Goal: Task Accomplishment & Management: Manage account settings

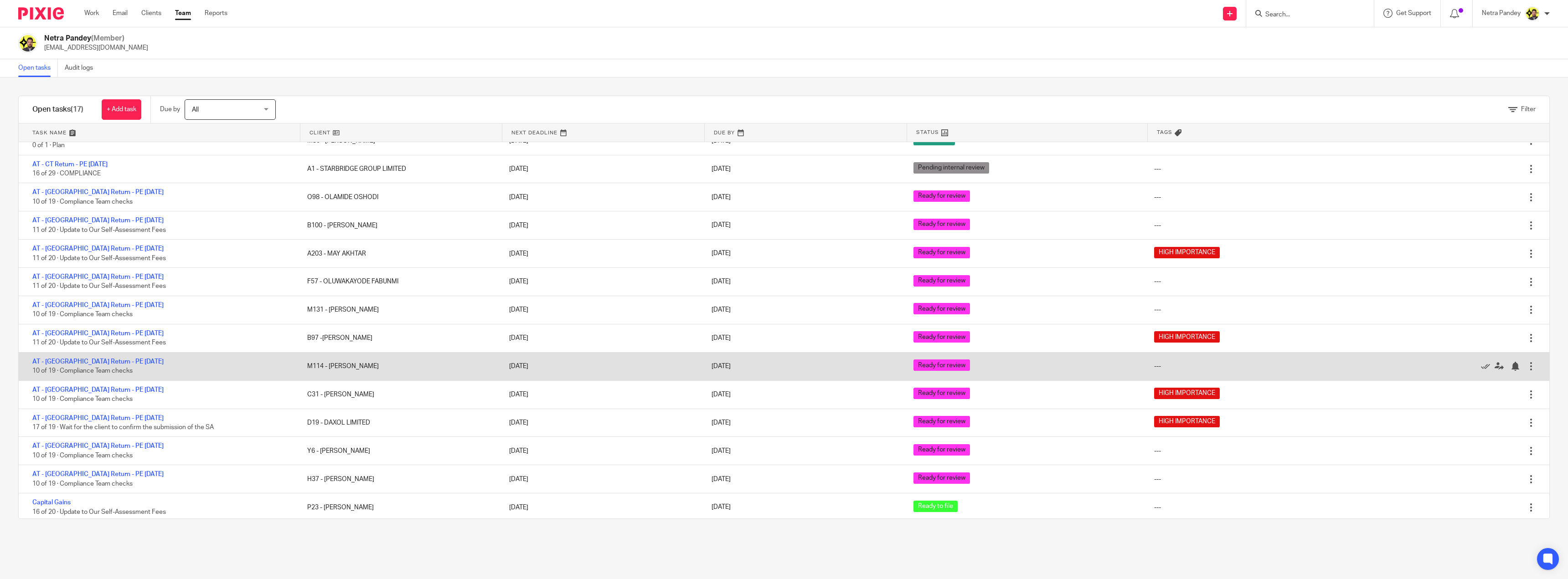
scroll to position [102, 0]
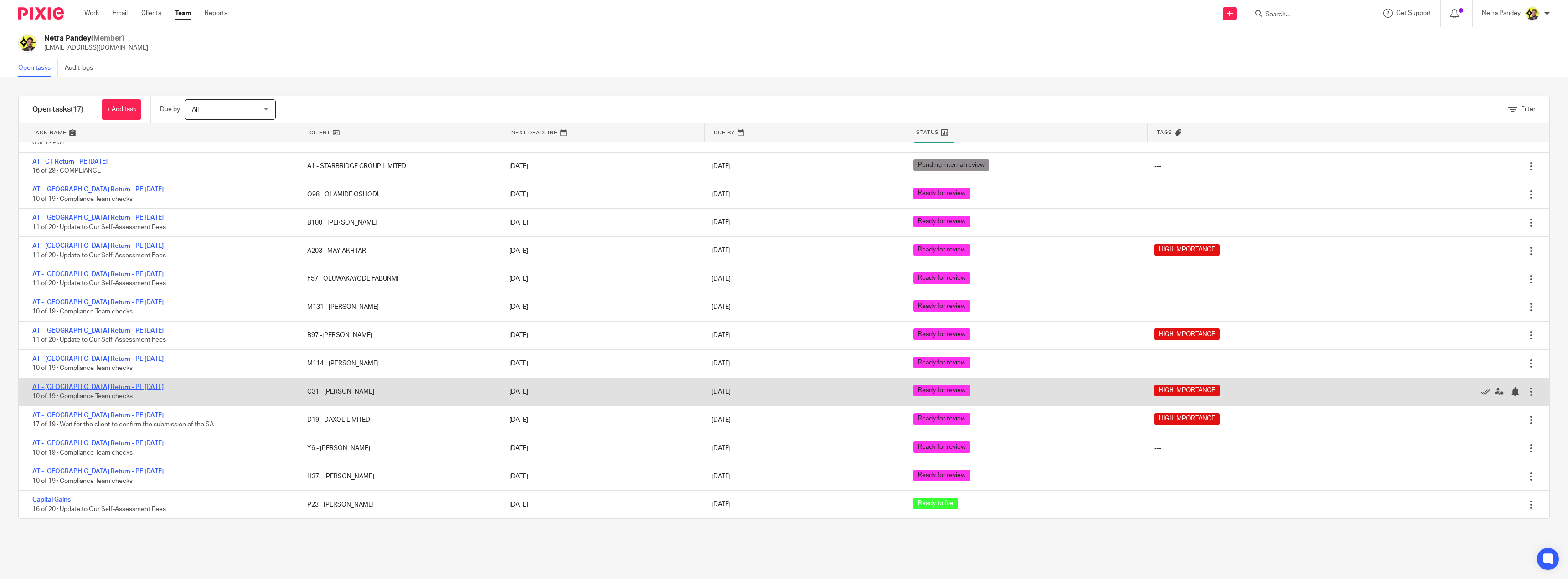
click at [56, 386] on link "AT - [GEOGRAPHIC_DATA] Return - PE [DATE]" at bounding box center [98, 387] width 131 height 6
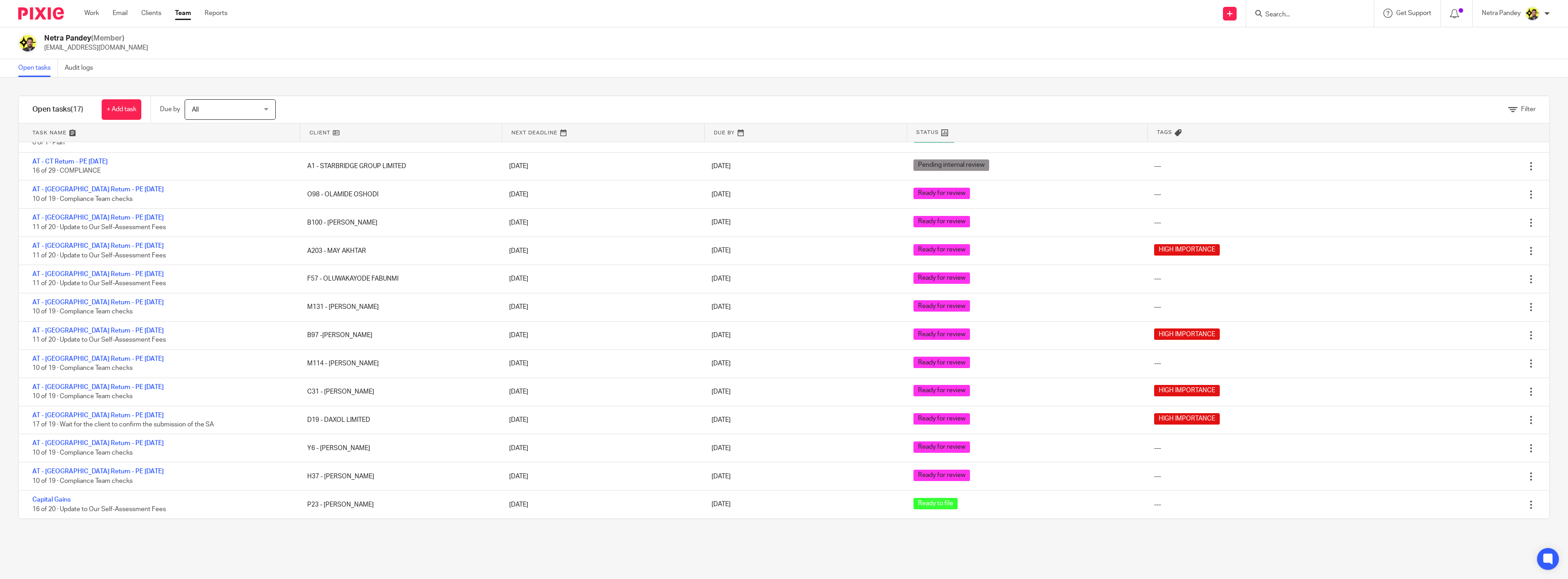
click at [286, 543] on div "Filter tasks Only show tasks matching all of these conditions 1 Client name Is …" at bounding box center [784, 328] width 1568 height 502
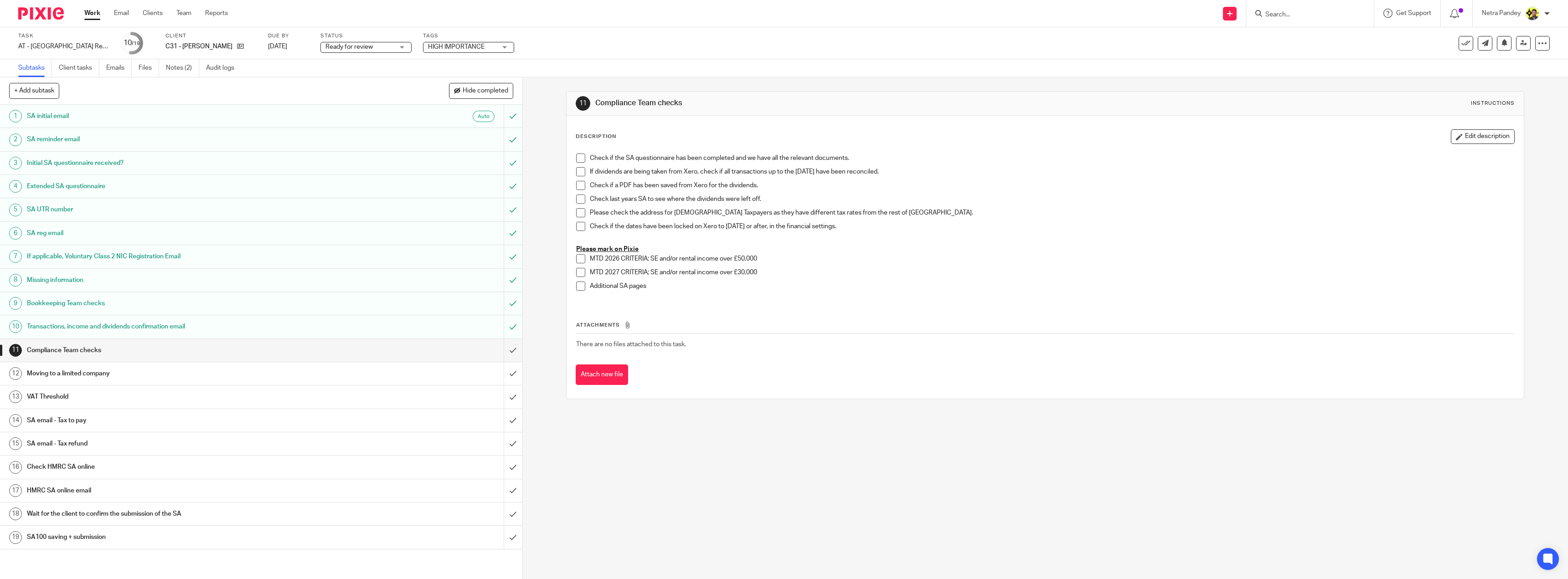
click at [579, 155] on span at bounding box center [581, 158] width 9 height 9
click at [580, 172] on span at bounding box center [581, 171] width 9 height 9
click at [576, 180] on li "If dividends are being taken from Xero, check if all transactions up to the 05t…" at bounding box center [1045, 173] width 938 height 13
click at [578, 186] on span at bounding box center [581, 186] width 9 height 9
click at [579, 198] on span at bounding box center [581, 199] width 9 height 9
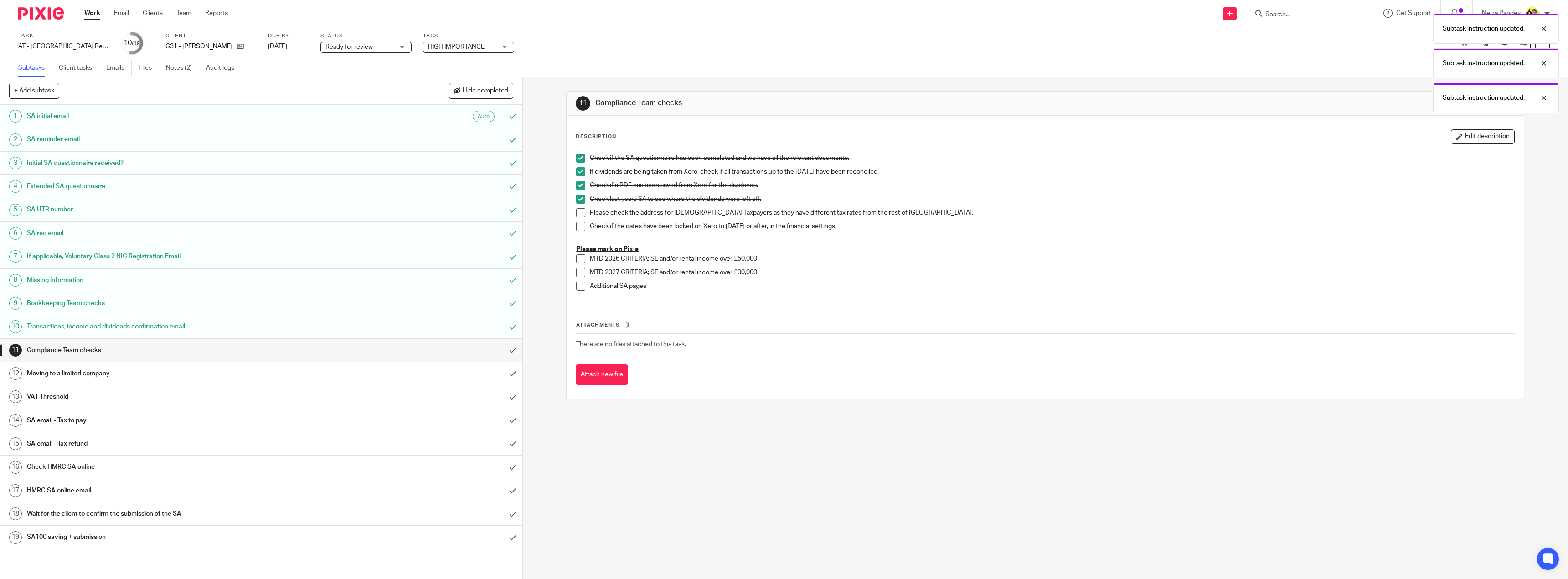
click at [579, 210] on span at bounding box center [581, 212] width 9 height 9
click at [579, 226] on span at bounding box center [581, 226] width 9 height 9
click at [506, 353] on input "submit" at bounding box center [261, 351] width 522 height 23
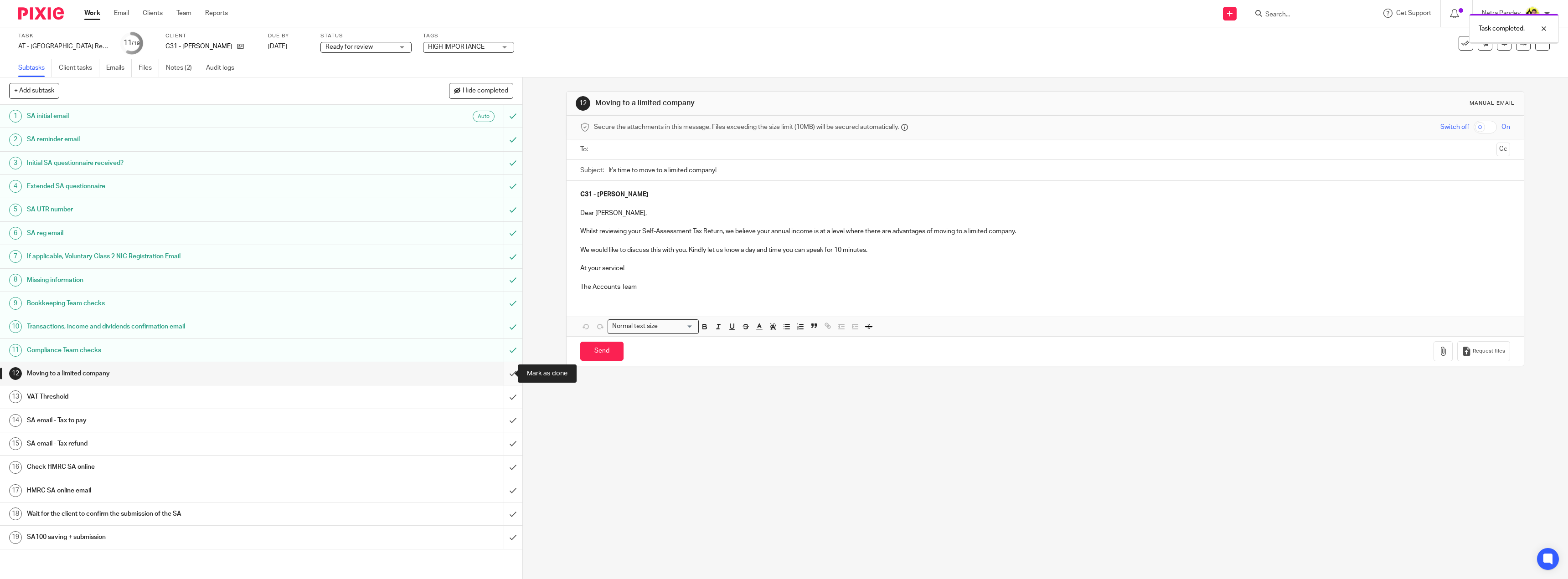
click at [505, 376] on input "submit" at bounding box center [261, 374] width 522 height 23
click at [505, 398] on input "submit" at bounding box center [261, 397] width 522 height 23
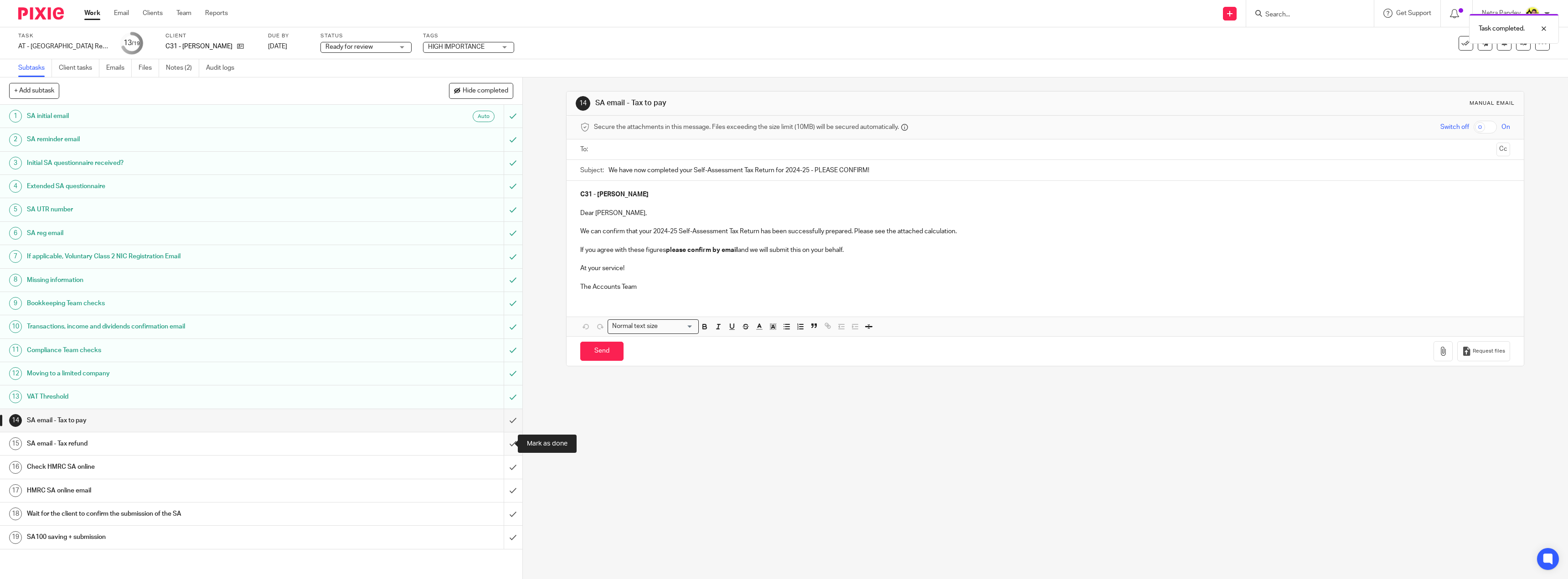
click at [505, 449] on input "submit" at bounding box center [261, 444] width 522 height 23
click at [506, 466] on input "submit" at bounding box center [261, 467] width 522 height 23
click at [499, 487] on input "submit" at bounding box center [261, 491] width 522 height 23
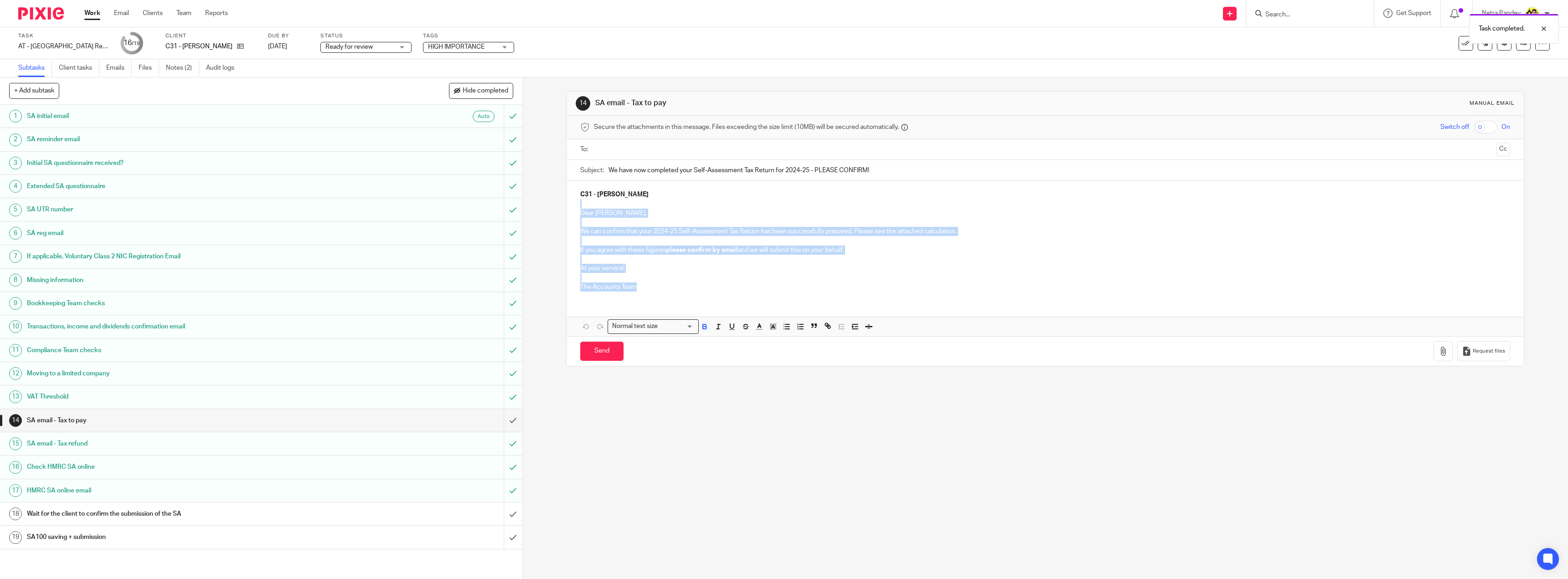
drag, startPoint x: 647, startPoint y: 279, endPoint x: 578, endPoint y: 204, distance: 101.9
click at [578, 204] on div "C31 - [PERSON_NAME] Dear [PERSON_NAME], We can confirm that your 2024-25 Self-A…" at bounding box center [1045, 240] width 957 height 118
click at [627, 253] on p "If you agree with these figures please confirm by email and we will submit this…" at bounding box center [1045, 250] width 930 height 9
drag, startPoint x: 668, startPoint y: 291, endPoint x: 610, endPoint y: 217, distance: 94.0
click at [610, 217] on div "C31 - [PERSON_NAME] Dear [PERSON_NAME], We can confirm that your 2024-25 Self-A…" at bounding box center [1045, 240] width 957 height 118
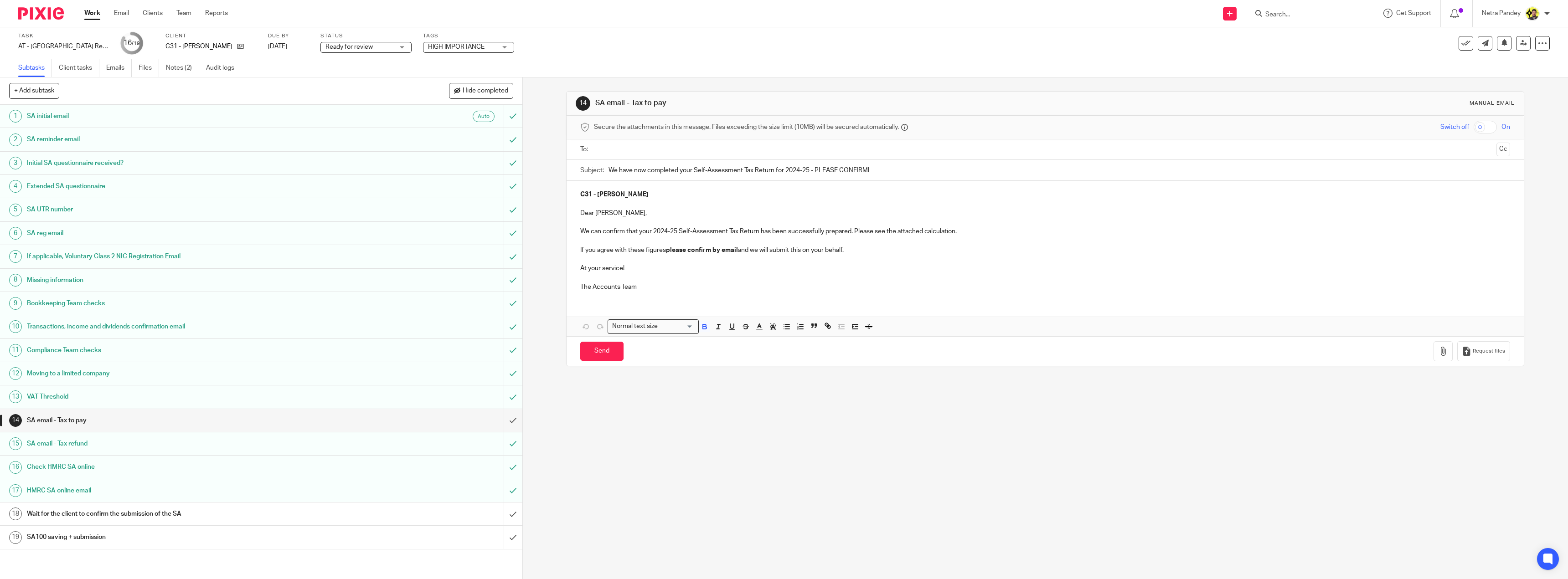
click at [613, 156] on ul at bounding box center [1046, 149] width 901 height 15
click at [613, 149] on input "text" at bounding box center [1044, 150] width 896 height 10
click at [191, 72] on link "Notes (2)" at bounding box center [182, 68] width 33 height 18
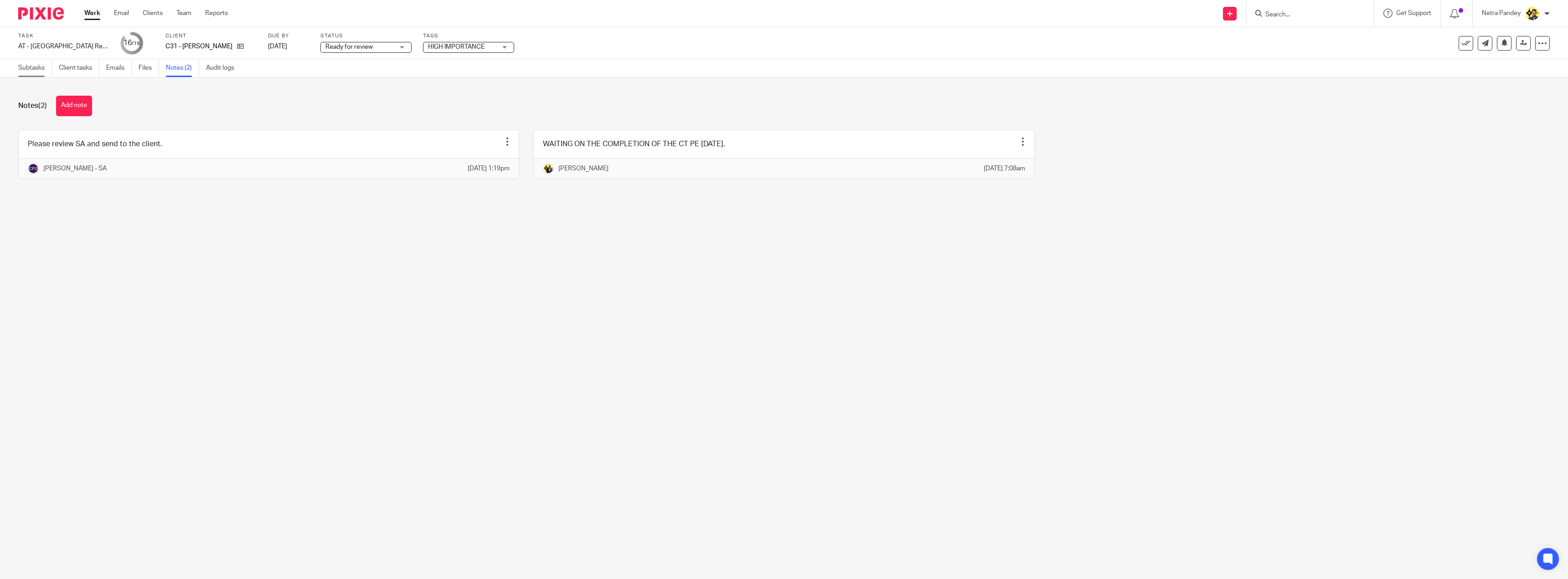
click at [45, 72] on link "Subtasks" at bounding box center [35, 68] width 34 height 18
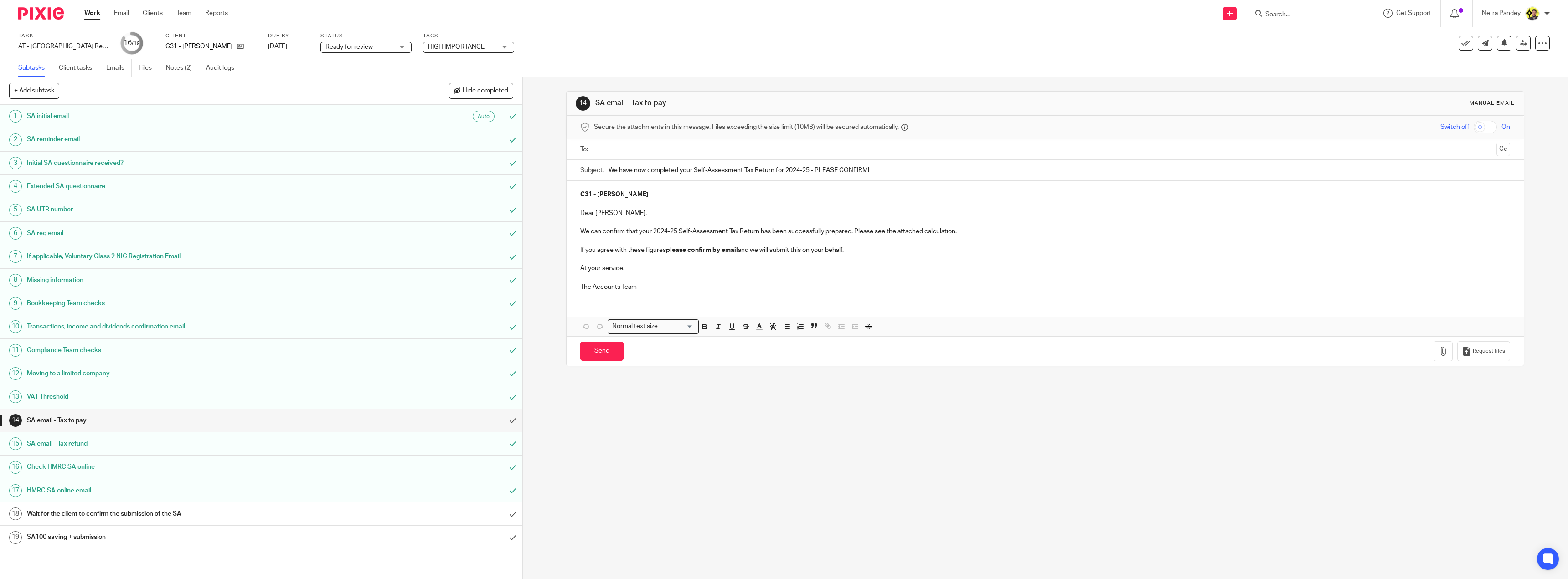
click at [633, 151] on input "text" at bounding box center [1044, 150] width 896 height 10
click at [1496, 148] on button "Cc" at bounding box center [1503, 150] width 13 height 13
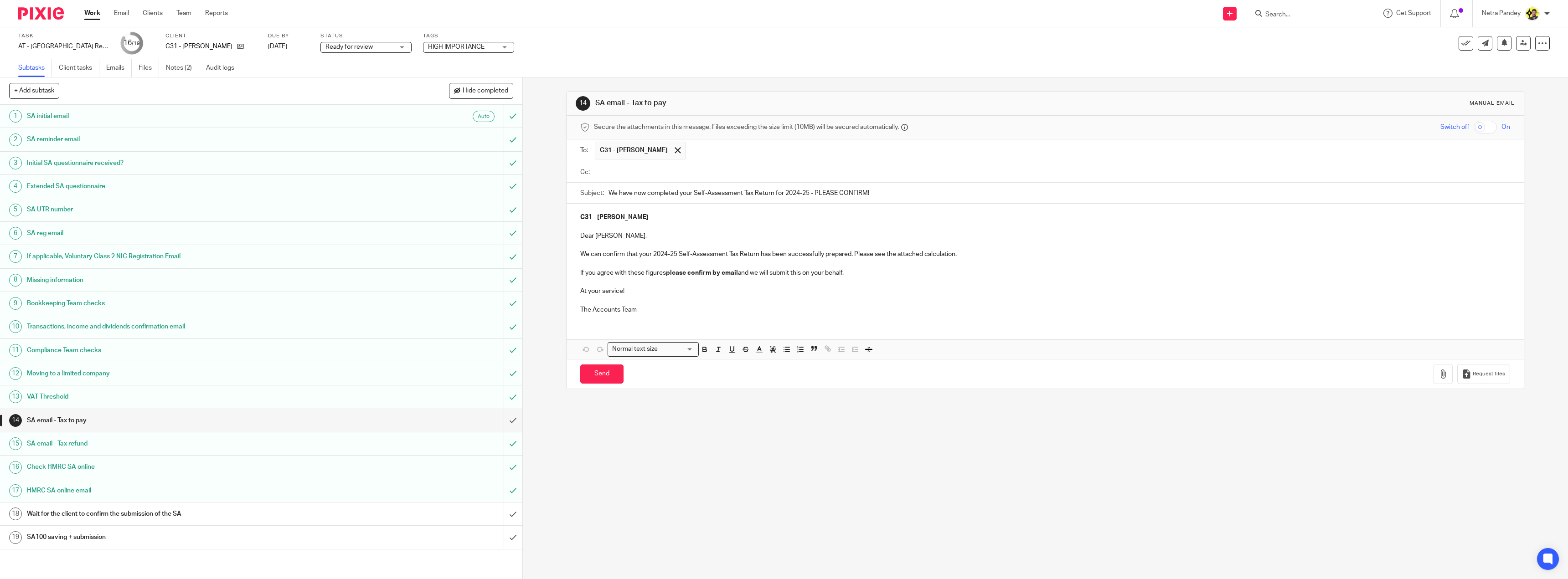
click at [727, 168] on input "text" at bounding box center [1051, 172] width 909 height 10
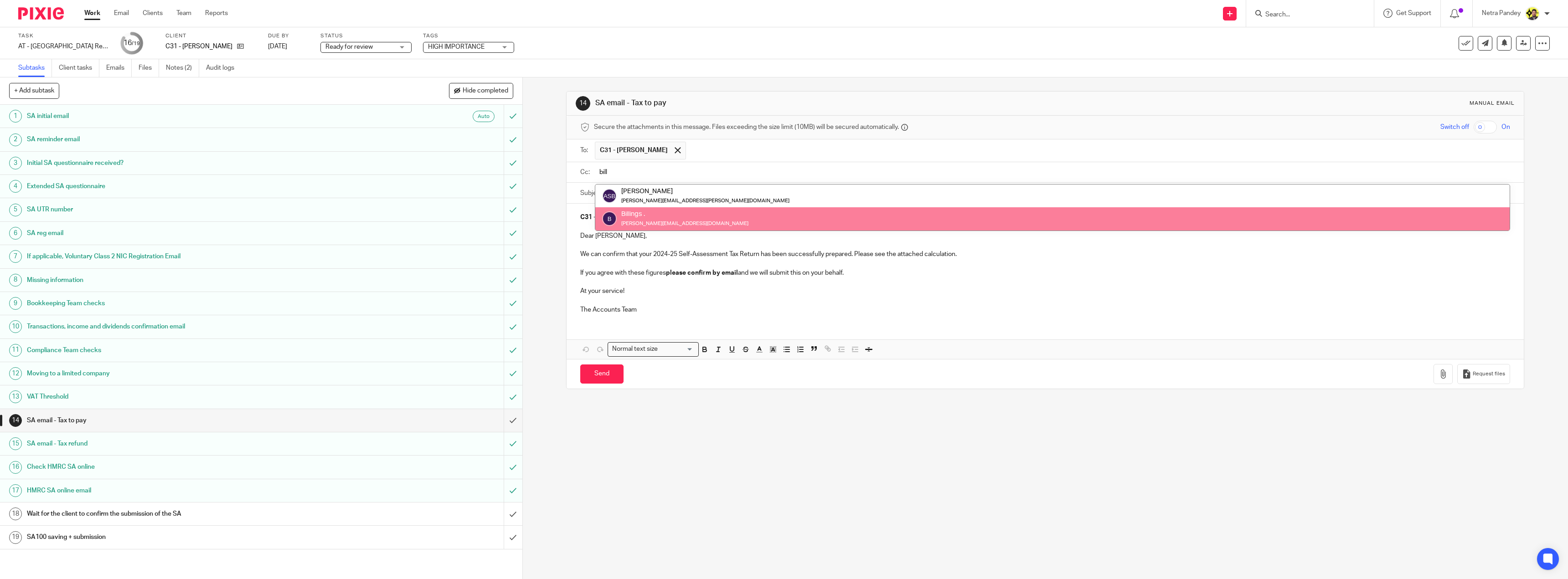
type input "bill"
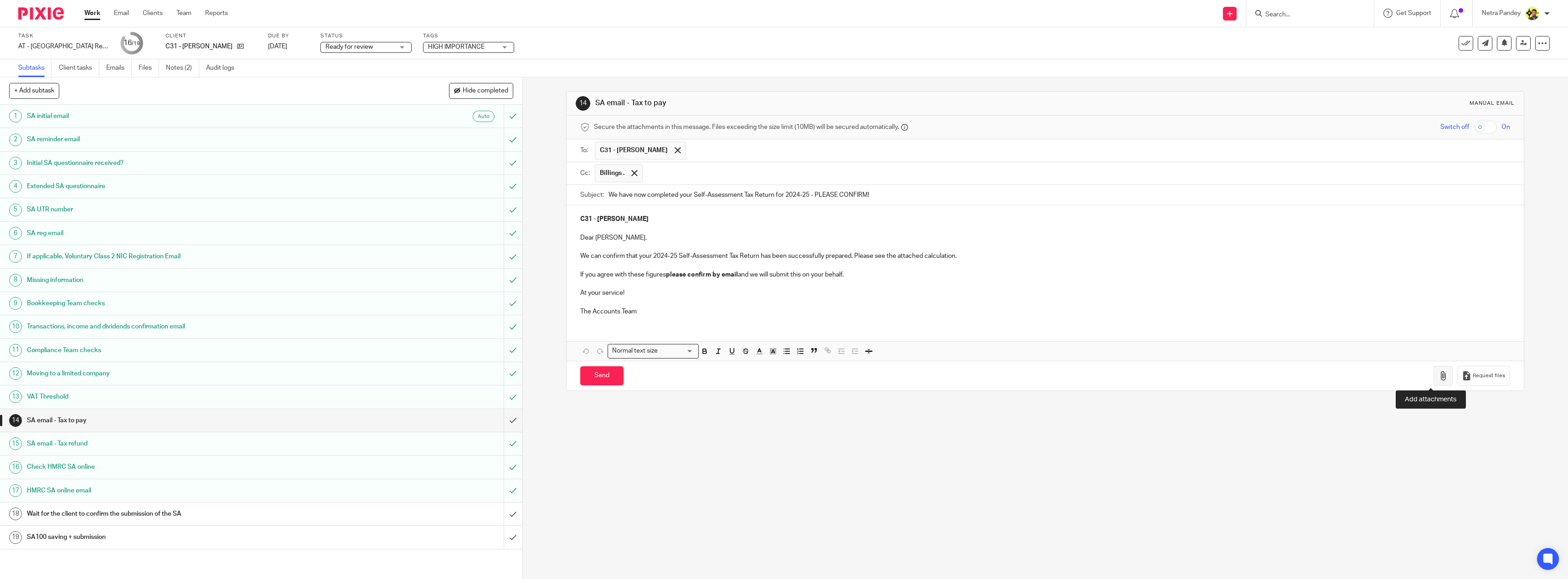
click at [1438, 379] on icon "button" at bounding box center [1443, 376] width 9 height 9
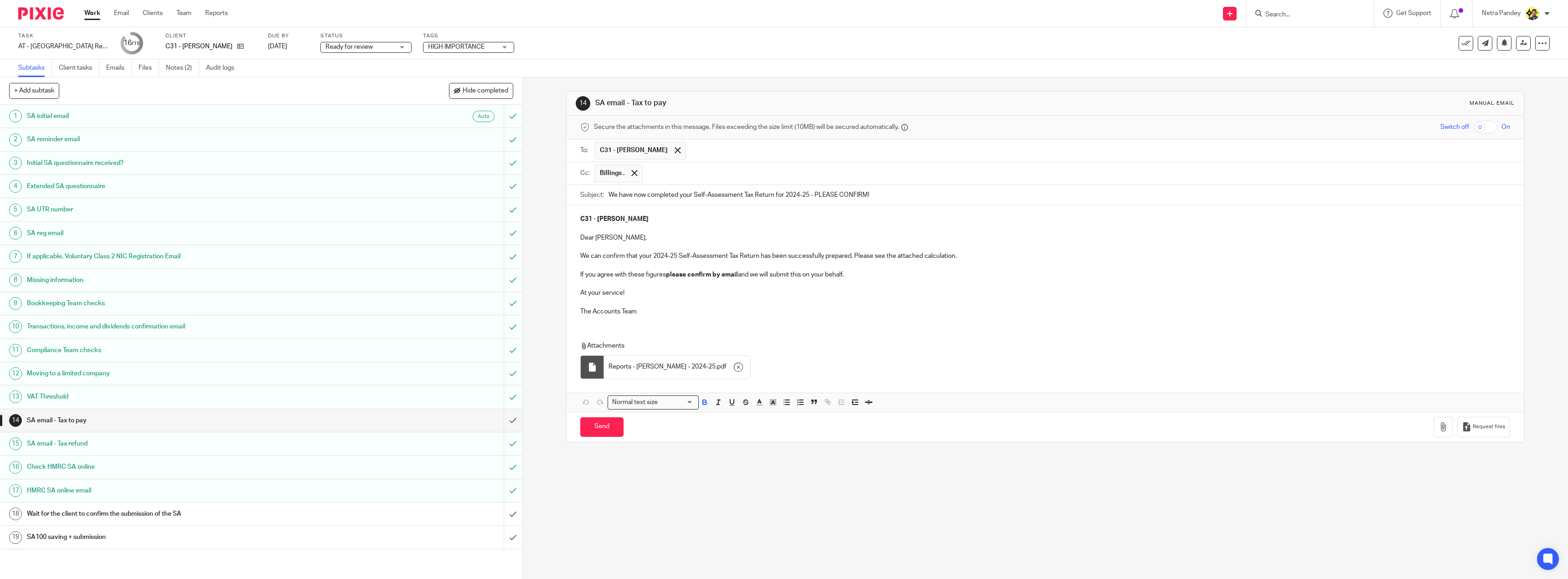
drag, startPoint x: 633, startPoint y: 340, endPoint x: 581, endPoint y: 213, distance: 137.2
click at [581, 213] on div "C31 - LAURA CHILDS Dear Laura, We can confirm that your 2024-25 Self-Assessment…" at bounding box center [1045, 308] width 957 height 206
click at [606, 304] on p at bounding box center [1045, 303] width 930 height 9
click at [586, 425] on input "Send" at bounding box center [602, 427] width 44 height 20
type input "Sent"
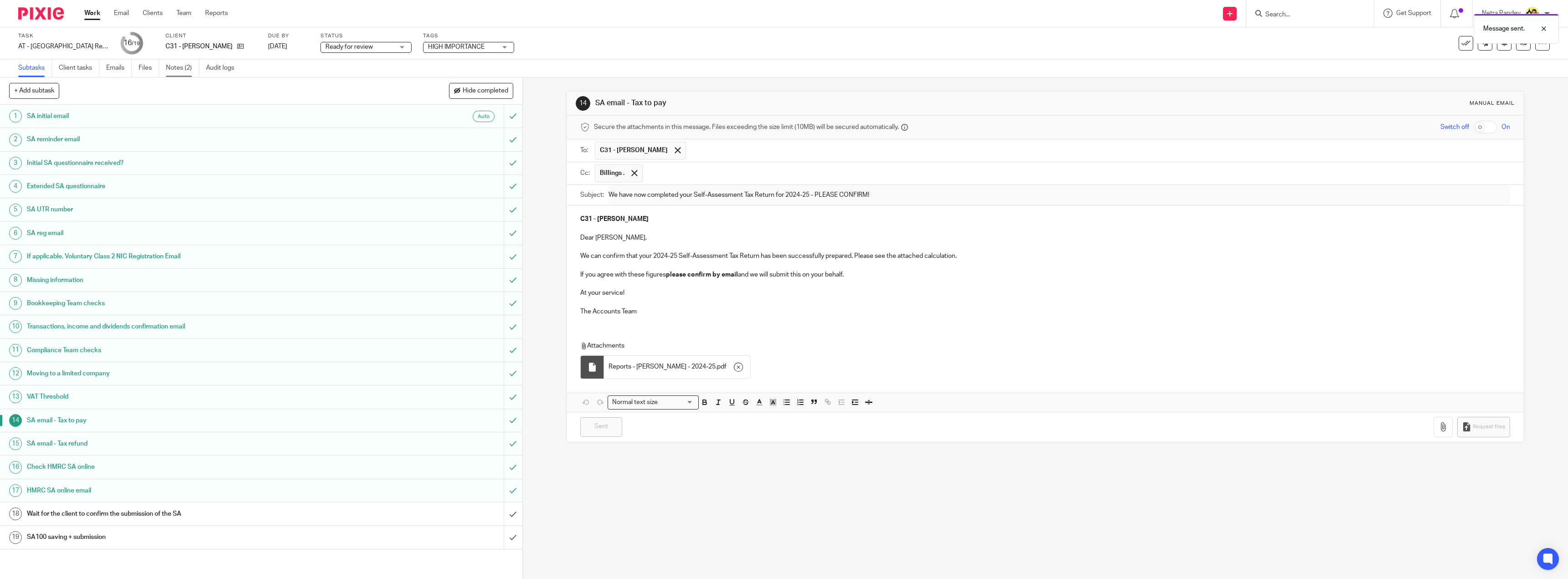
click at [176, 68] on link "Notes (2)" at bounding box center [182, 68] width 33 height 18
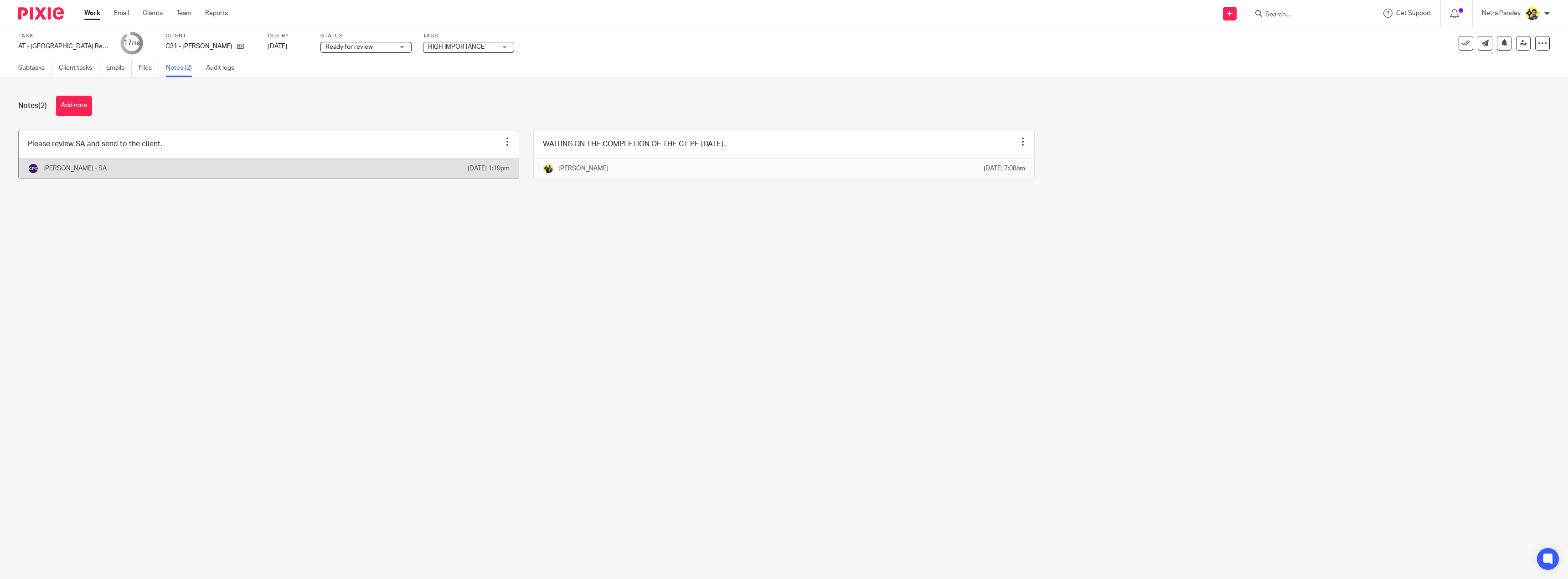
click at [207, 146] on link at bounding box center [268, 154] width 500 height 48
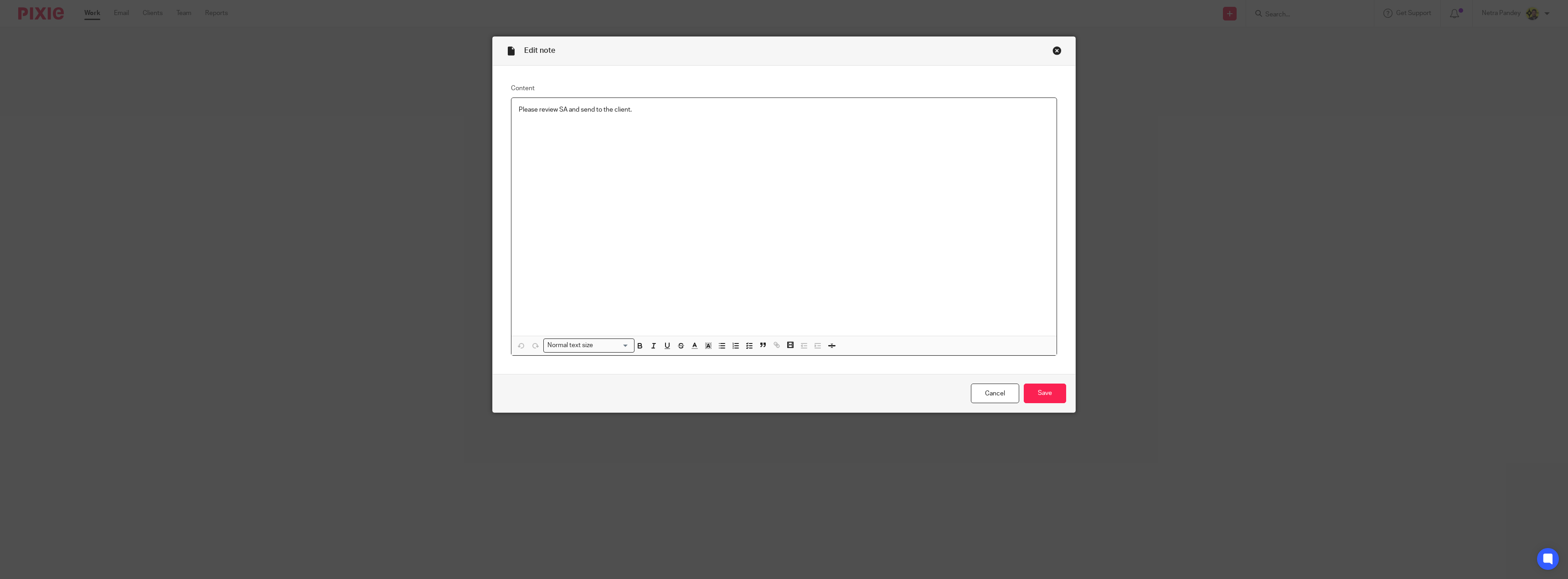
click at [592, 114] on p "Please review SA and send to the client." at bounding box center [784, 109] width 531 height 9
click at [750, 347] on icon "button" at bounding box center [749, 345] width 8 height 8
click at [591, 193] on div "Please review SA and send to the client." at bounding box center [784, 217] width 545 height 238
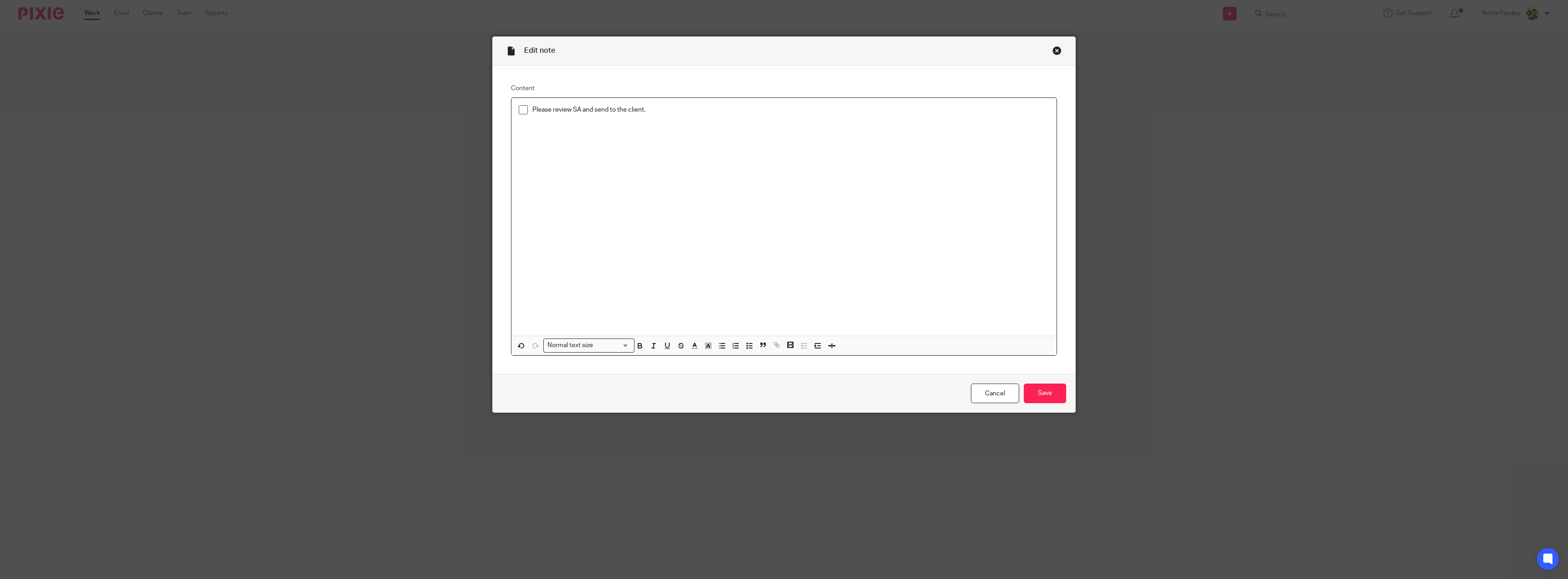
click at [519, 110] on span at bounding box center [523, 109] width 9 height 9
click at [1037, 397] on input "Save" at bounding box center [1045, 393] width 42 height 20
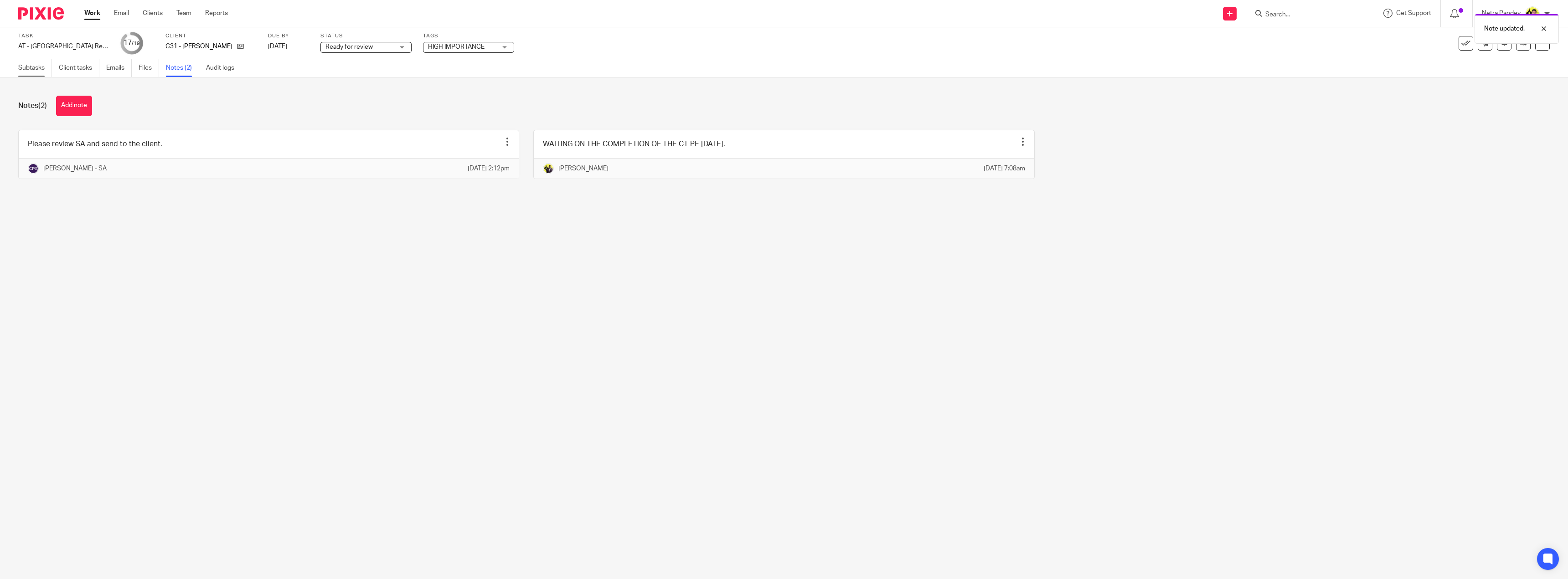
click at [38, 70] on link "Subtasks" at bounding box center [35, 68] width 34 height 18
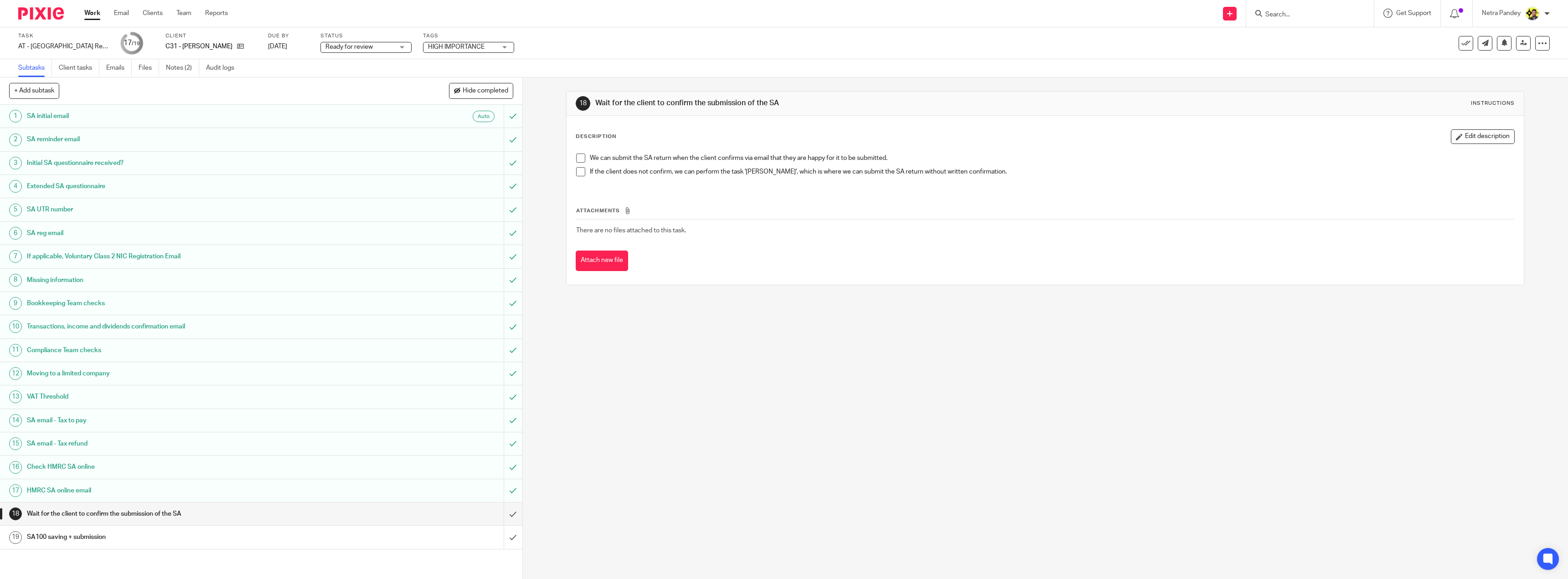
click at [379, 48] on span "Ready for review" at bounding box center [359, 47] width 69 height 10
click at [389, 193] on li "Ready to file" at bounding box center [365, 191] width 90 height 19
click at [452, 46] on span "HIGH IMPORTANCE" at bounding box center [456, 47] width 56 height 6
click at [457, 173] on span "HIGH IMPORTANCE" at bounding box center [467, 173] width 56 height 6
checkbox input "false"
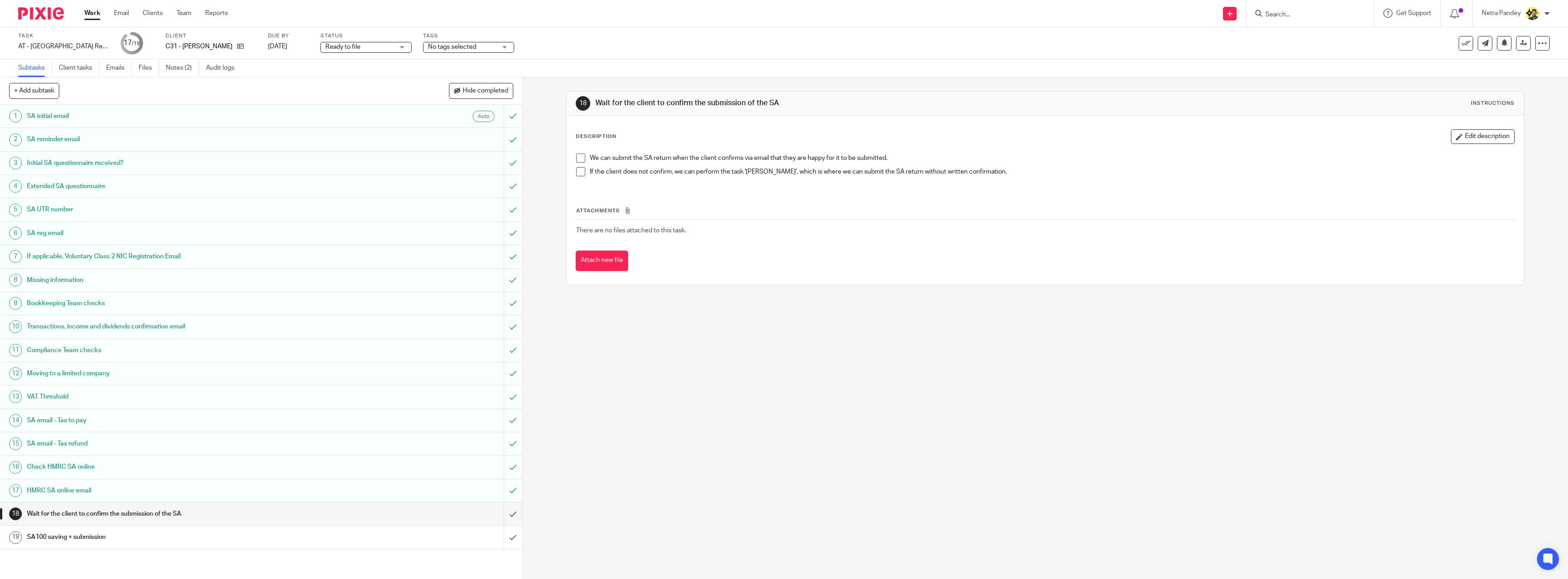
click at [549, 59] on div "Subtasks Client tasks Emails Files Notes (2) Audit logs" at bounding box center [784, 68] width 1568 height 18
click at [1520, 40] on icon at bounding box center [1523, 43] width 7 height 7
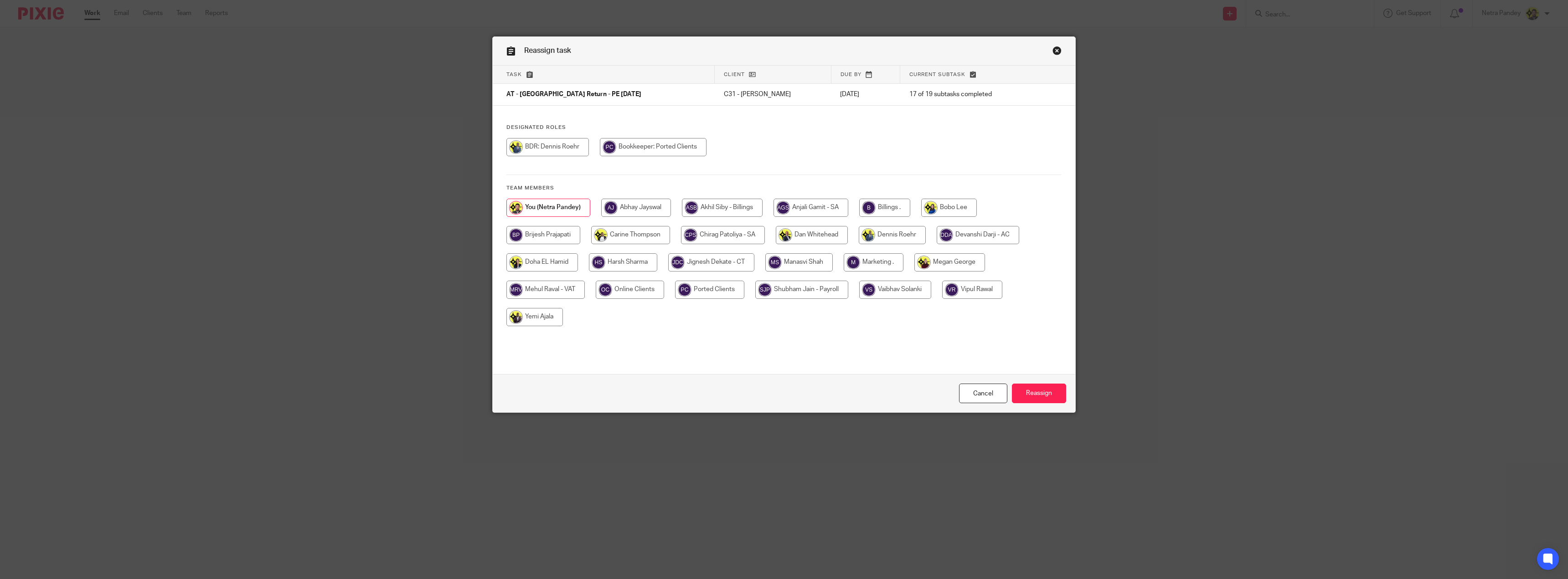
click at [880, 210] on input "radio" at bounding box center [885, 207] width 51 height 18
radio input "true"
click at [1023, 397] on input "Reassign" at bounding box center [1039, 393] width 54 height 20
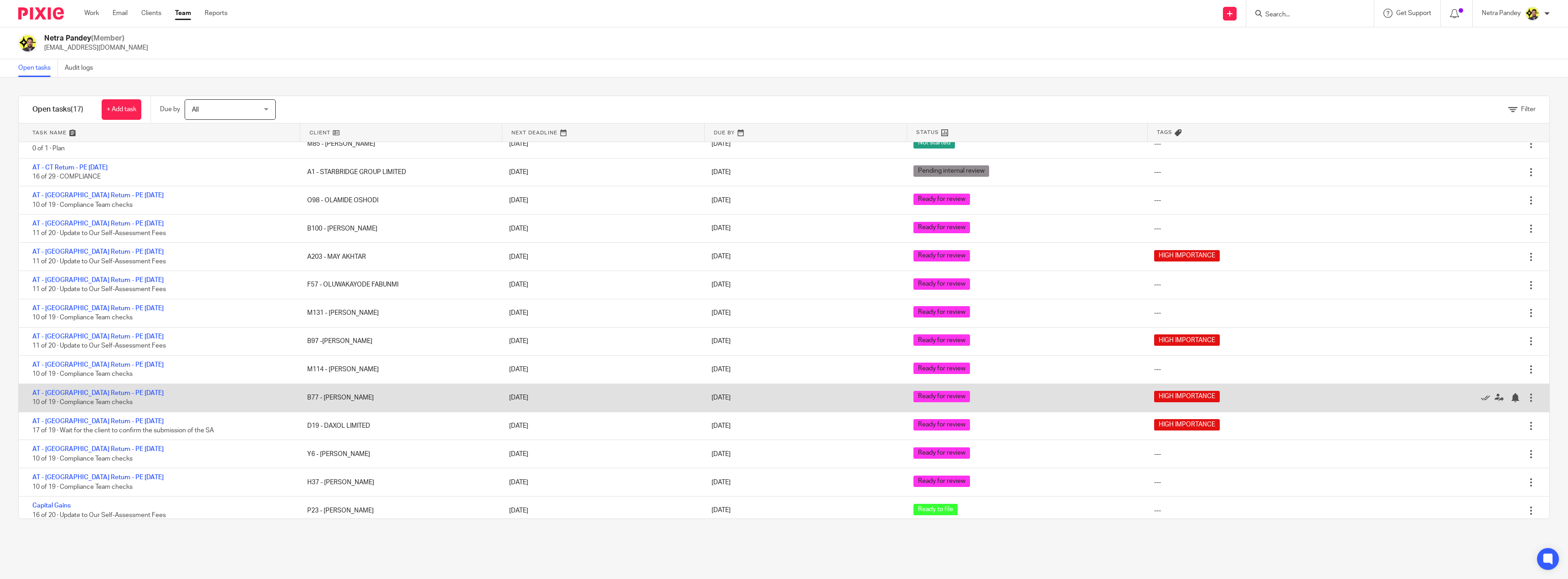
scroll to position [102, 0]
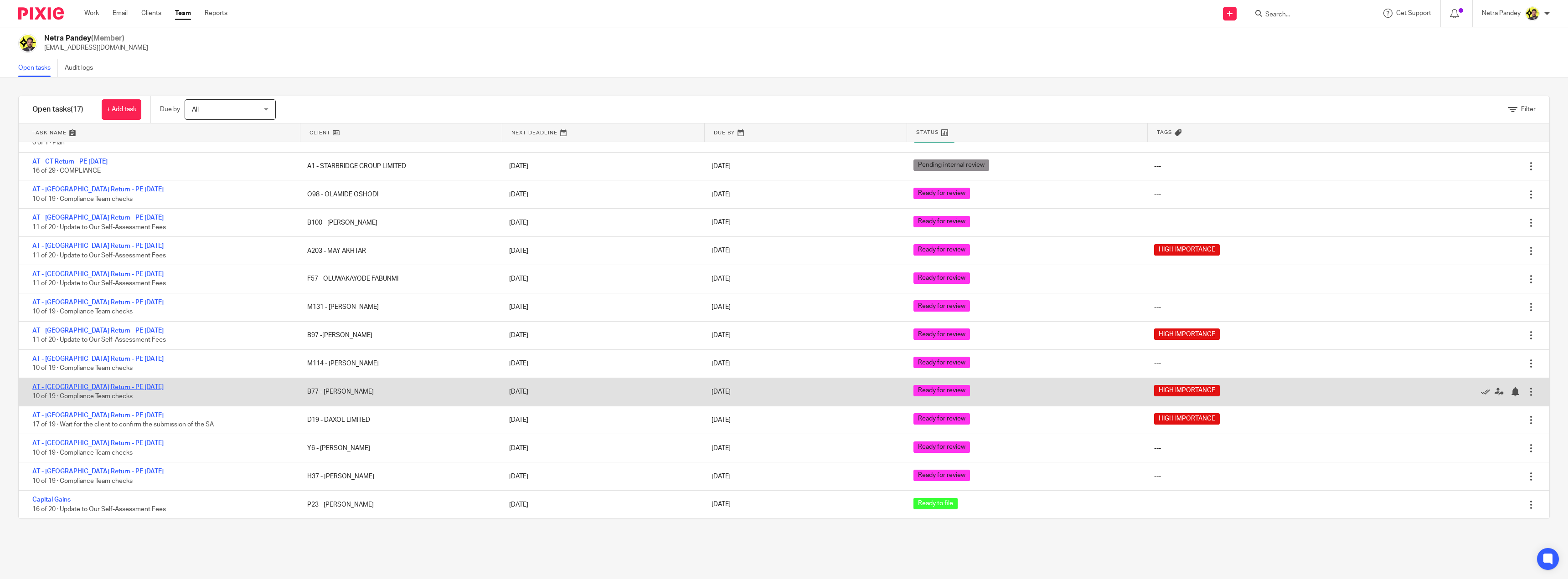
click at [99, 387] on link "AT - [GEOGRAPHIC_DATA] Return - PE [DATE]" at bounding box center [98, 387] width 131 height 6
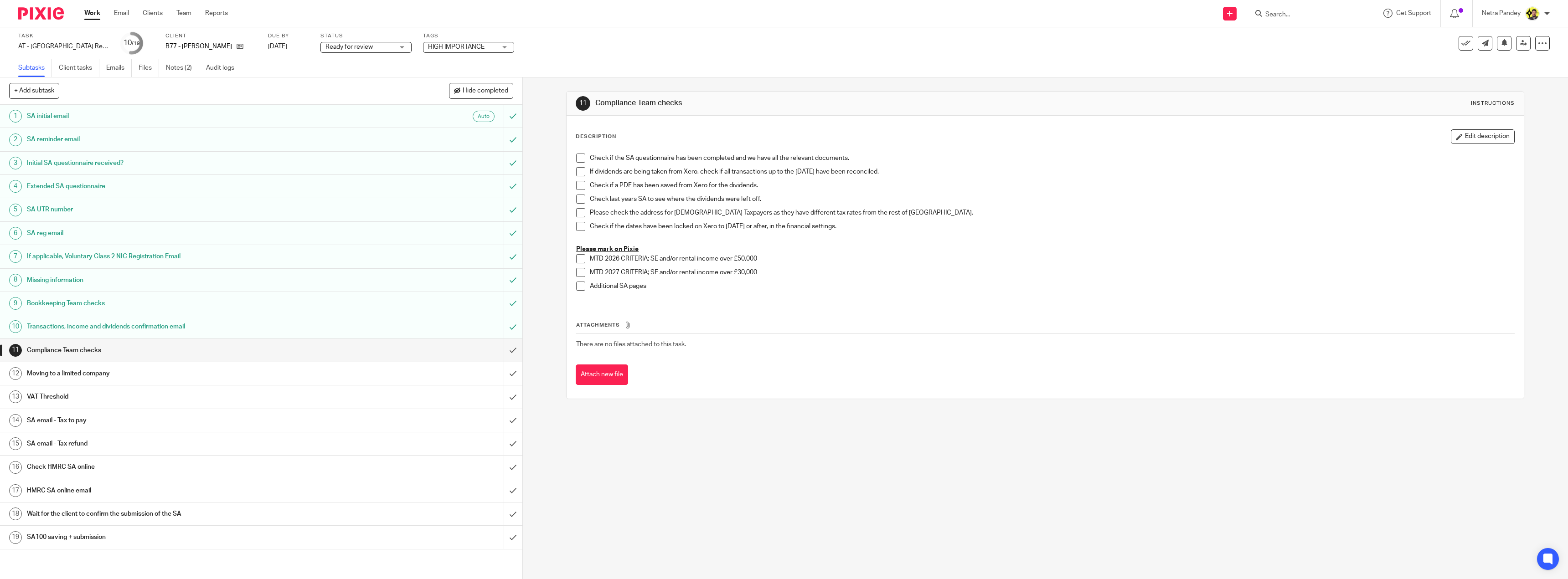
click at [579, 157] on span at bounding box center [581, 158] width 9 height 9
click at [583, 180] on li "If dividends are being taken from Xero, check if all transactions up to the 05t…" at bounding box center [1045, 173] width 938 height 13
click at [578, 173] on span at bounding box center [581, 171] width 9 height 9
click at [578, 189] on span at bounding box center [581, 186] width 9 height 9
click at [576, 198] on span at bounding box center [581, 199] width 9 height 9
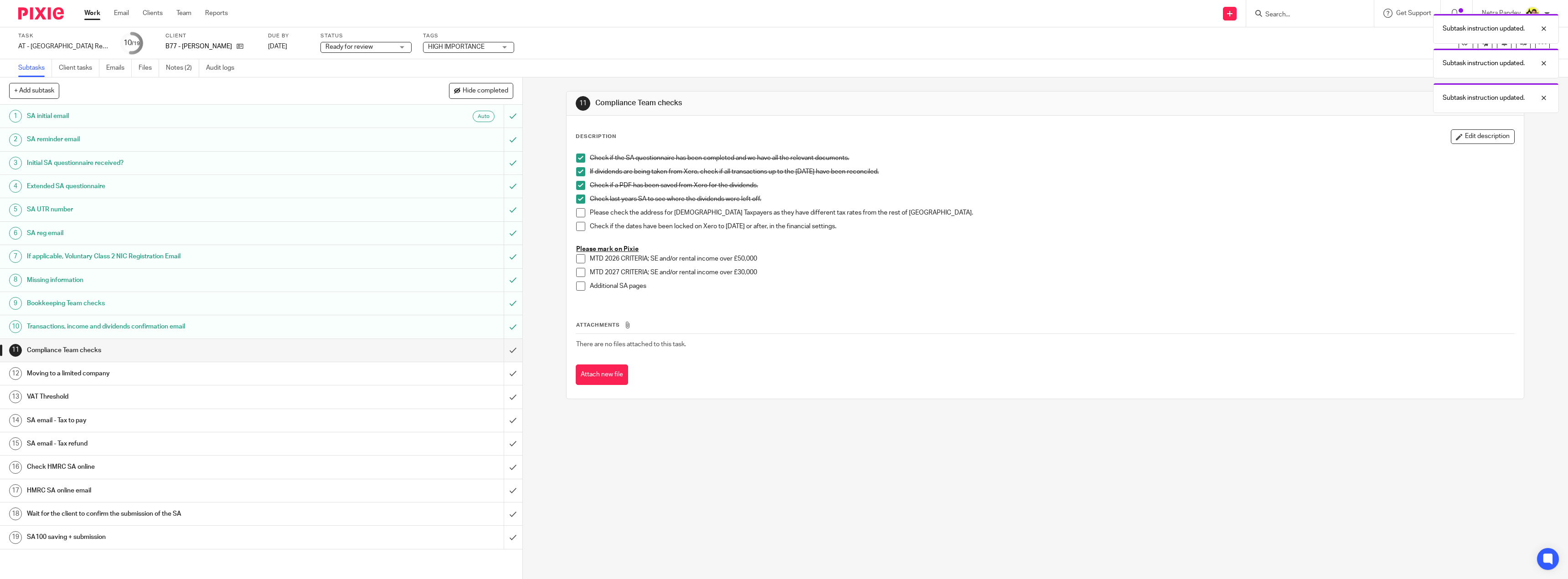
click at [576, 210] on span at bounding box center [581, 212] width 9 height 9
click at [577, 223] on span at bounding box center [581, 226] width 9 height 9
click at [506, 347] on input "submit" at bounding box center [261, 351] width 522 height 23
click at [501, 381] on input "submit" at bounding box center [261, 374] width 522 height 23
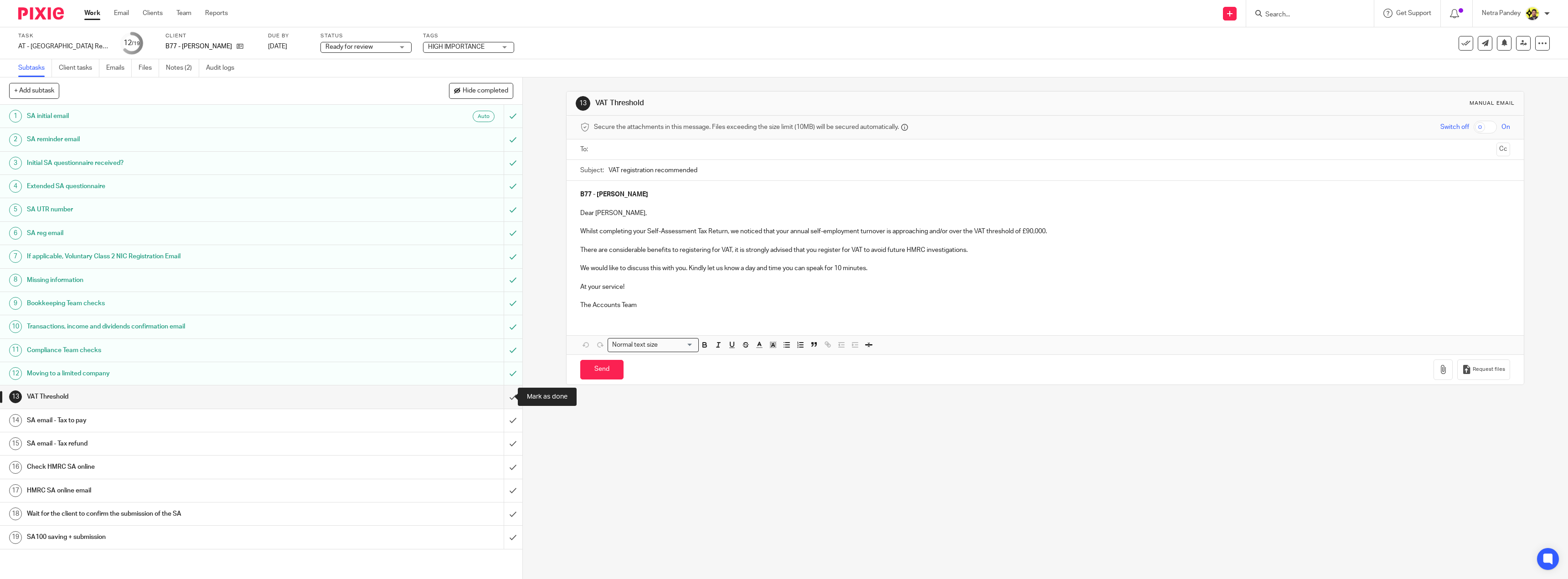
click at [505, 401] on input "submit" at bounding box center [261, 397] width 522 height 23
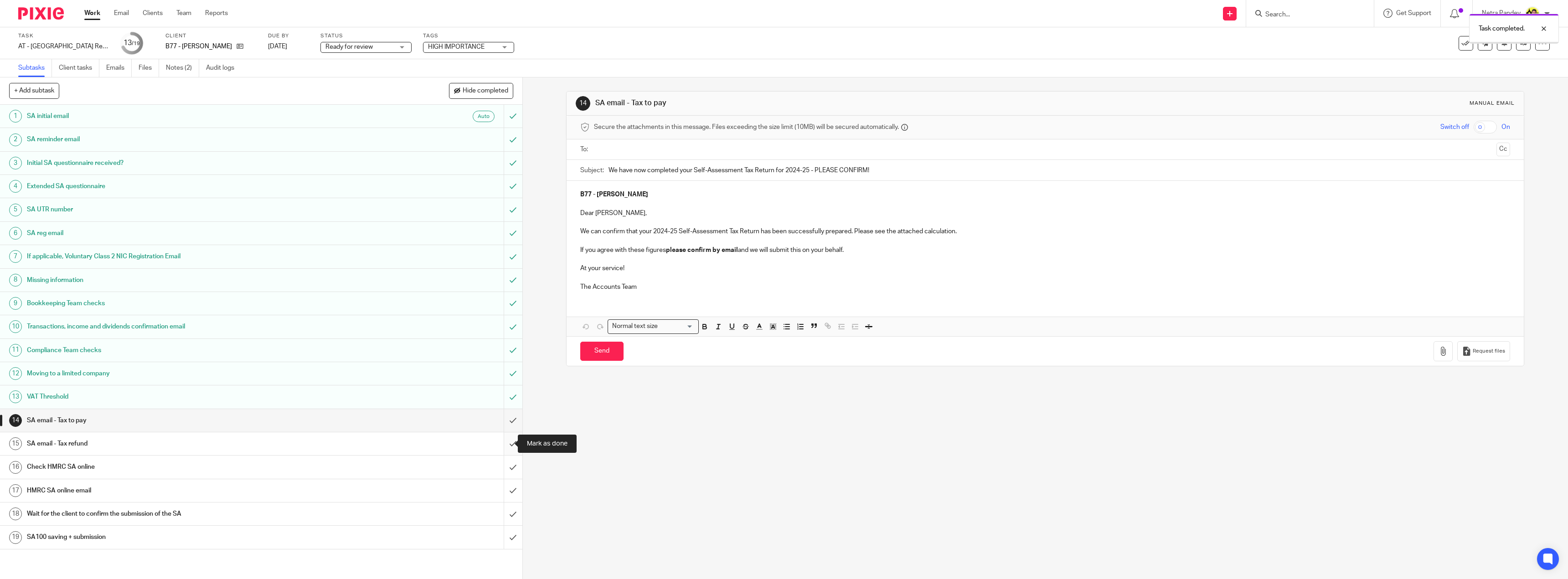
click at [503, 453] on input "submit" at bounding box center [261, 444] width 522 height 23
click at [500, 469] on input "submit" at bounding box center [261, 467] width 522 height 23
click at [502, 495] on input "submit" at bounding box center [261, 491] width 522 height 23
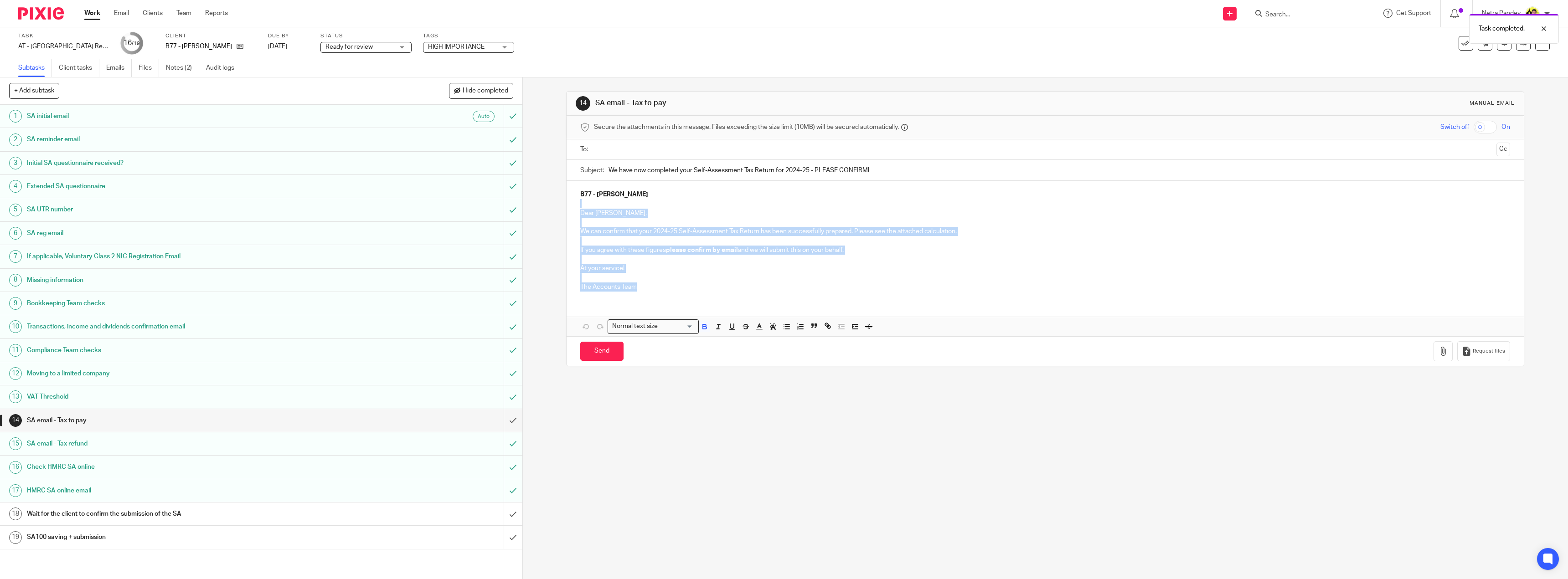
drag, startPoint x: 645, startPoint y: 285, endPoint x: 580, endPoint y: 205, distance: 103.1
click at [580, 205] on div "B77 - JADE BOUHMOUCH Dear Jade, We can confirm that your 2024-25 Self-Assessmen…" at bounding box center [1045, 240] width 957 height 118
click at [668, 232] on p "We can confirm that your 2024-25 Self-Assessment Tax Return has been successful…" at bounding box center [1045, 231] width 930 height 9
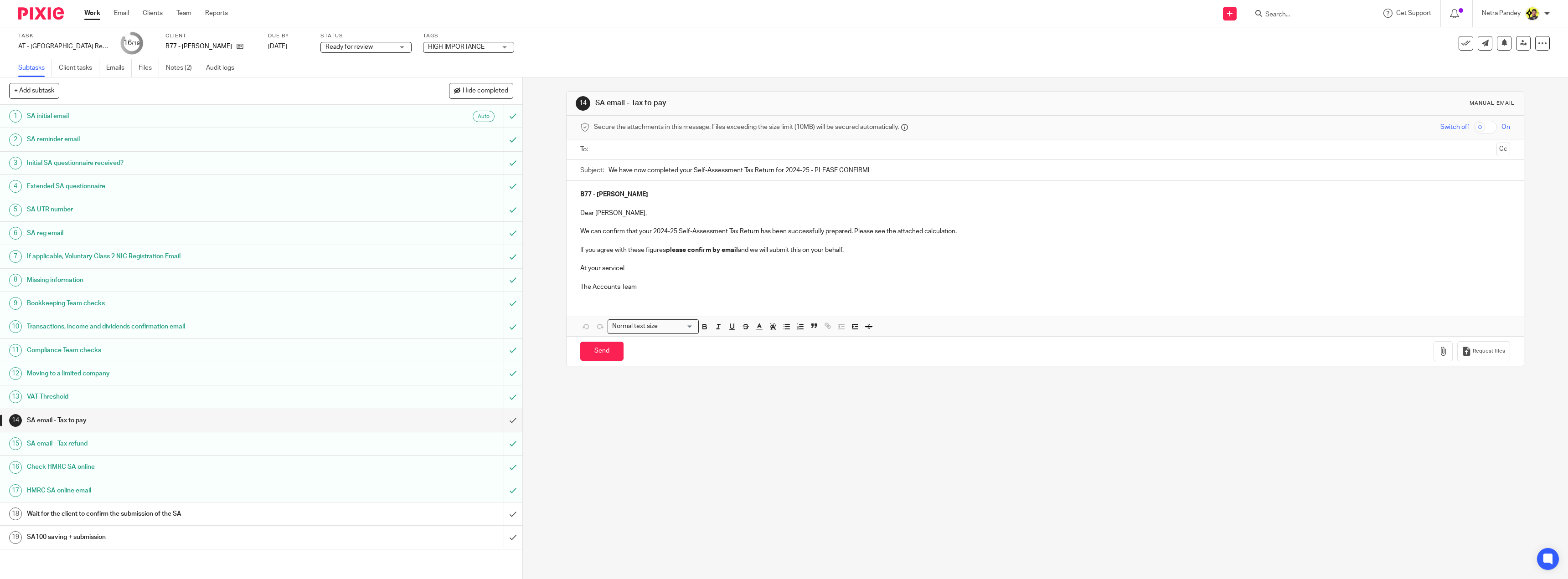
click at [638, 140] on div at bounding box center [1046, 150] width 901 height 20
click at [638, 149] on input "text" at bounding box center [1044, 150] width 896 height 10
click at [1489, 143] on div "To: B77 - JADE BOUHMOUCH B77 - JADE BOUHMOUCH Cc" at bounding box center [1045, 150] width 930 height 22
click at [1489, 143] on div "To: B77 - JADE BOUHMOUCH B77 - JADE BOUHMOUCH Cc" at bounding box center [1045, 150] width 930 height 22
click at [1496, 147] on button "Cc" at bounding box center [1503, 150] width 13 height 13
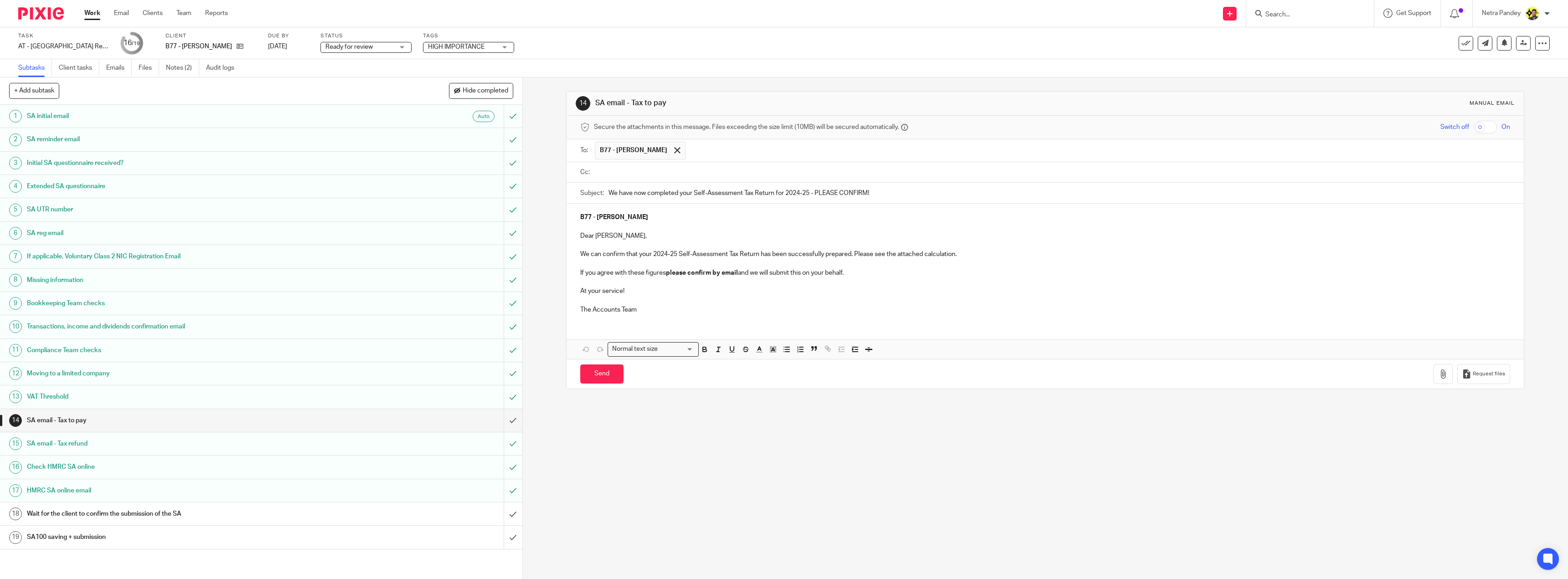
click at [618, 173] on input "text" at bounding box center [1051, 172] width 909 height 10
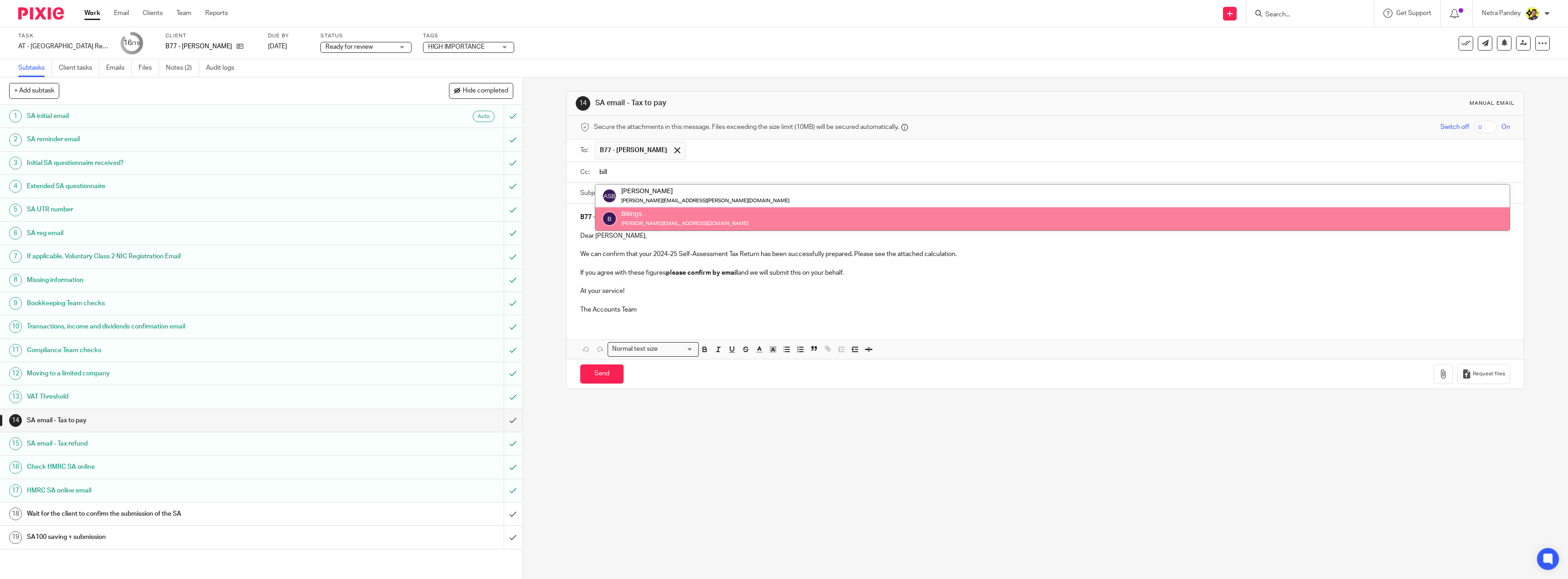
type input "bill"
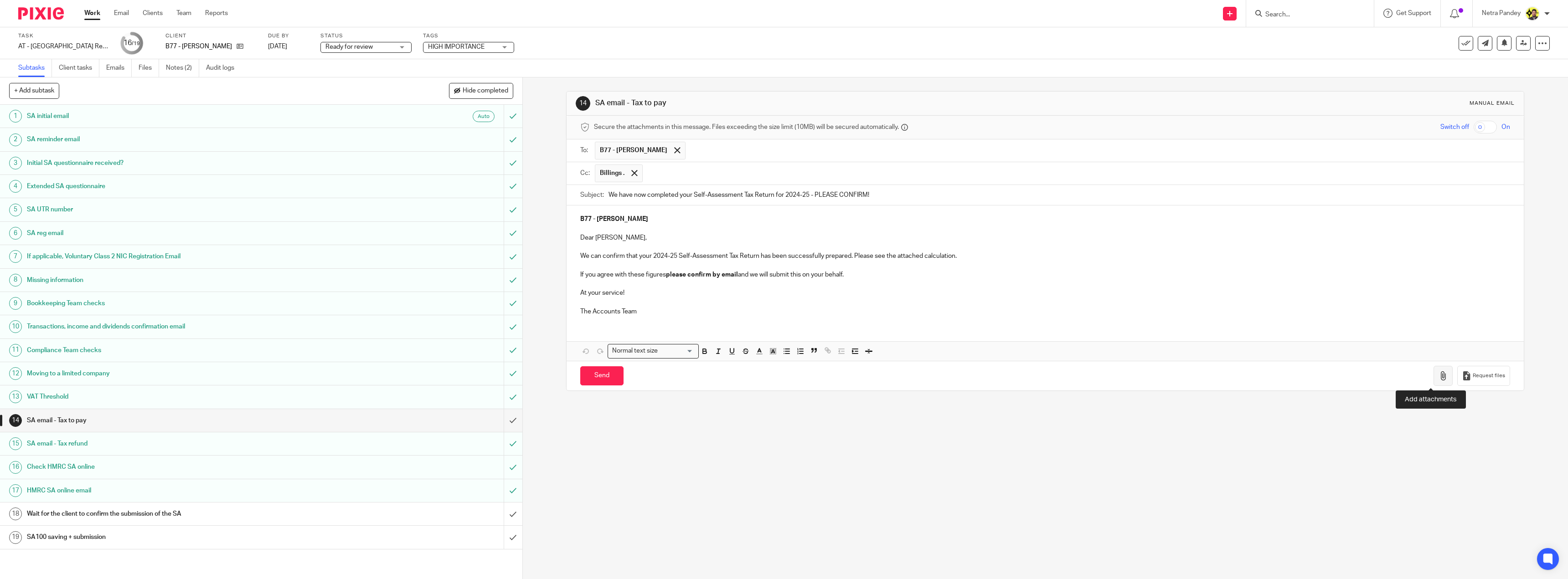
click at [1438, 379] on icon "button" at bounding box center [1443, 376] width 9 height 9
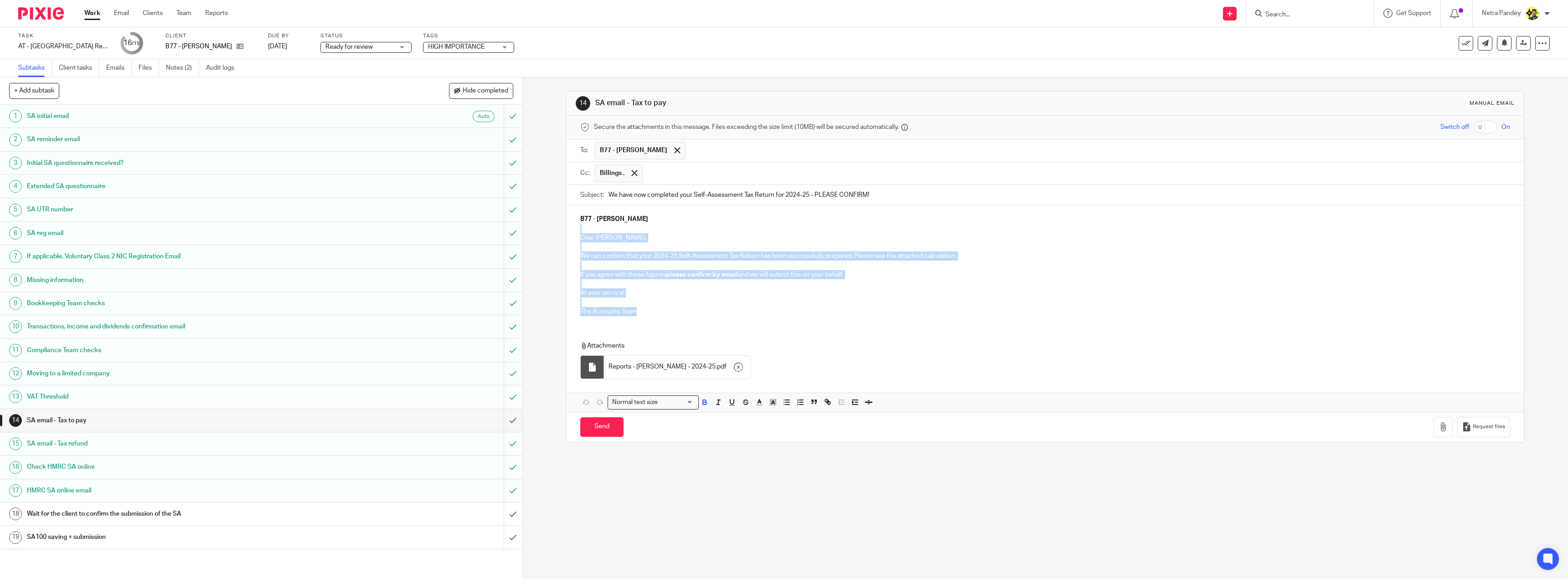
drag, startPoint x: 642, startPoint y: 315, endPoint x: 560, endPoint y: 232, distance: 116.7
click at [560, 232] on div "14 SA email - Tax to pay Manual email Secure the attachments in this message. F…" at bounding box center [1045, 328] width 1045 height 502
click at [594, 236] on p "Dear Jade," at bounding box center [1045, 237] width 930 height 9
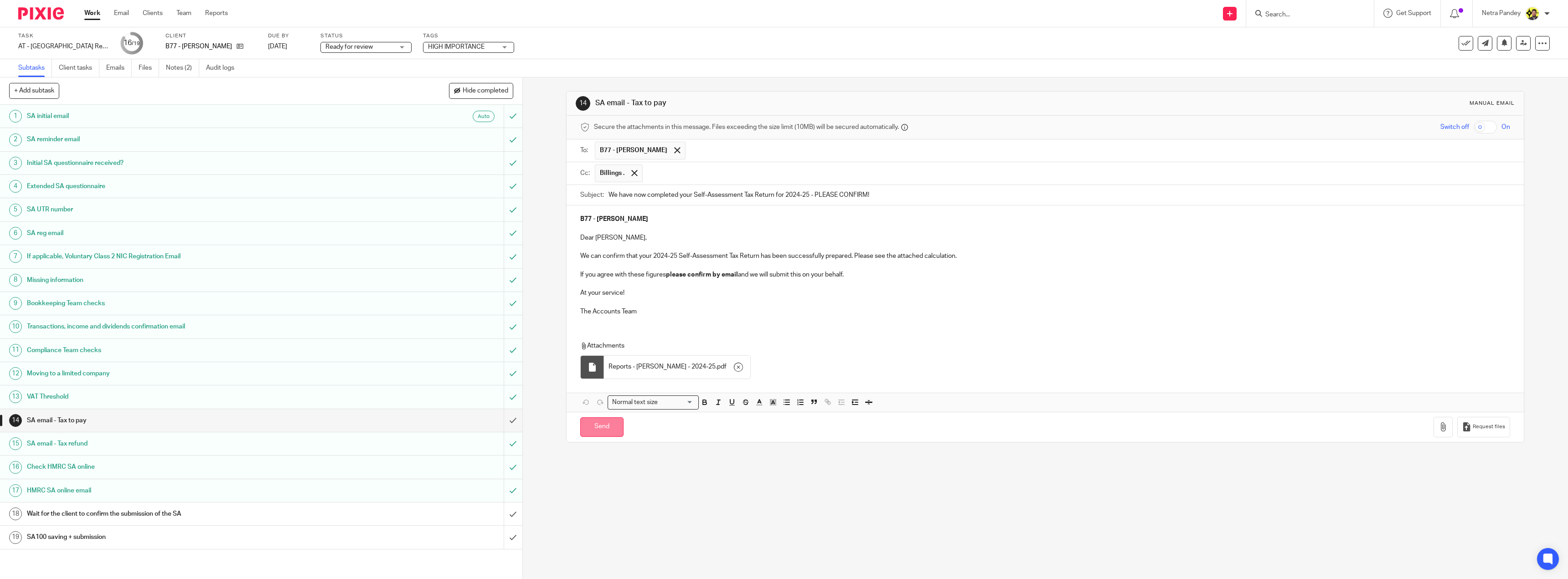
click at [611, 431] on input "Send" at bounding box center [602, 427] width 44 height 20
type input "Sent"
click at [175, 74] on link "Notes (2)" at bounding box center [182, 68] width 33 height 18
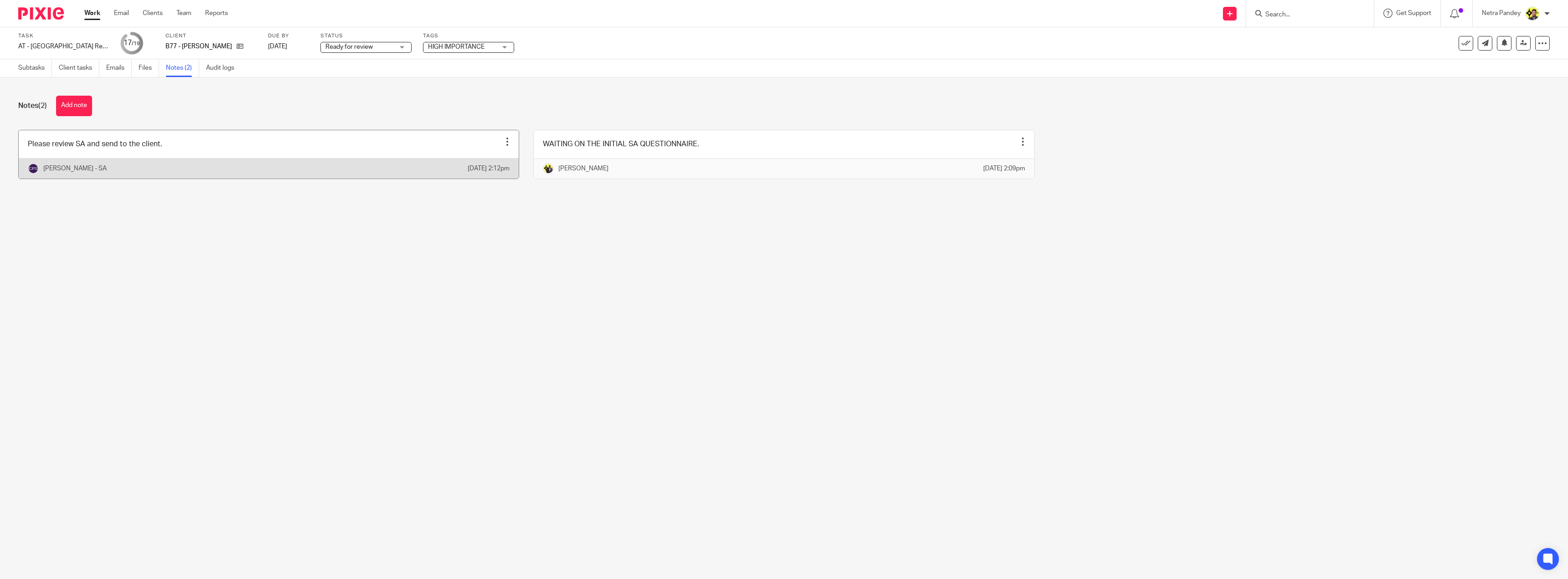
click at [98, 154] on link at bounding box center [268, 154] width 500 height 48
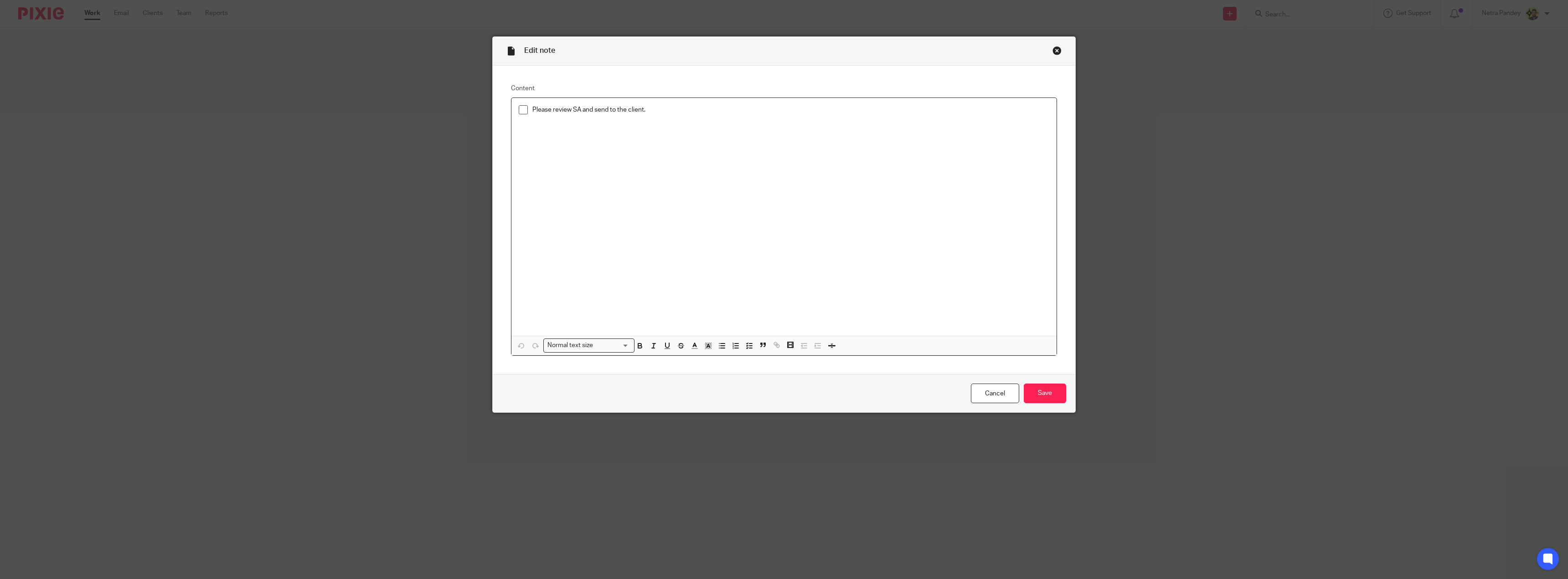
click at [519, 110] on span at bounding box center [523, 109] width 9 height 9
click at [1033, 386] on input "Save" at bounding box center [1045, 393] width 42 height 20
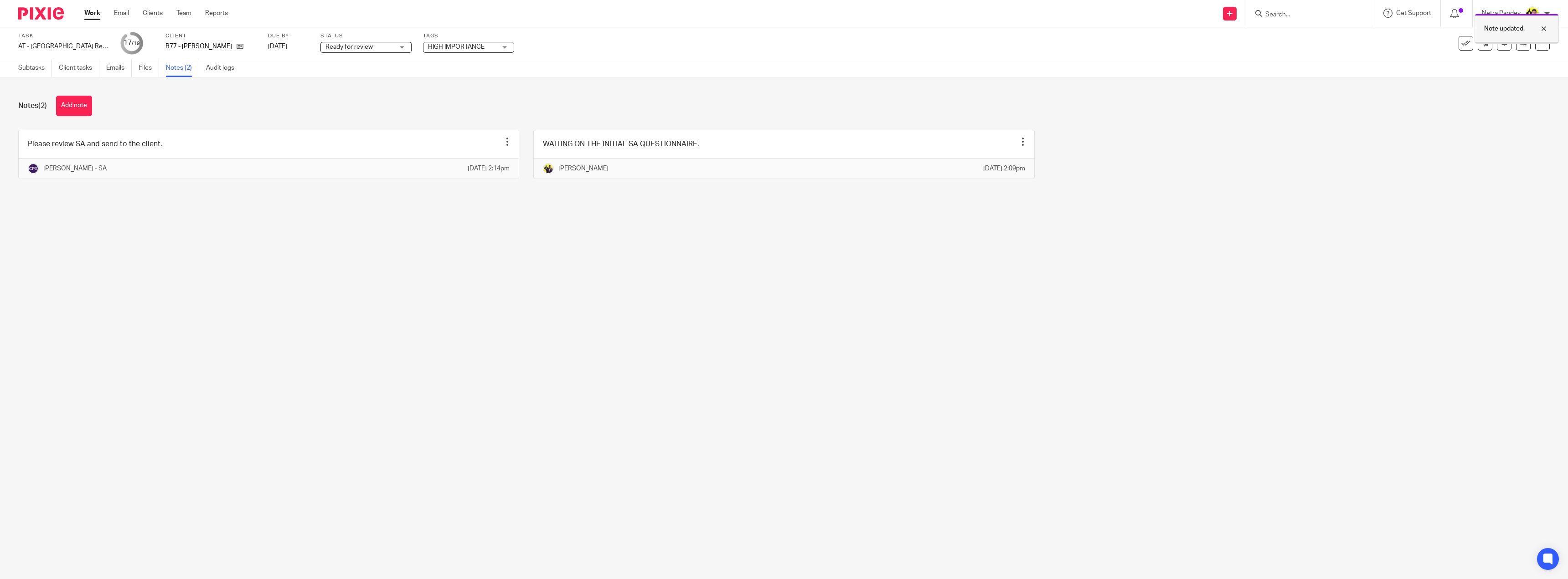
click at [1541, 31] on div at bounding box center [1537, 28] width 24 height 11
click at [1520, 44] on icon at bounding box center [1523, 43] width 7 height 7
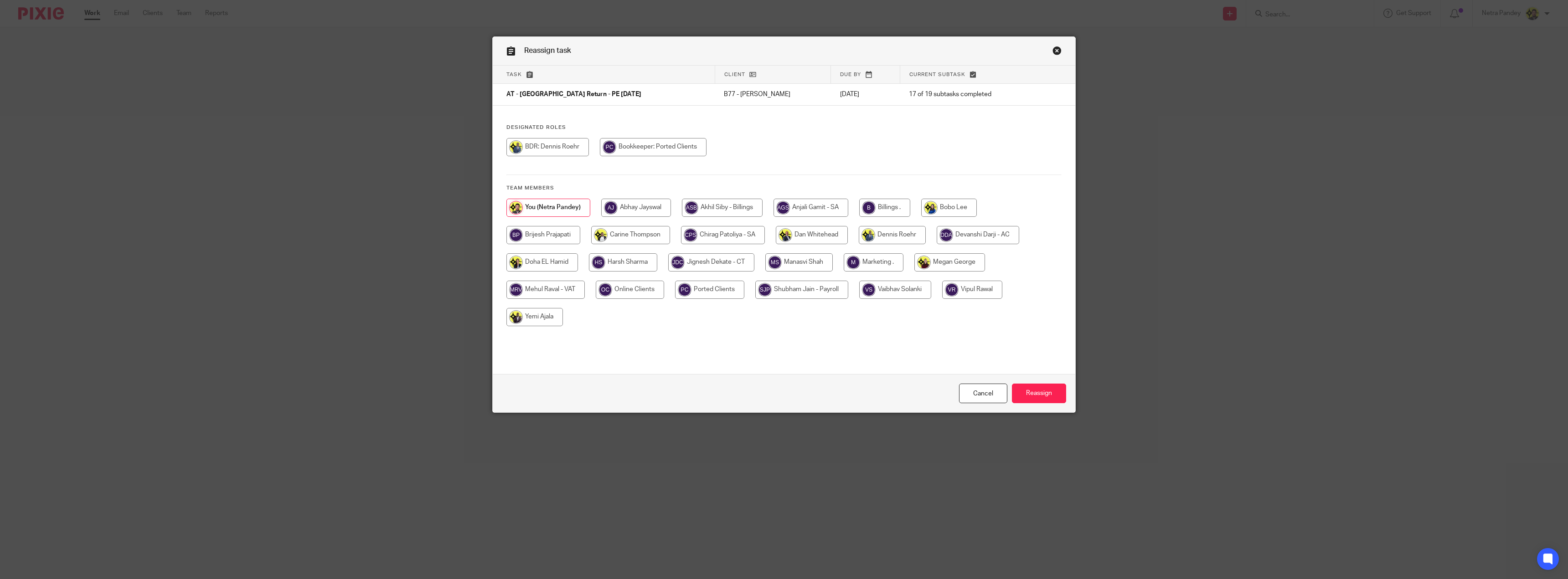
click at [845, 202] on input "radio" at bounding box center [811, 207] width 75 height 18
radio input "true"
click at [879, 206] on input "radio" at bounding box center [885, 207] width 51 height 18
radio input "true"
click at [1028, 393] on input "Reassign" at bounding box center [1039, 393] width 54 height 20
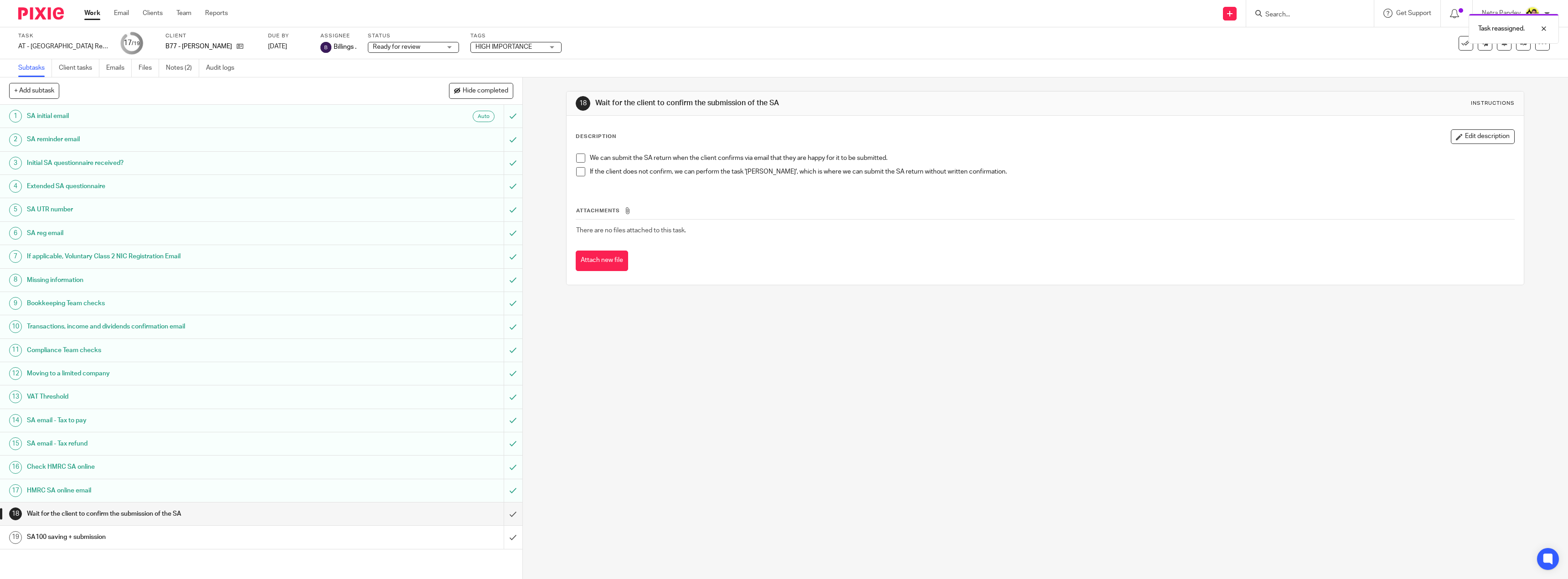
click at [513, 42] on span "HIGH IMPORTANCE" at bounding box center [509, 47] width 69 height 10
click at [509, 173] on span "HIGH IMPORTANCE" at bounding box center [515, 173] width 56 height 6
checkbox input "false"
click at [396, 45] on span "Ready for review" at bounding box center [396, 47] width 47 height 6
click at [394, 185] on li "Ready to file" at bounding box center [413, 191] width 90 height 19
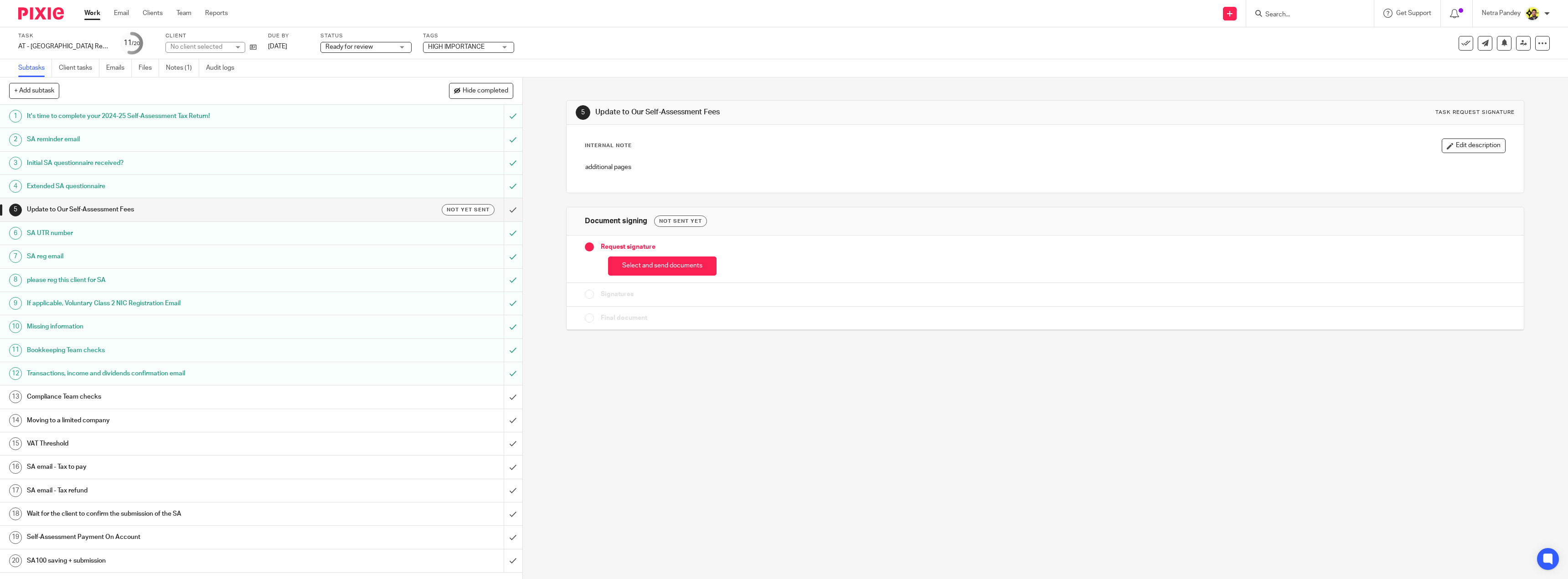
drag, startPoint x: 186, startPoint y: 12, endPoint x: 181, endPoint y: 8, distance: 6.4
click at [186, 12] on link "Team" at bounding box center [183, 13] width 15 height 9
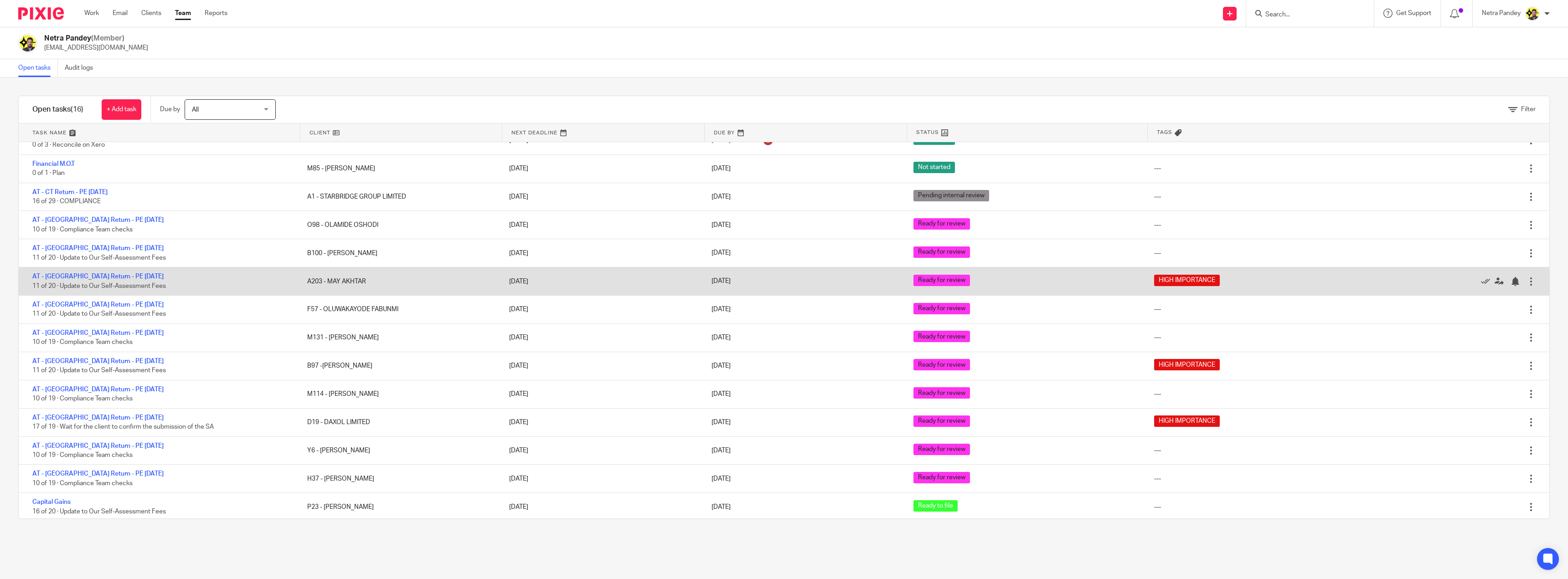
scroll to position [74, 0]
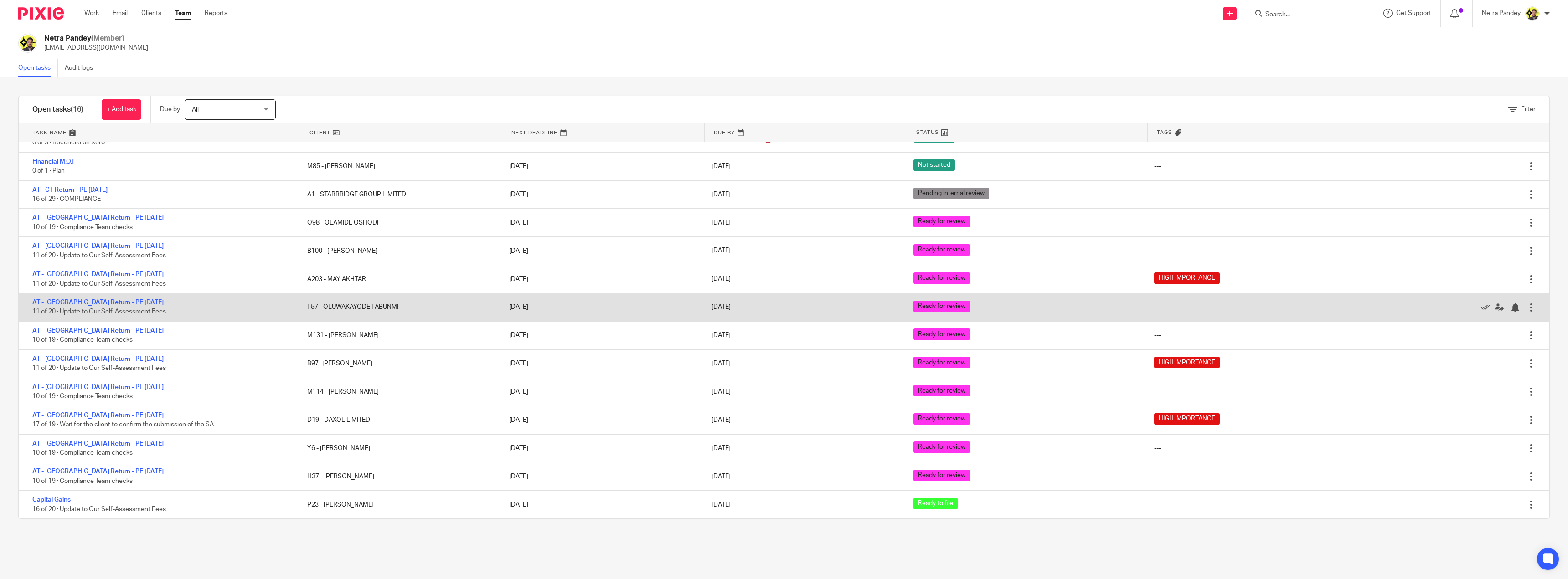
drag, startPoint x: 93, startPoint y: 304, endPoint x: 91, endPoint y: 297, distance: 7.3
click at [92, 303] on div "AT - [GEOGRAPHIC_DATA] Return - PE [DATE] 11 of 20 · Update to Our Self-Assessm…" at bounding box center [158, 306] width 279 height 28
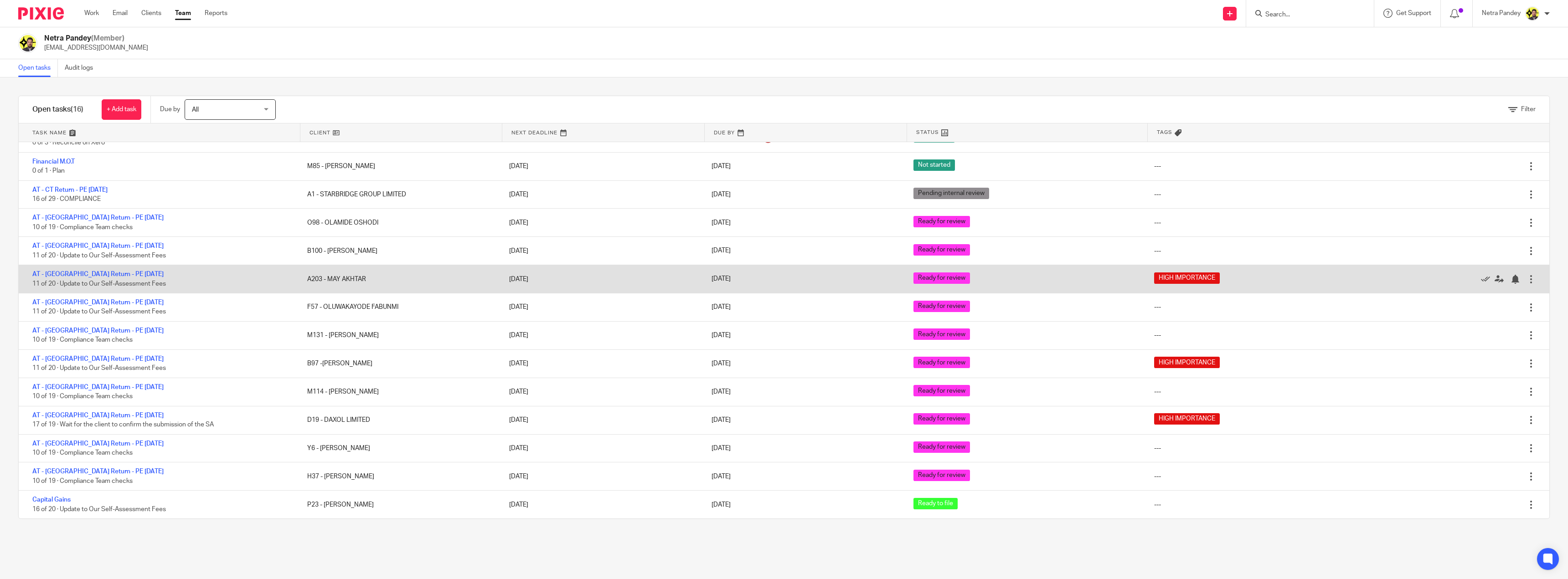
click at [88, 268] on div "AT - [GEOGRAPHIC_DATA] Return - PE [DATE] 11 of 20 · Update to Our Self-Assessm…" at bounding box center [158, 278] width 279 height 28
click at [88, 271] on link "AT - [GEOGRAPHIC_DATA] Return - PE [DATE]" at bounding box center [98, 274] width 131 height 6
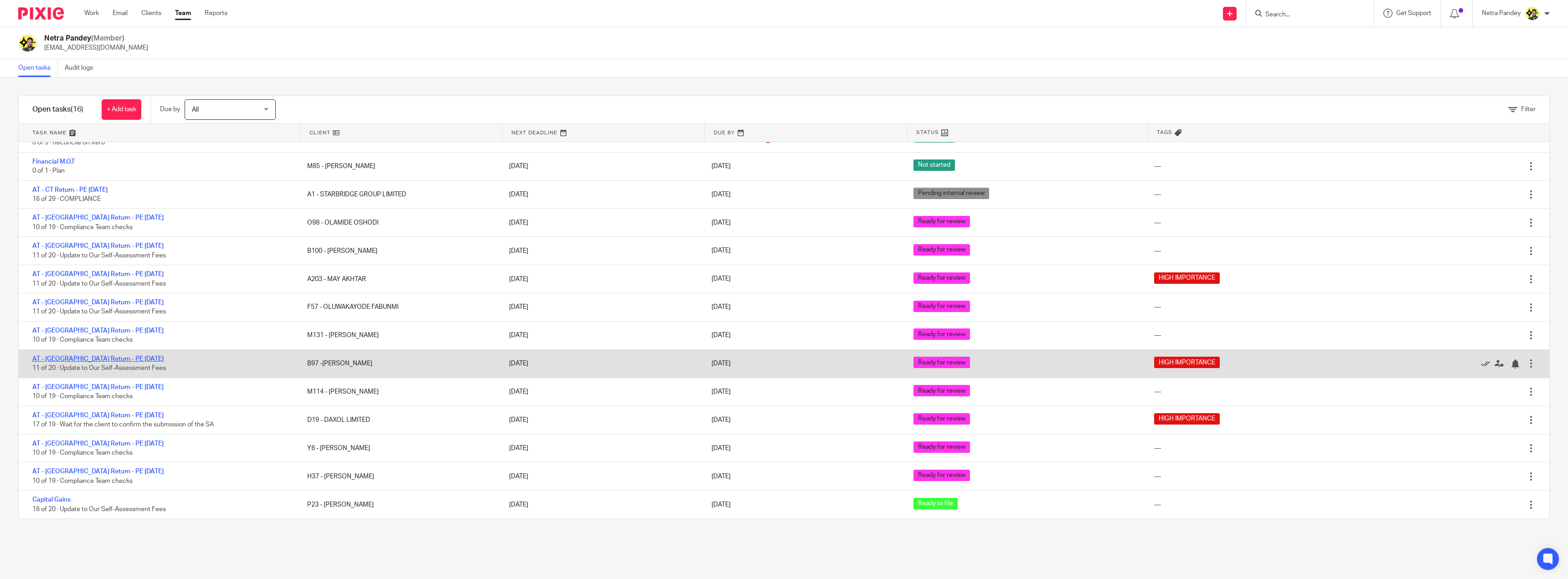
click at [105, 356] on link "AT - [GEOGRAPHIC_DATA] Return - PE [DATE]" at bounding box center [98, 359] width 131 height 6
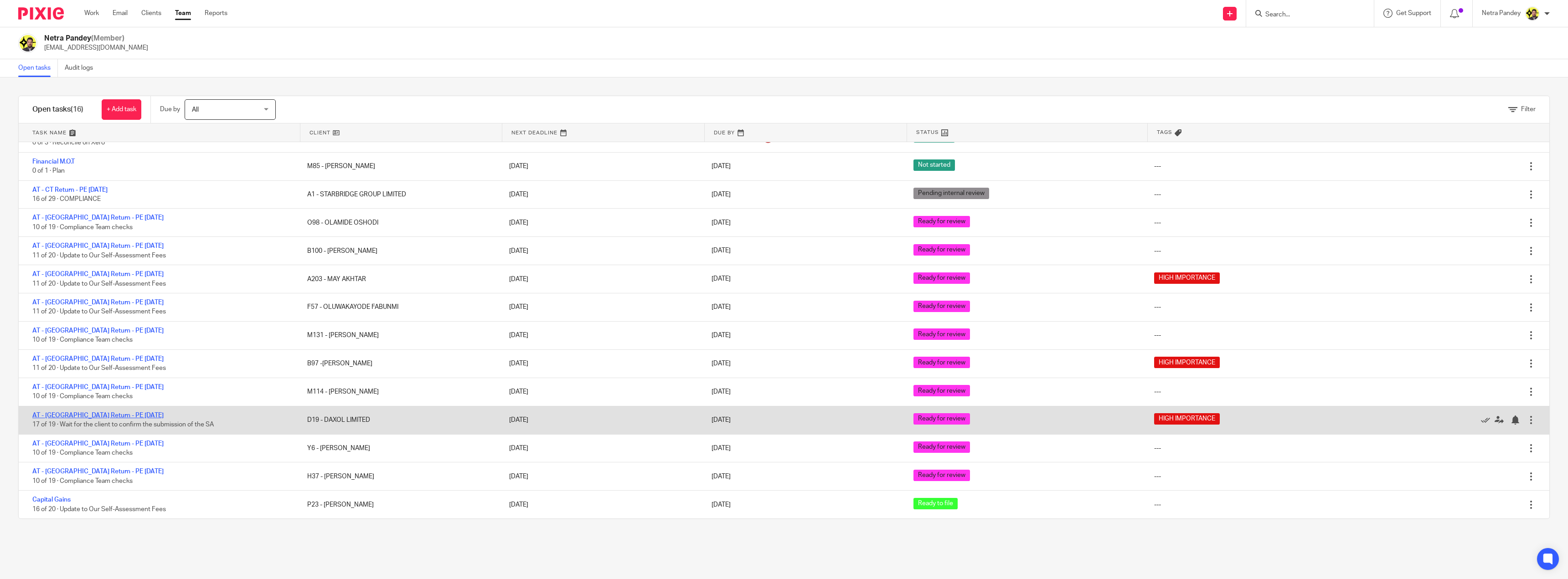
click at [93, 415] on link "AT - [GEOGRAPHIC_DATA] Return - PE [DATE]" at bounding box center [98, 415] width 131 height 6
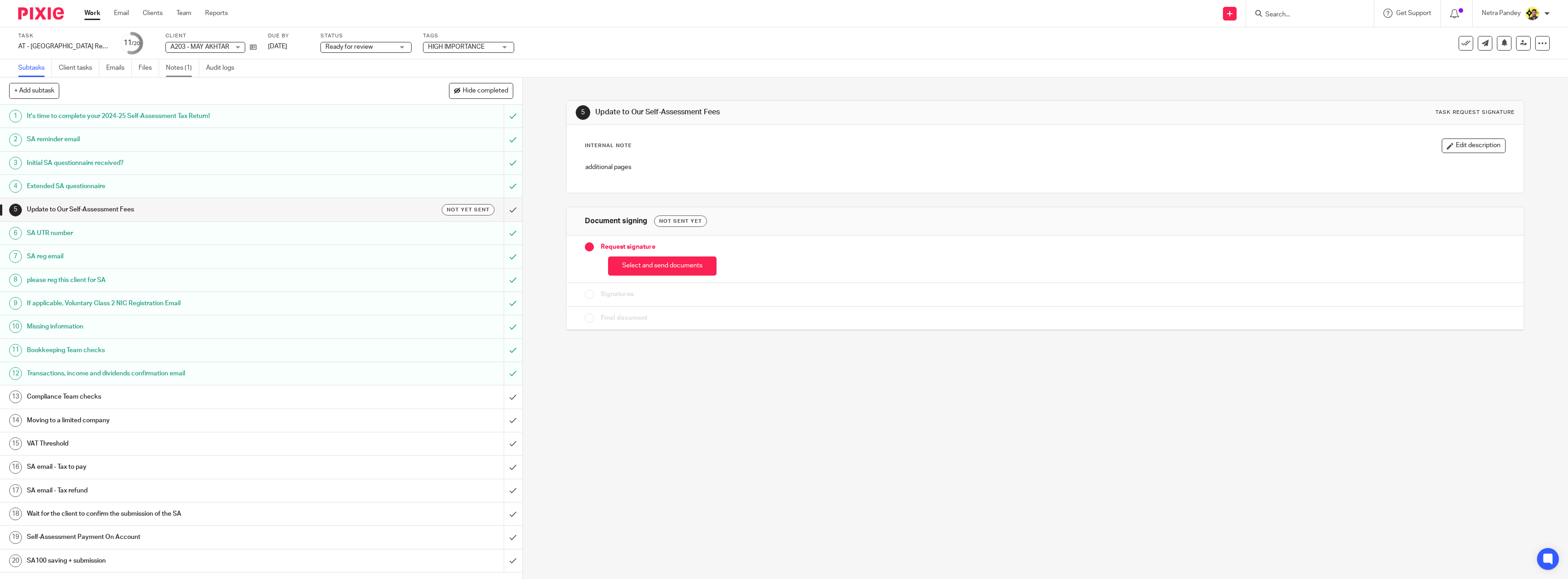
click at [193, 66] on link "Notes (1)" at bounding box center [182, 68] width 33 height 18
click at [179, 73] on link "Notes (9)" at bounding box center [182, 68] width 33 height 18
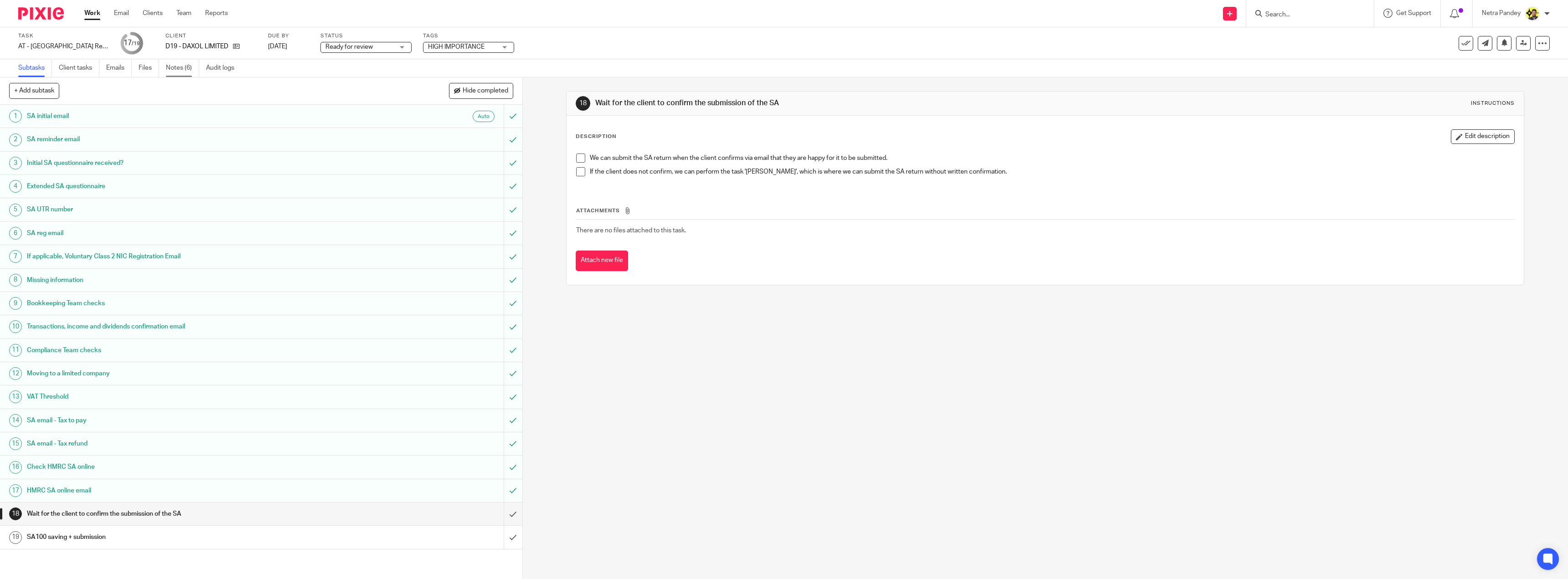
click at [177, 67] on link "Notes (6)" at bounding box center [182, 68] width 33 height 18
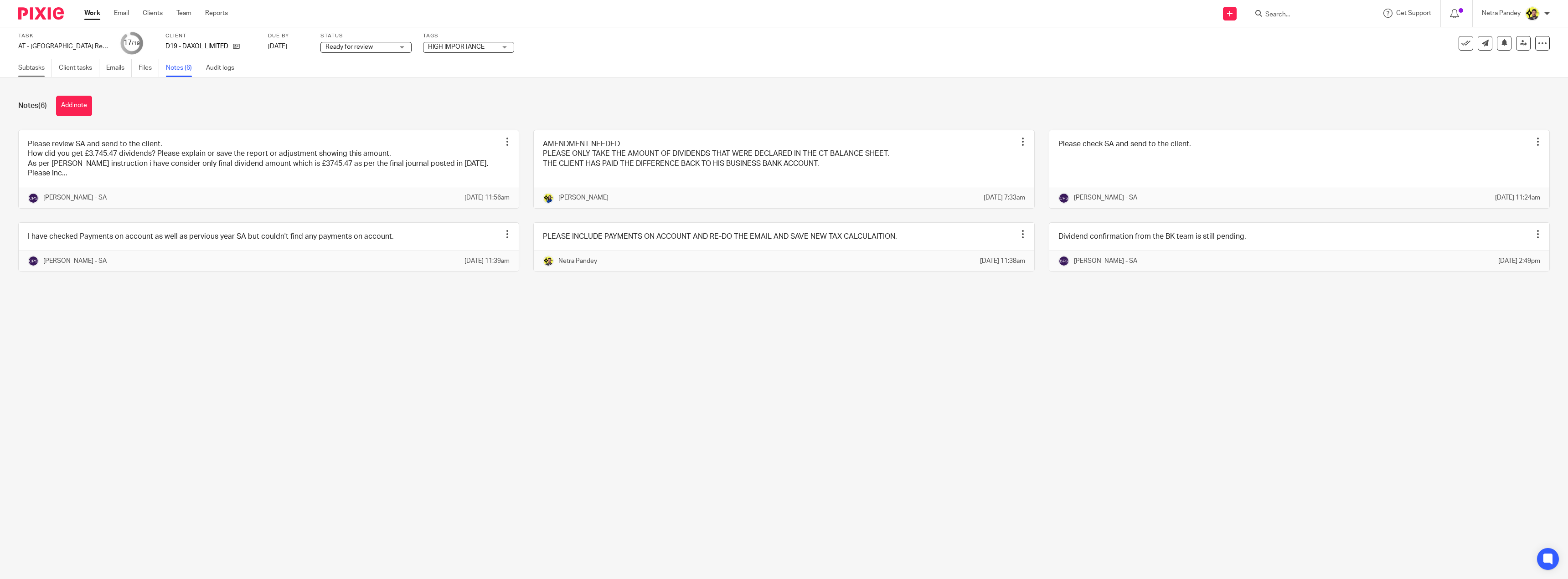
click at [20, 66] on link "Subtasks" at bounding box center [35, 68] width 34 height 18
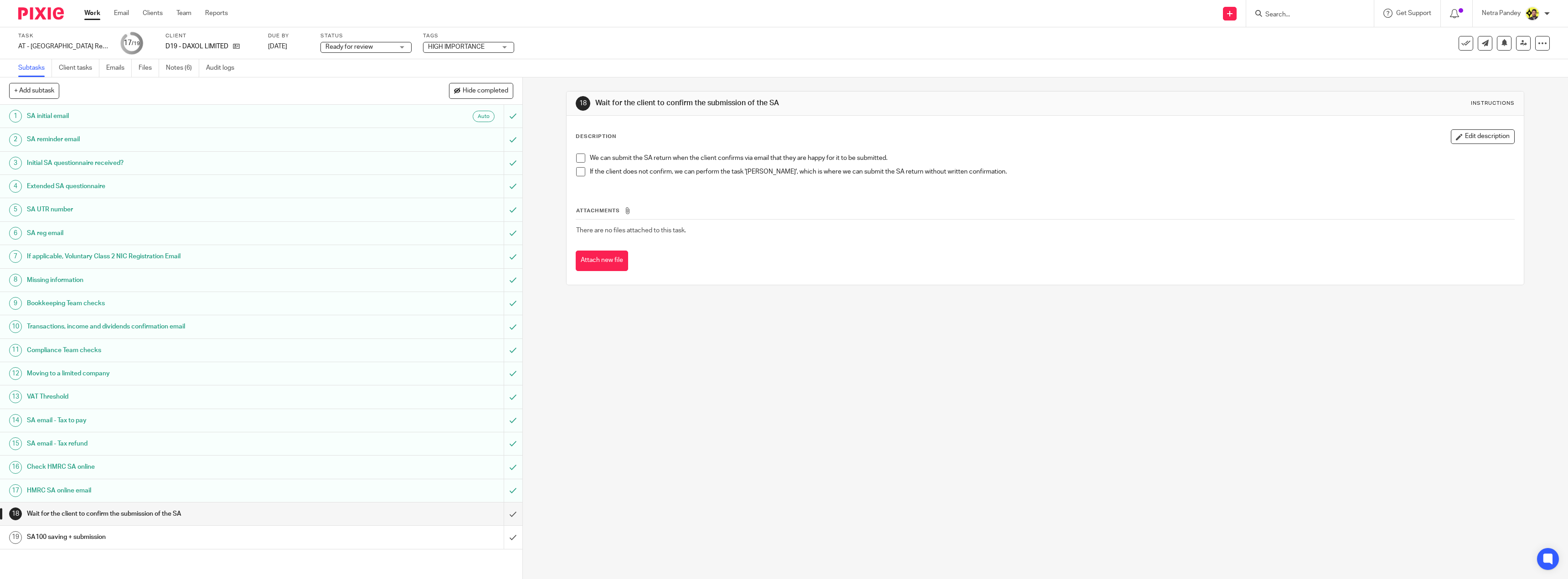
click at [198, 421] on h1 "SA email - Tax to pay" at bounding box center [182, 420] width 312 height 13
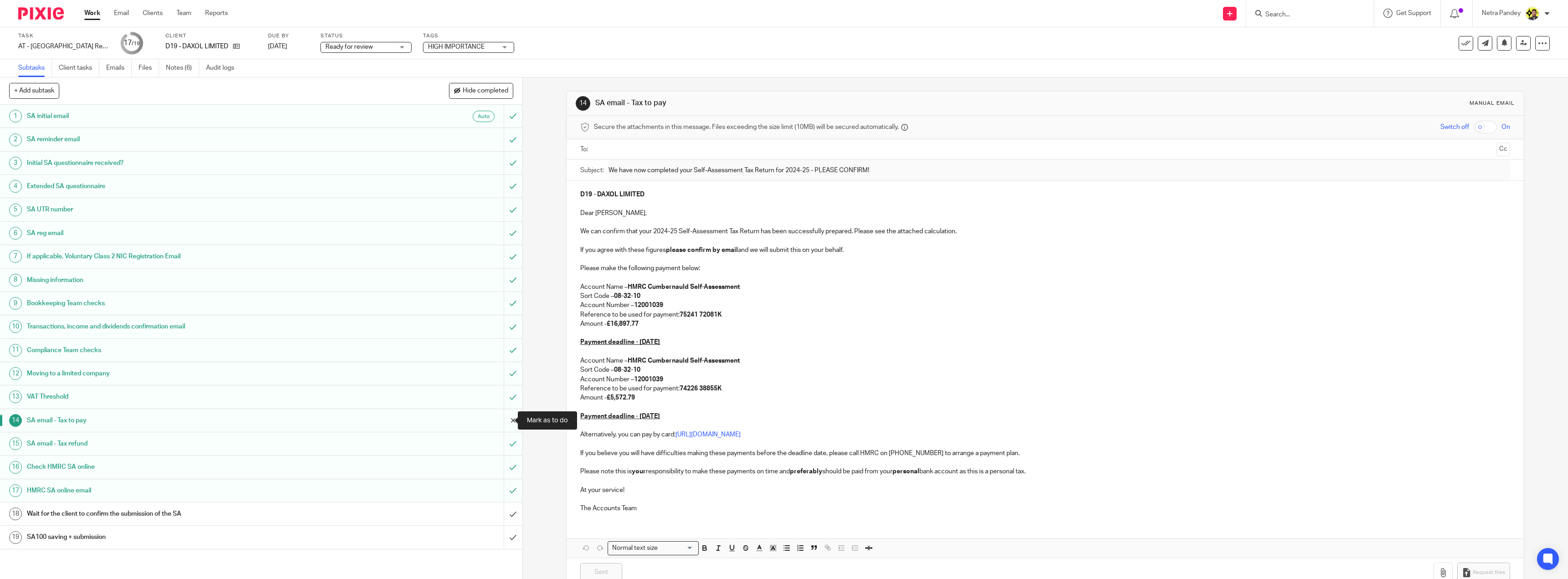
click at [501, 422] on input "submit" at bounding box center [261, 420] width 522 height 23
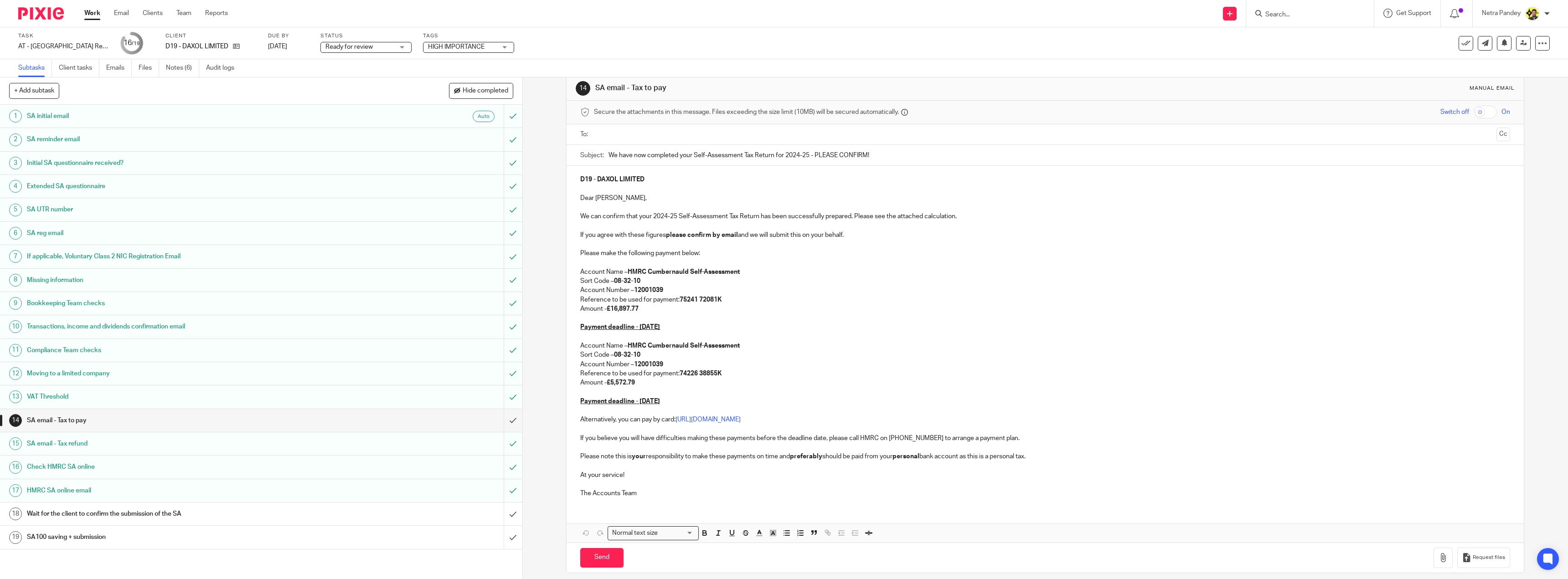
scroll to position [23, 0]
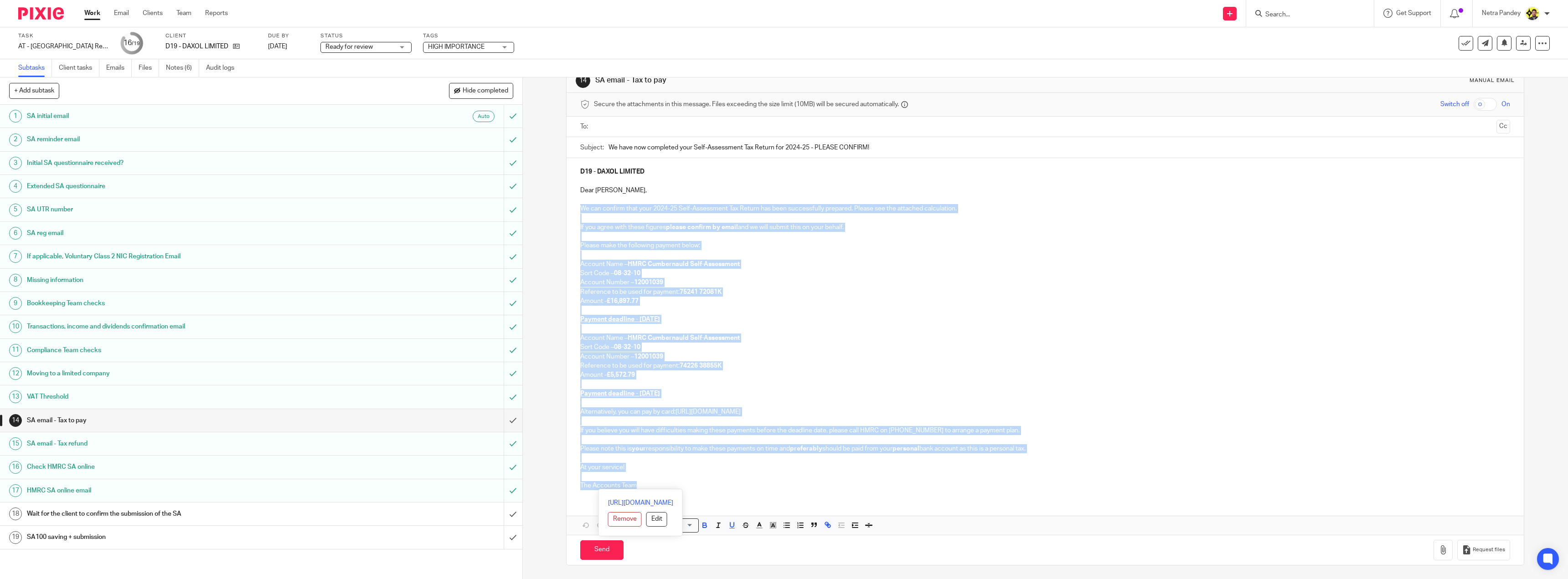
drag, startPoint x: 643, startPoint y: 484, endPoint x: 579, endPoint y: 207, distance: 284.3
click at [579, 207] on div "D19 - DAXOL LIMITED Dear [PERSON_NAME], We can confirm that your 2024-25 Self-A…" at bounding box center [1045, 328] width 957 height 339
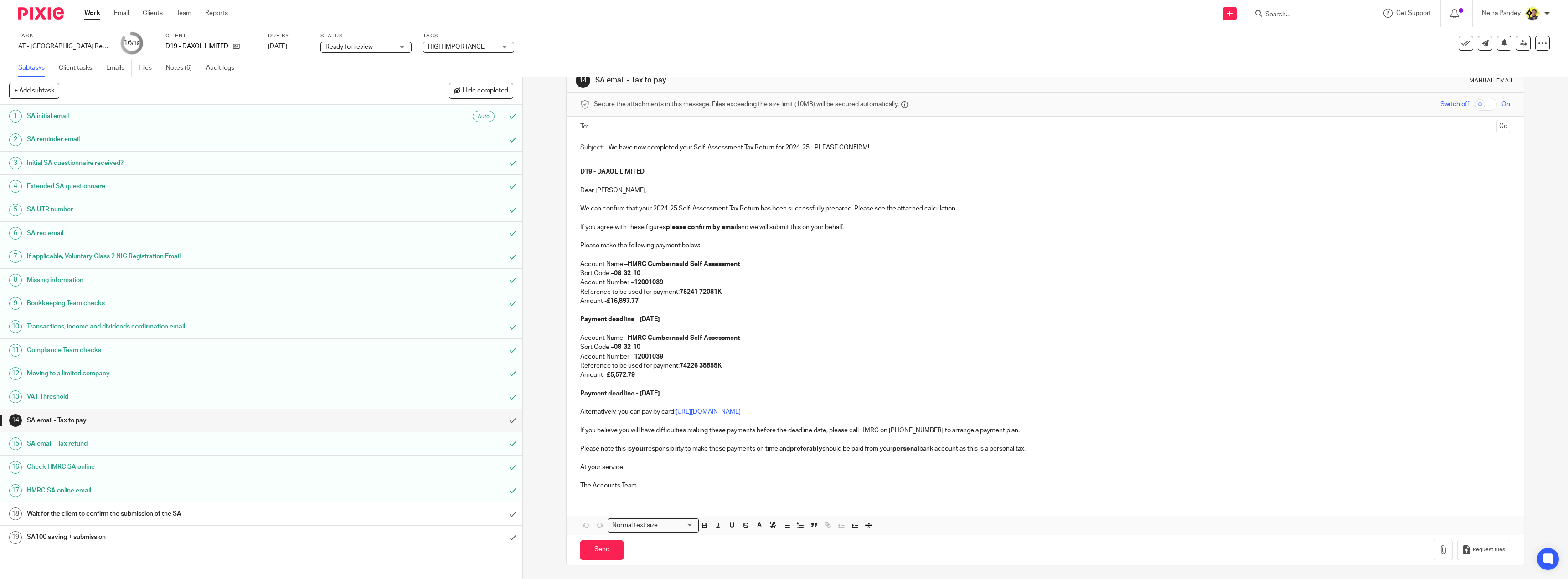
click at [704, 200] on p at bounding box center [1045, 200] width 930 height 9
click at [646, 127] on input "text" at bounding box center [1044, 127] width 896 height 10
click at [1496, 129] on button "Cc" at bounding box center [1503, 127] width 13 height 13
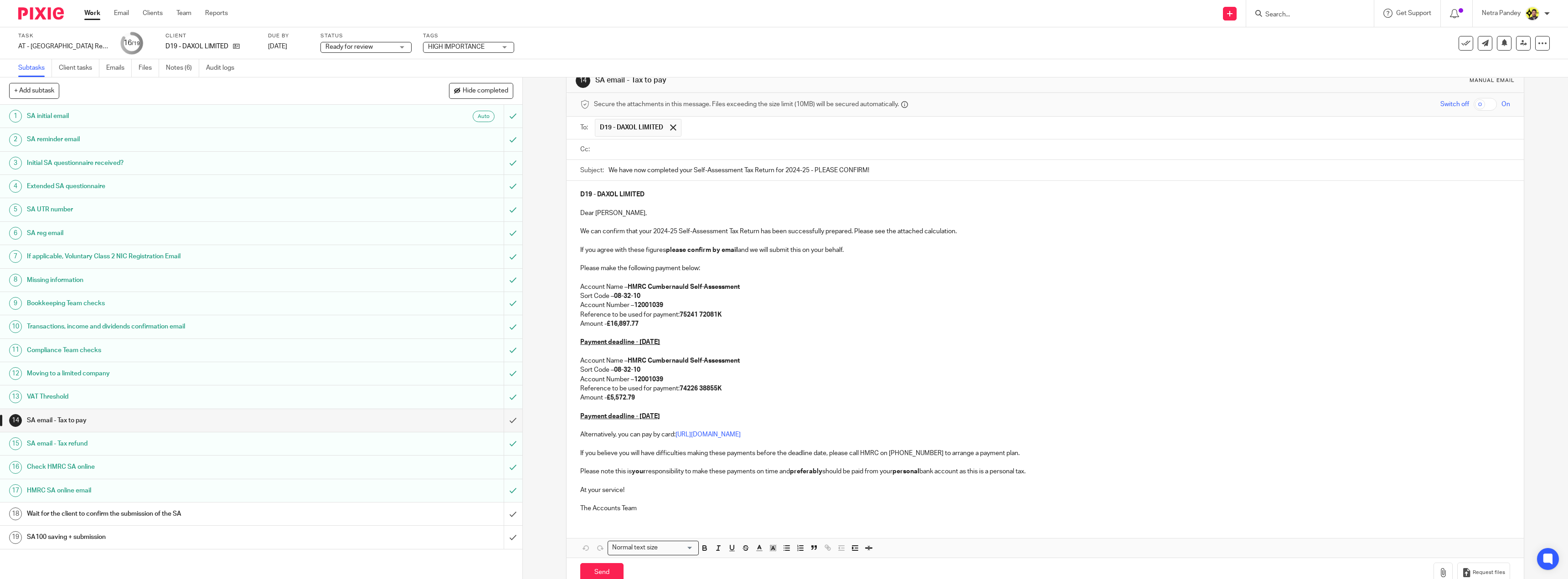
click at [684, 148] on input "text" at bounding box center [1051, 150] width 909 height 10
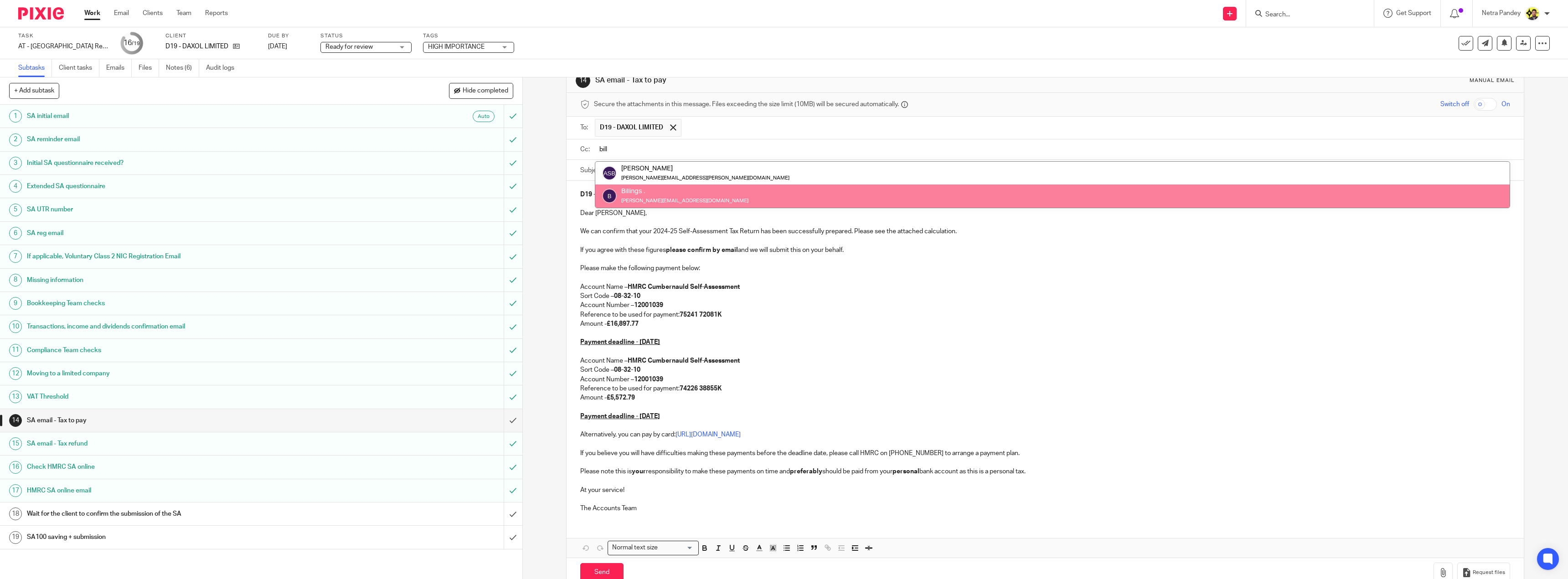
type input "bill"
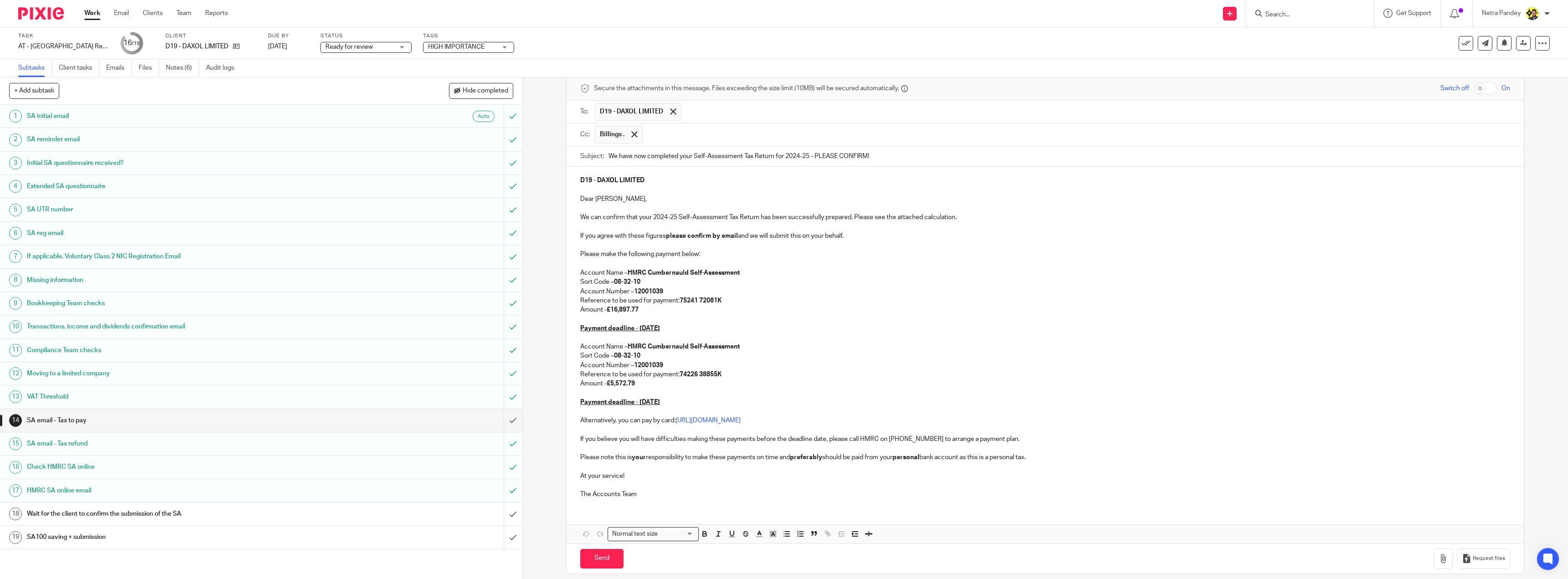
scroll to position [47, 0]
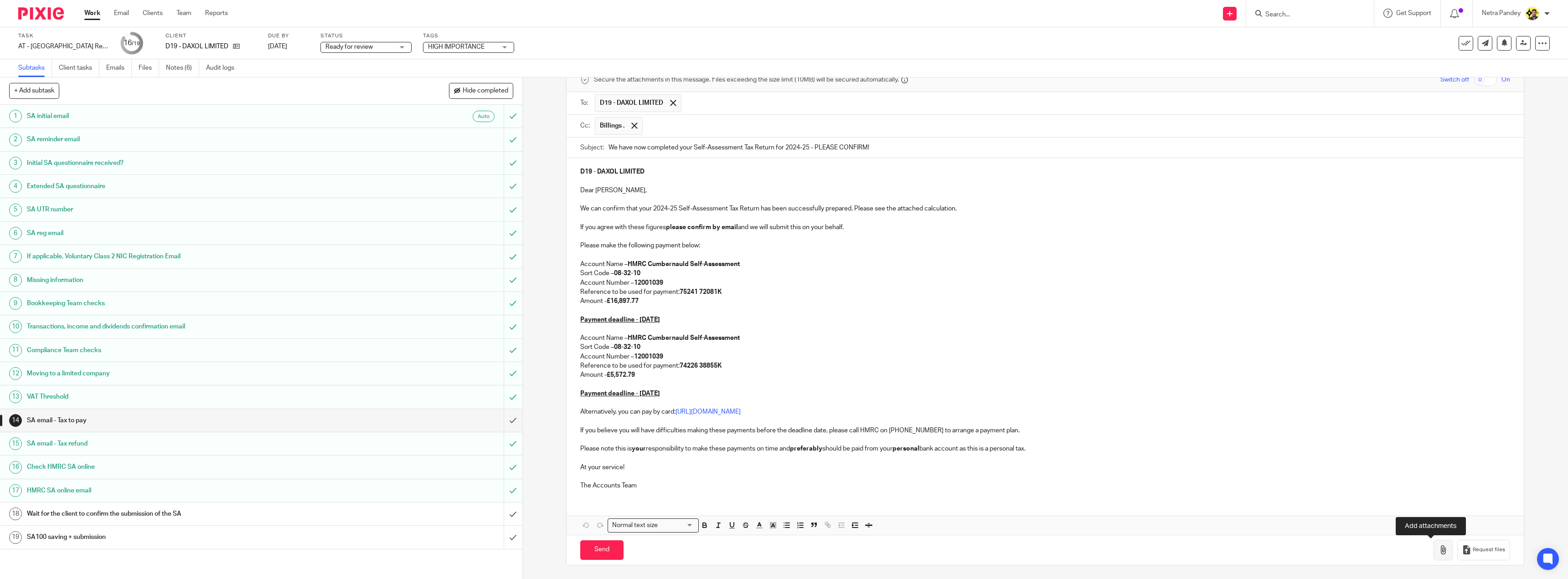
click at [1438, 552] on button "button" at bounding box center [1443, 550] width 19 height 20
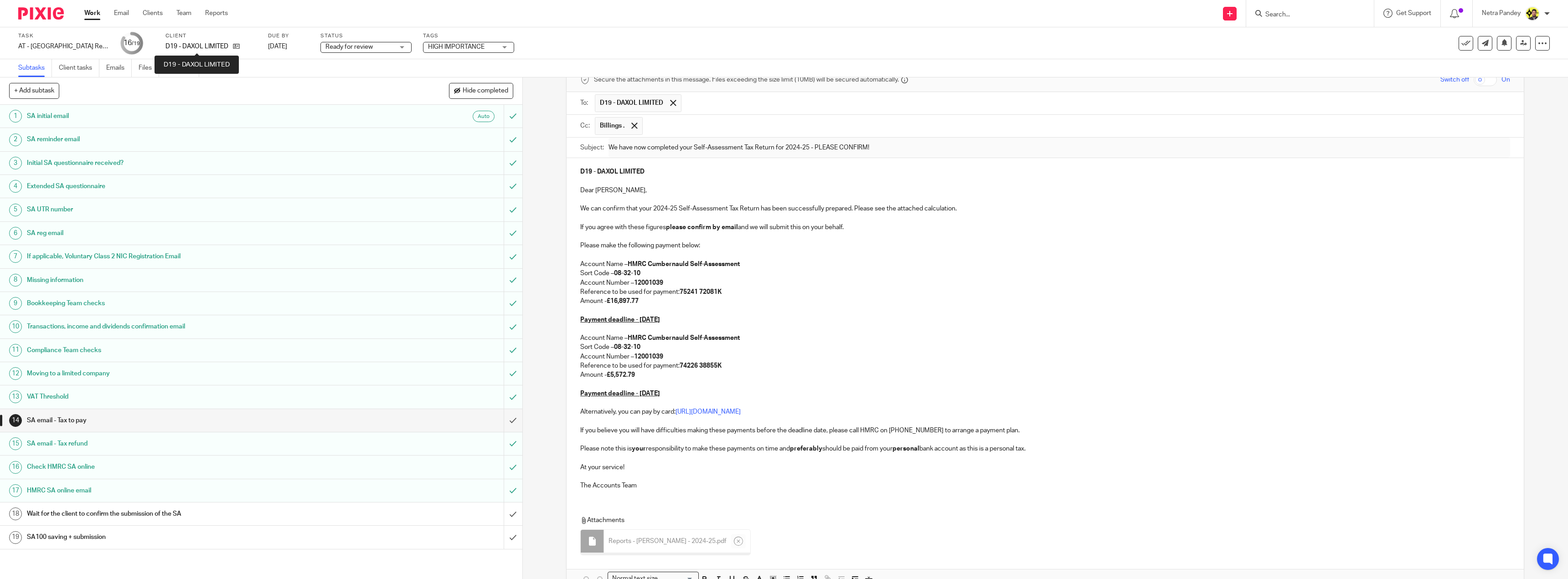
click at [190, 50] on p "D19 - DAXOL LIMITED" at bounding box center [197, 46] width 63 height 9
click at [185, 66] on link "Notes (6)" at bounding box center [182, 68] width 33 height 18
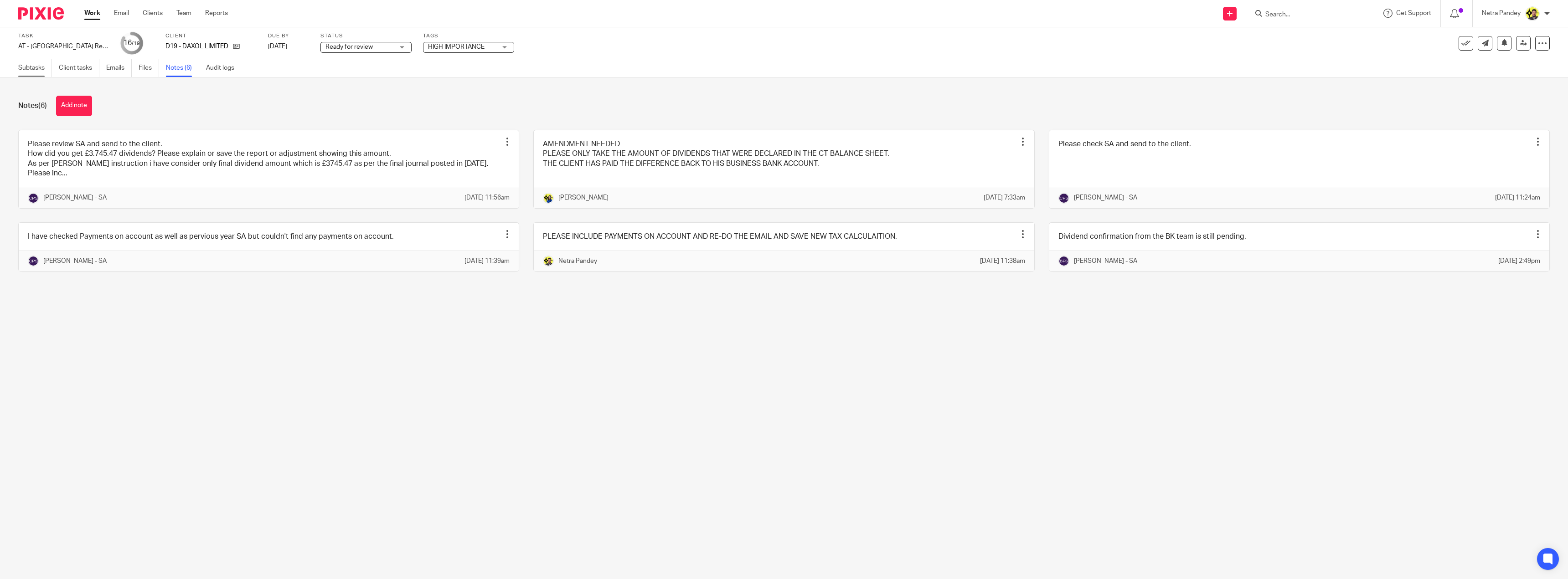
click at [27, 68] on link "Subtasks" at bounding box center [35, 68] width 34 height 18
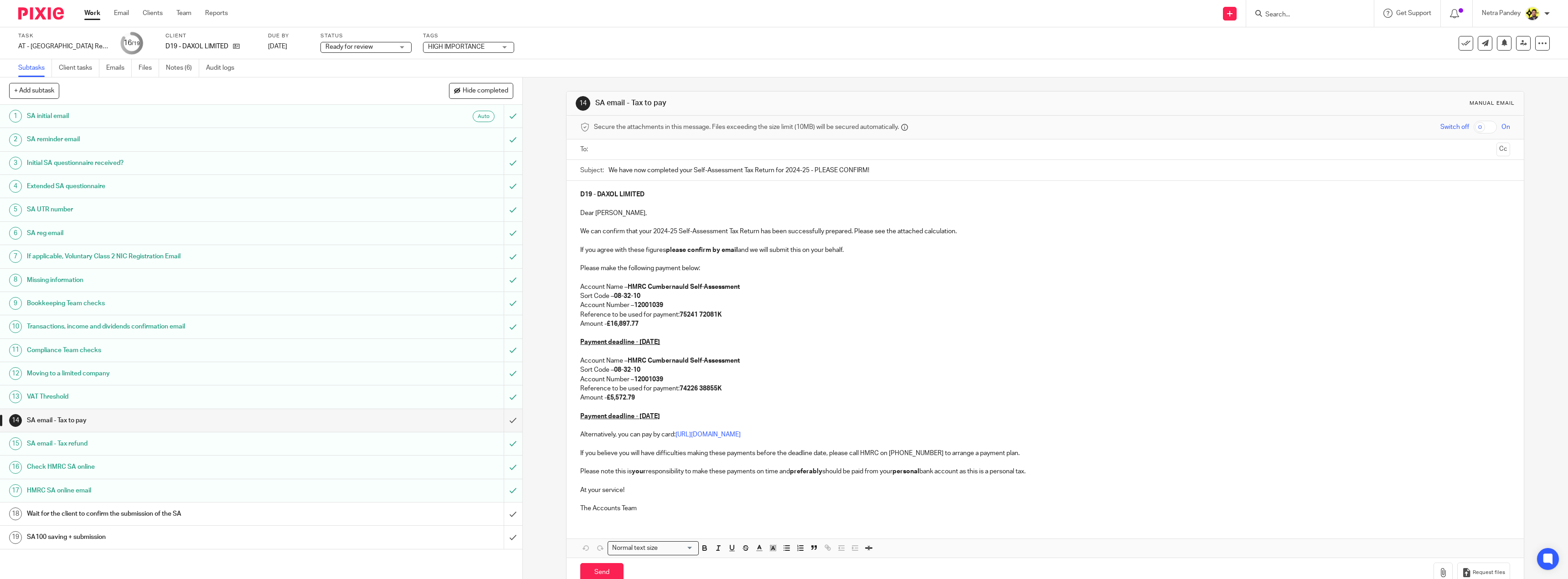
click at [701, 147] on input "text" at bounding box center [1044, 150] width 896 height 10
click at [1496, 149] on button "Cc" at bounding box center [1503, 150] width 13 height 13
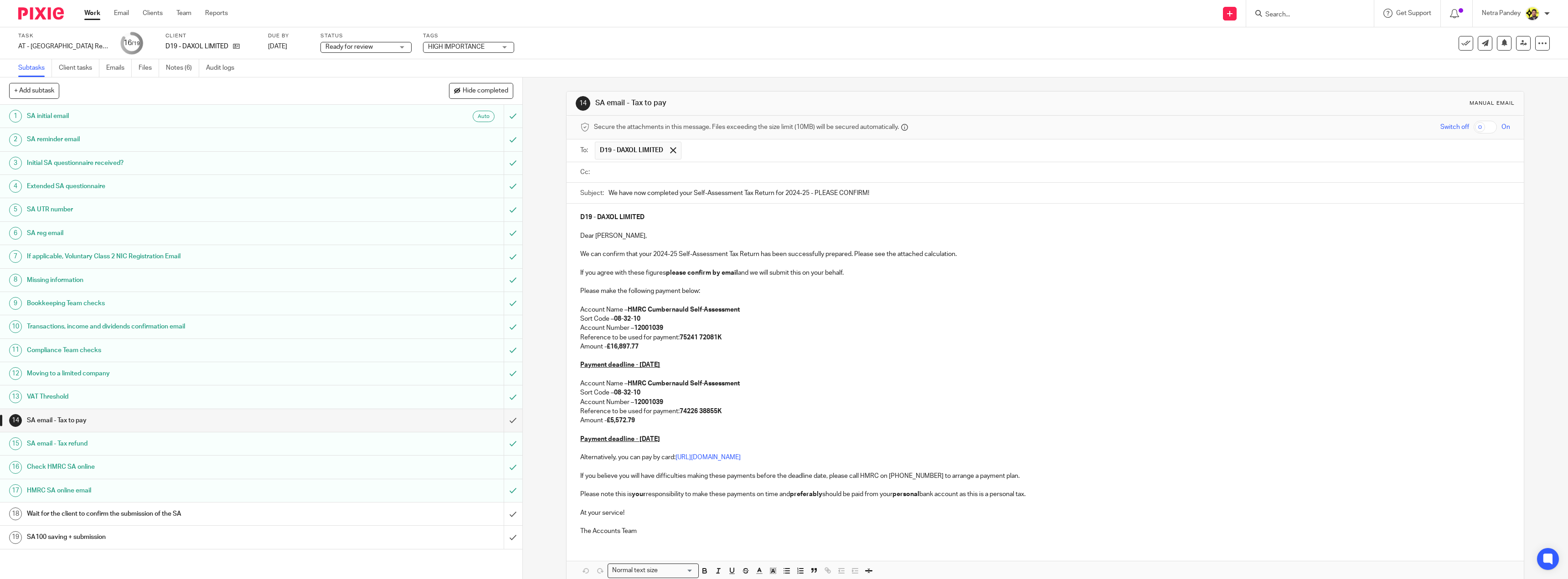
click at [651, 170] on input "text" at bounding box center [1051, 172] width 909 height 10
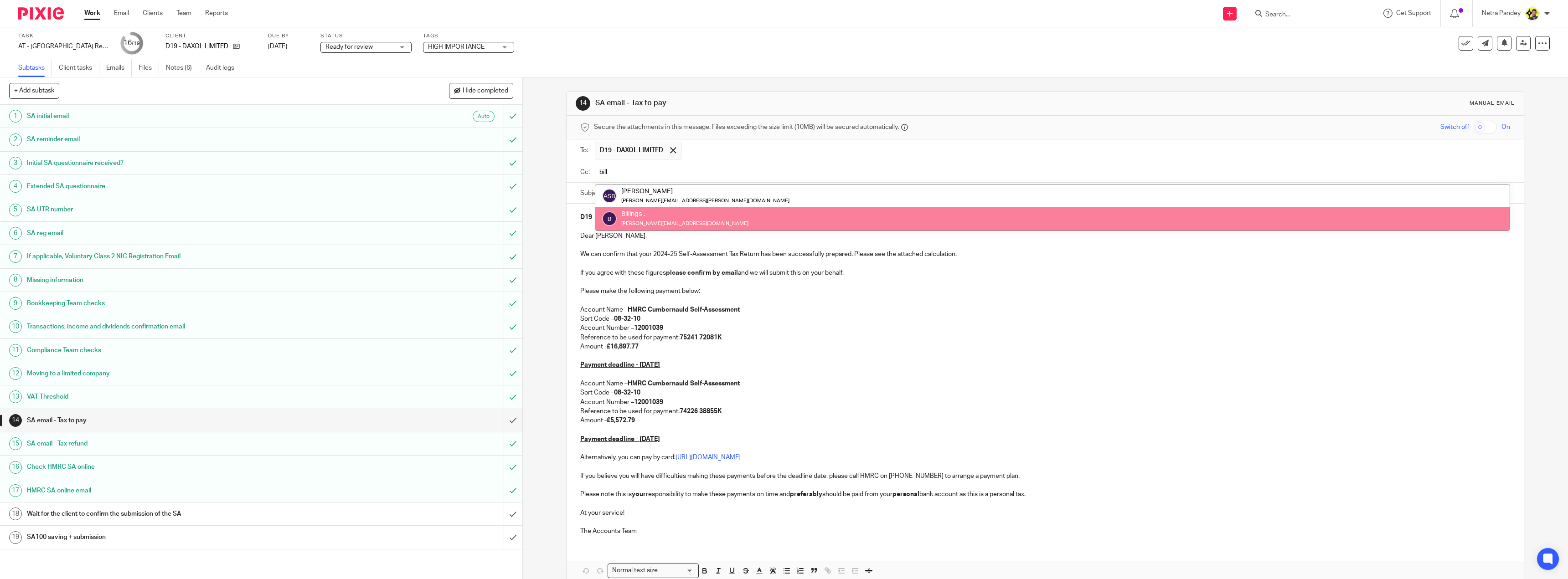
type input "bill"
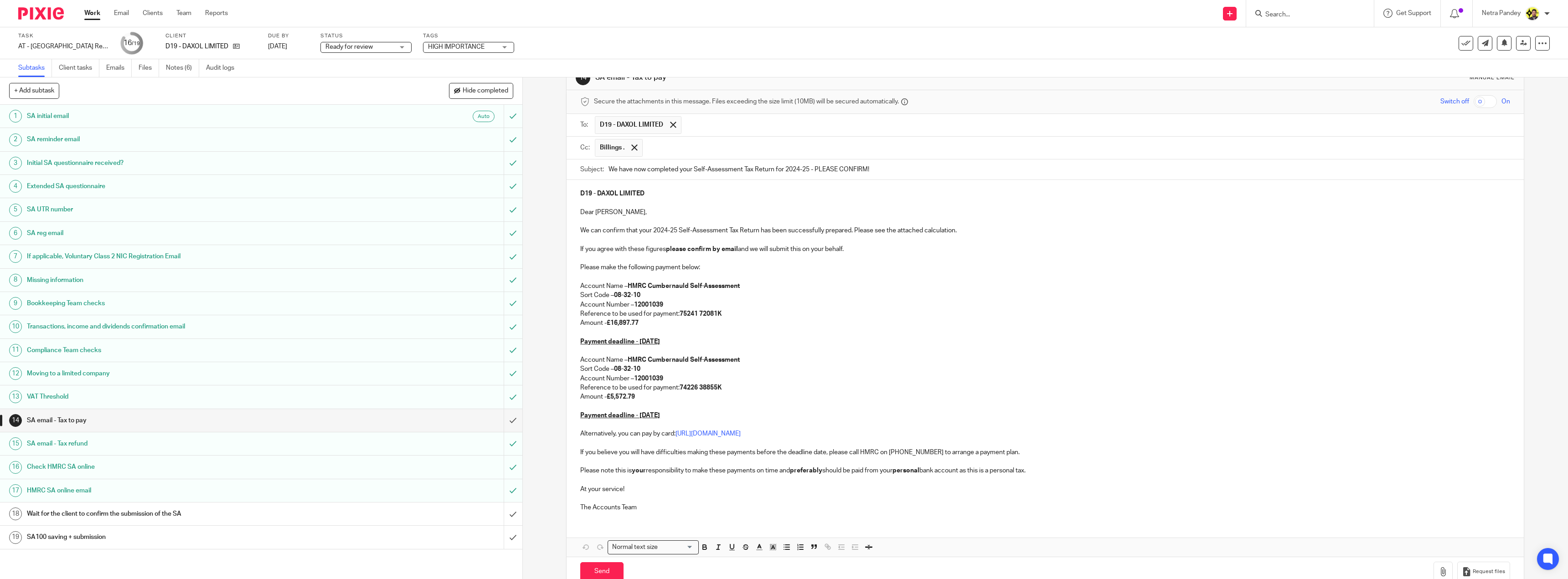
scroll to position [47, 0]
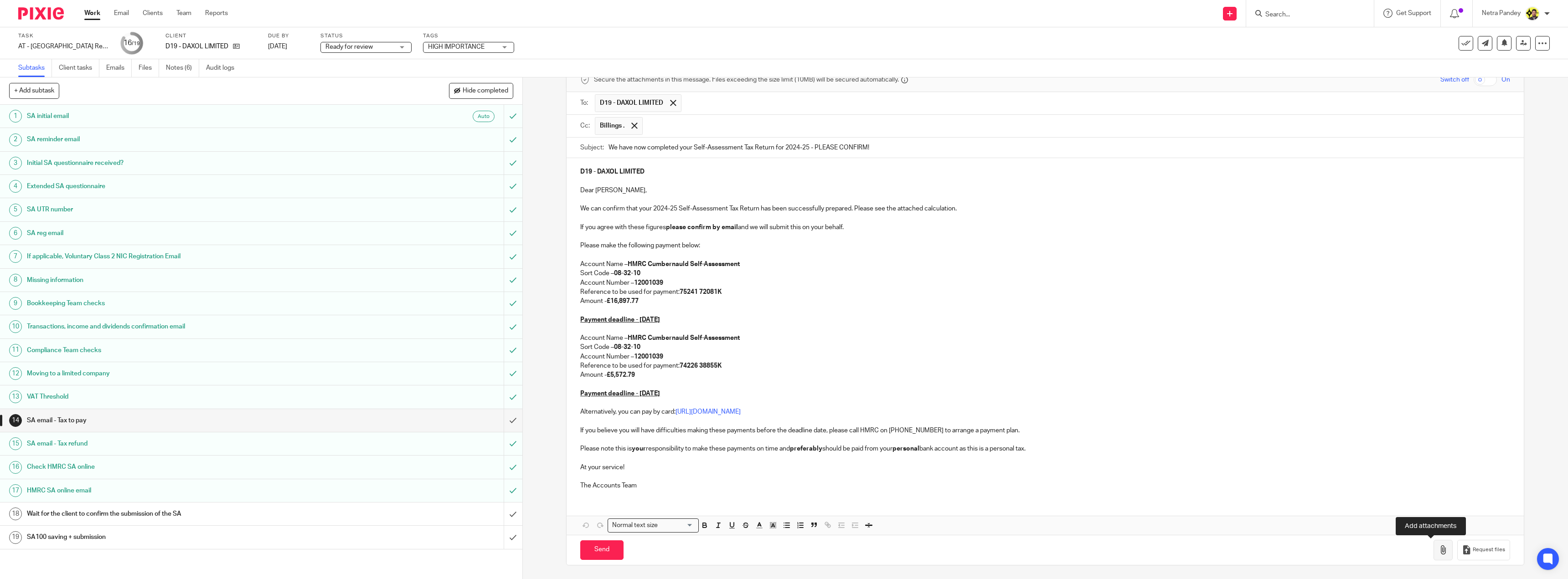
click at [1438, 551] on icon "button" at bounding box center [1443, 550] width 9 height 9
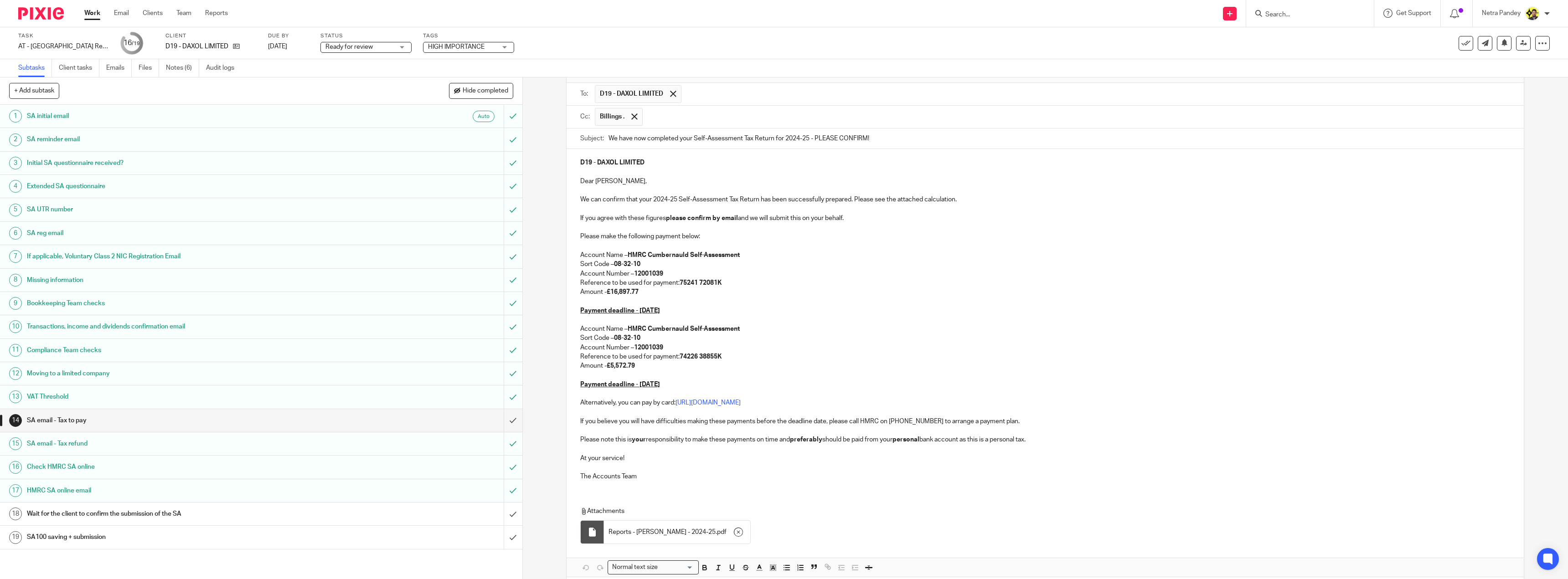
scroll to position [0, 0]
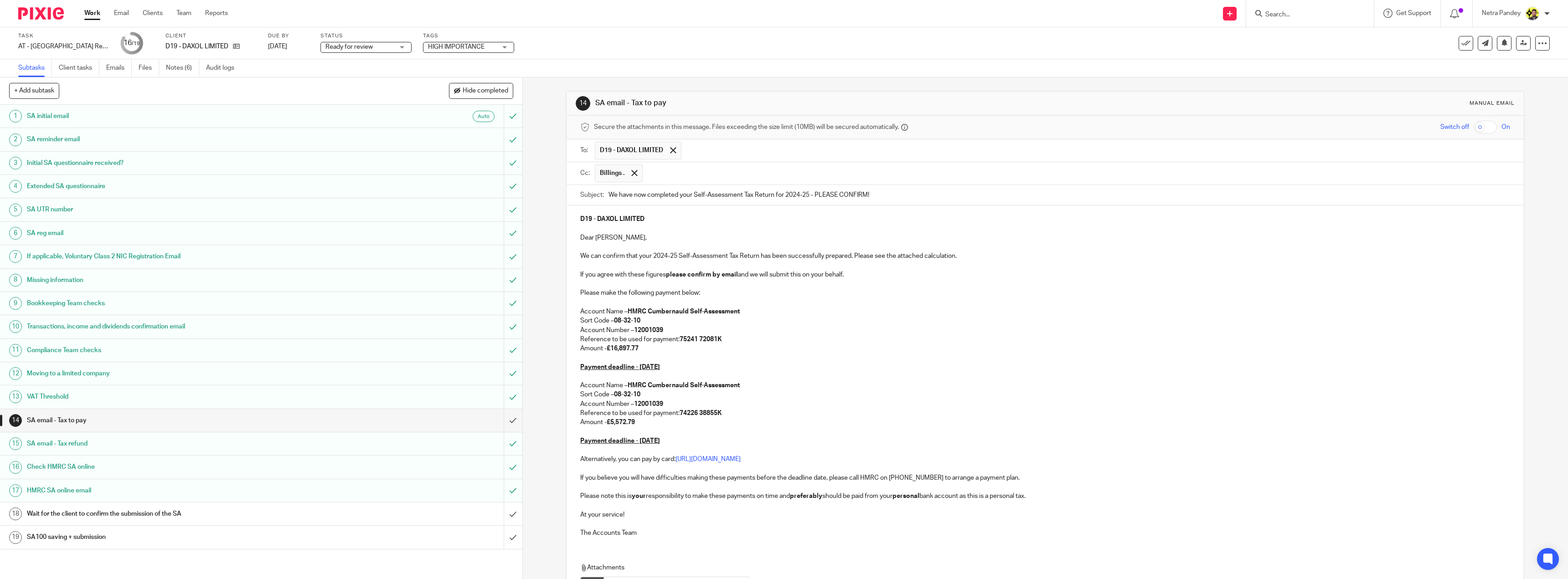
click at [336, 42] on span "Ready for review" at bounding box center [359, 47] width 69 height 10
click at [362, 187] on li "Ready to file" at bounding box center [365, 191] width 90 height 19
click at [451, 45] on span "HIGH IMPORTANCE" at bounding box center [456, 47] width 56 height 6
click at [446, 168] on li "HIGH IMPORTANCE" at bounding box center [468, 173] width 90 height 19
checkbox input "false"
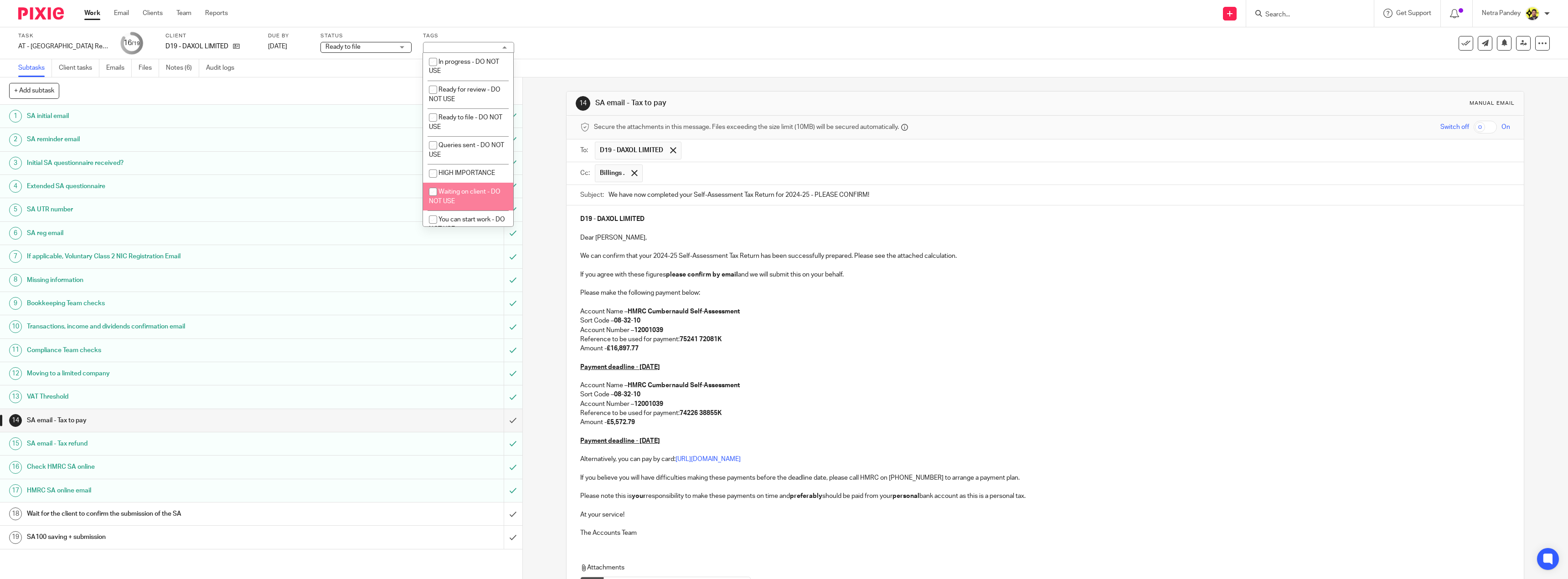
click at [788, 337] on p "Reference to be used for payment: 75241 72081K" at bounding box center [1045, 339] width 930 height 9
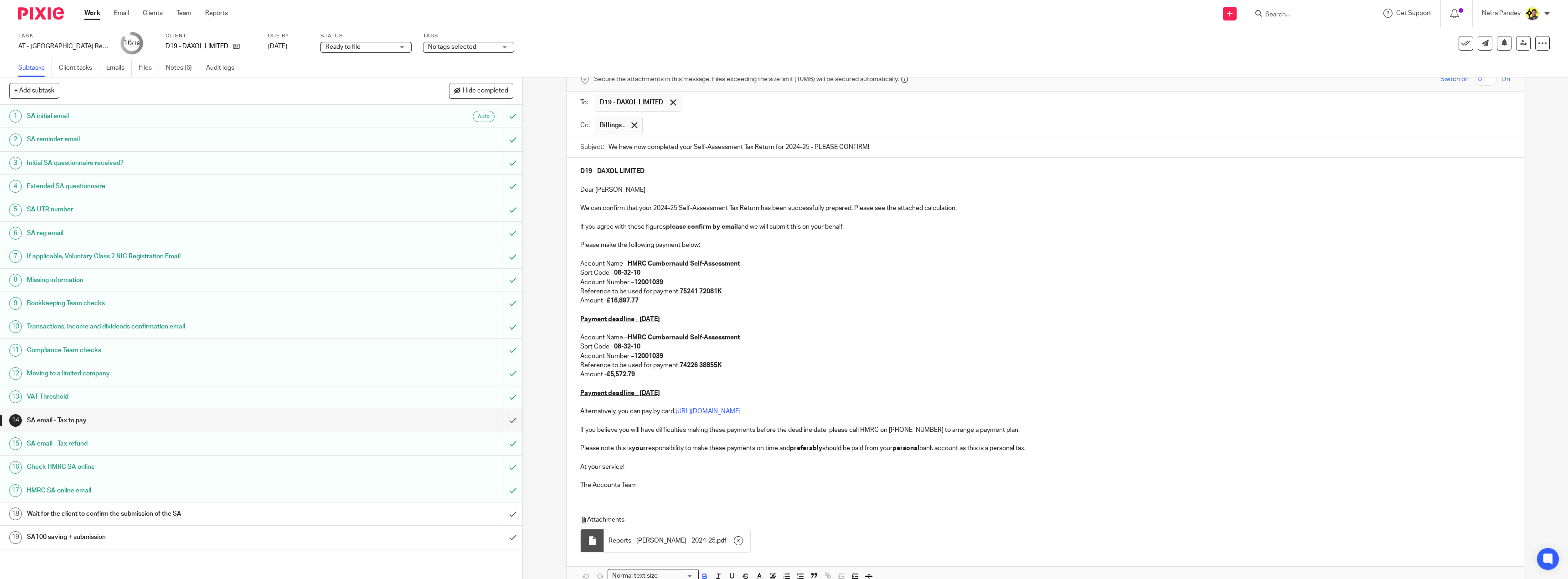
scroll to position [99, 0]
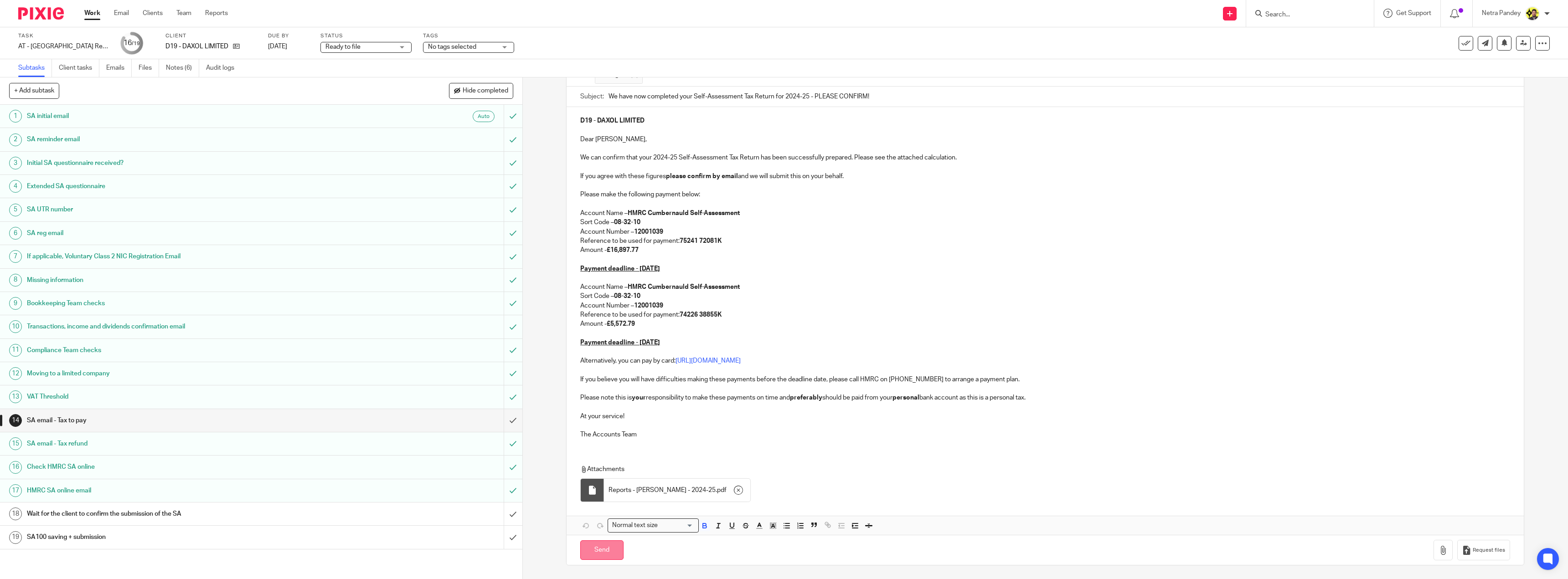
click at [602, 552] on input "Send" at bounding box center [602, 550] width 44 height 20
type input "Sent"
click at [175, 72] on link "Notes (6)" at bounding box center [182, 68] width 33 height 18
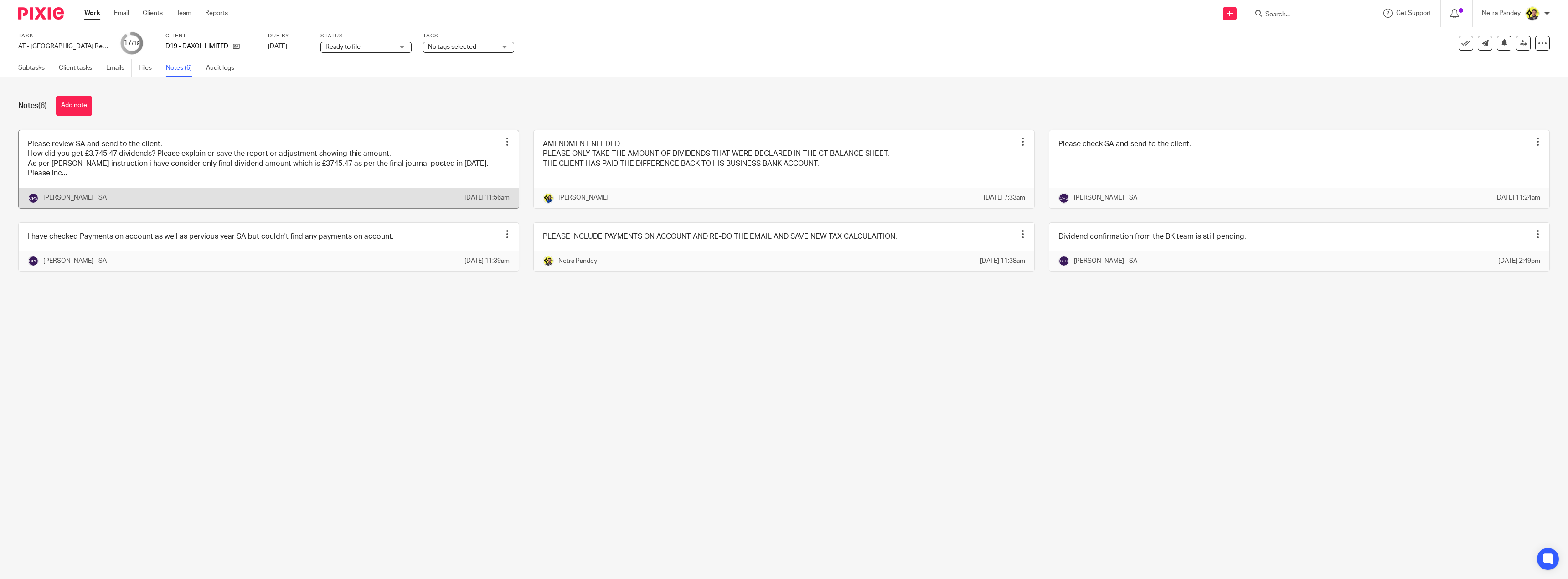
click at [97, 145] on link at bounding box center [268, 170] width 500 height 78
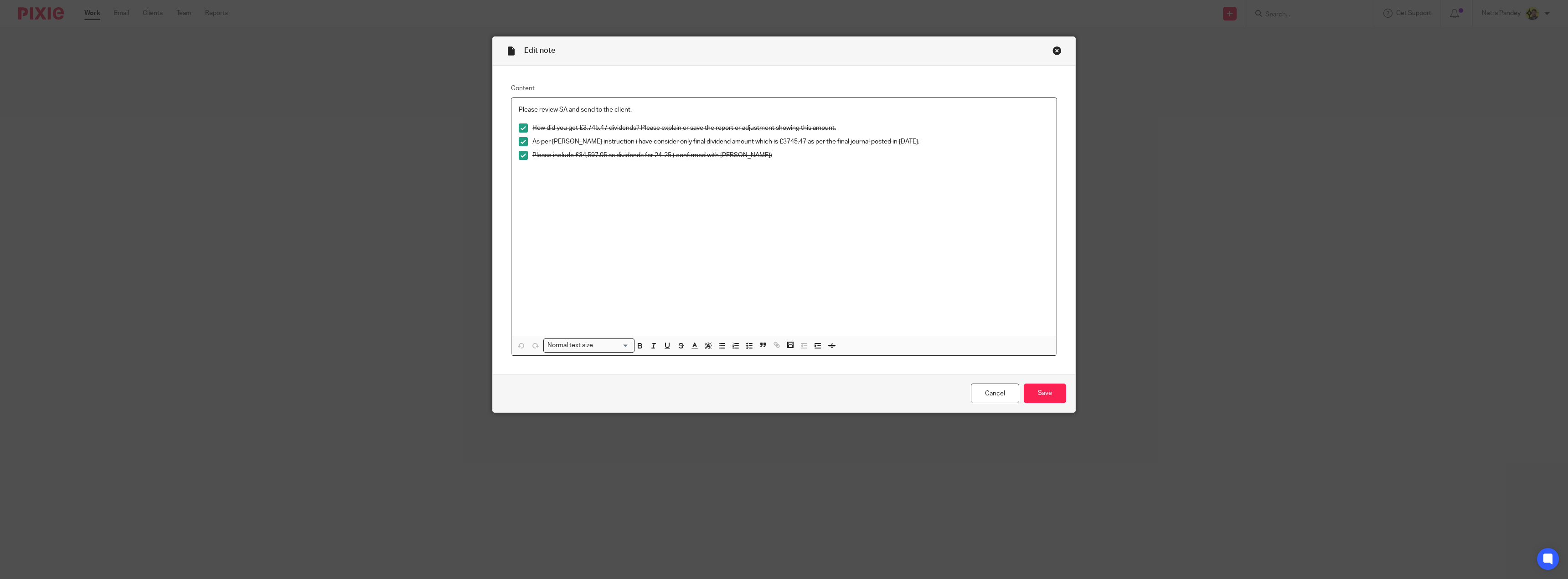
click at [588, 115] on p at bounding box center [784, 119] width 531 height 9
click at [585, 107] on p "Please review SA and send to the client." at bounding box center [784, 109] width 531 height 9
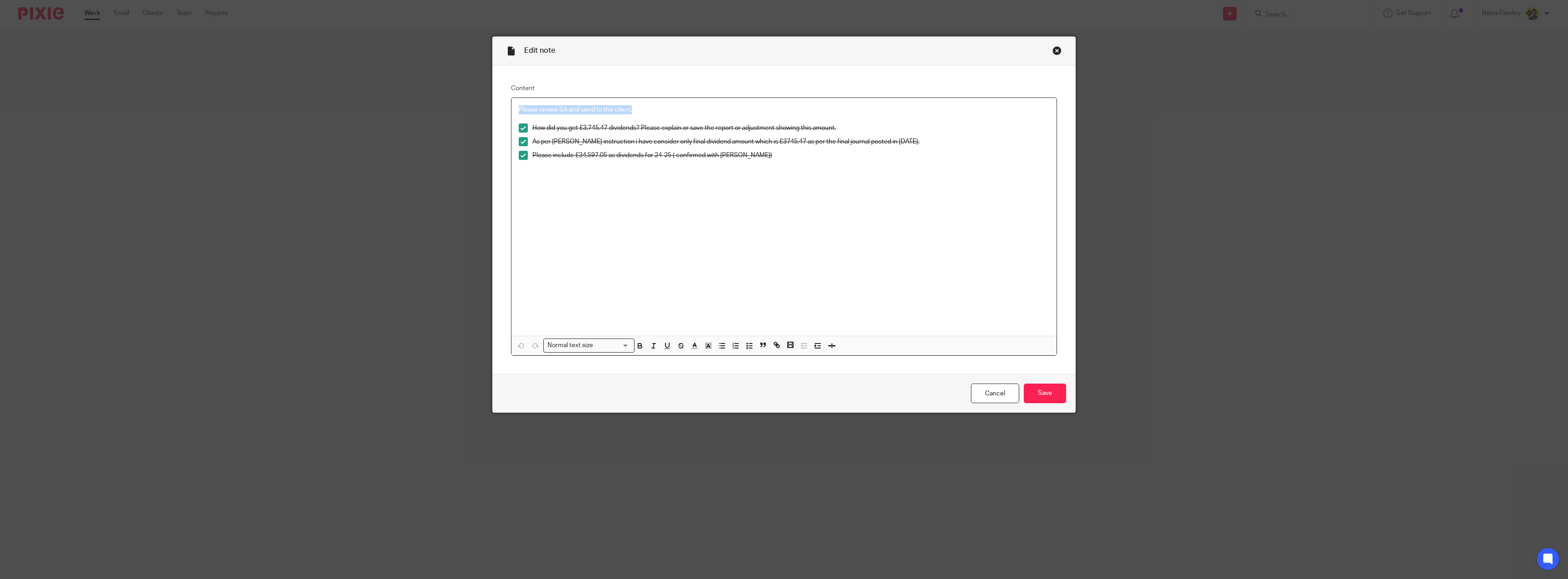
click at [585, 107] on p "Please review SA and send to the client." at bounding box center [784, 109] width 531 height 9
click at [759, 345] on icon "button" at bounding box center [763, 344] width 8 height 8
drag, startPoint x: 766, startPoint y: 349, endPoint x: 757, endPoint y: 347, distance: 9.2
click at [764, 349] on span "Remove Edit" at bounding box center [768, 346] width 28 height 15
click at [761, 347] on icon "button" at bounding box center [761, 345] width 1 height 3
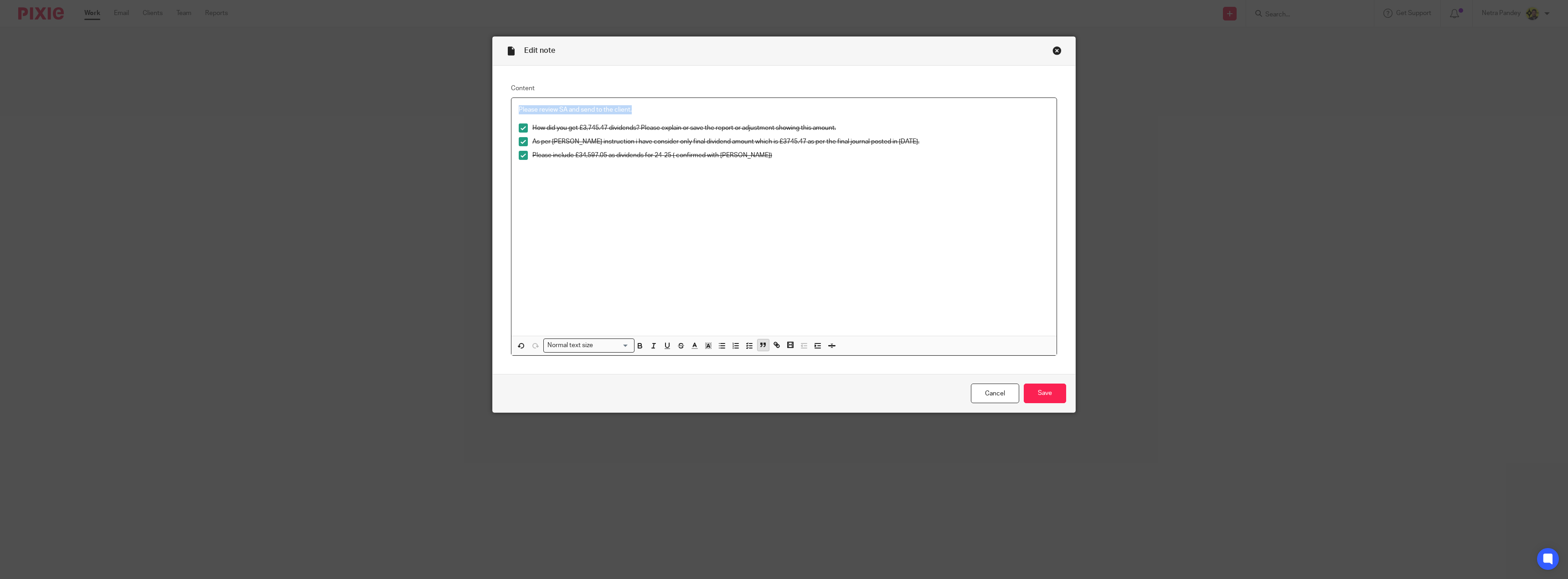
click at [760, 345] on icon "button" at bounding box center [763, 344] width 8 height 8
click at [745, 349] on icon "button" at bounding box center [749, 345] width 8 height 8
click at [521, 105] on span at bounding box center [523, 109] width 9 height 9
click at [901, 214] on div "Please review SA and send to the client. How did you get £3,745.47 dividends? P…" at bounding box center [784, 217] width 545 height 238
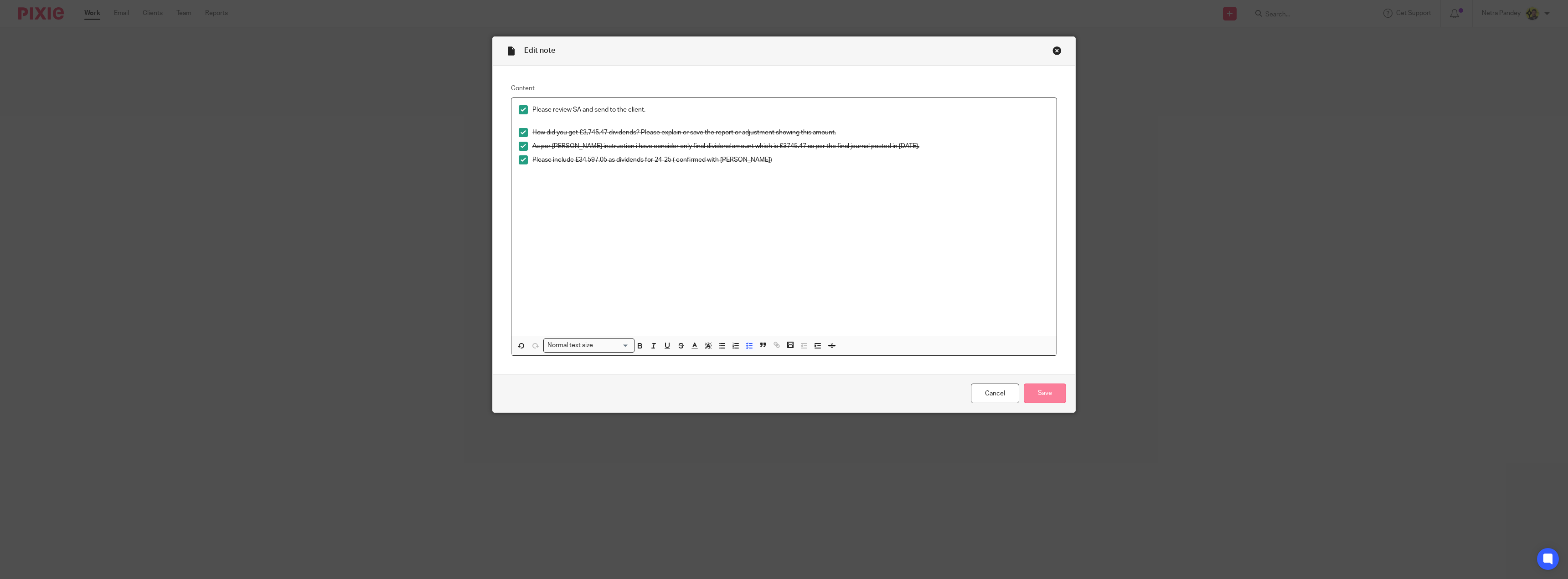
click at [1050, 396] on input "Save" at bounding box center [1045, 393] width 42 height 20
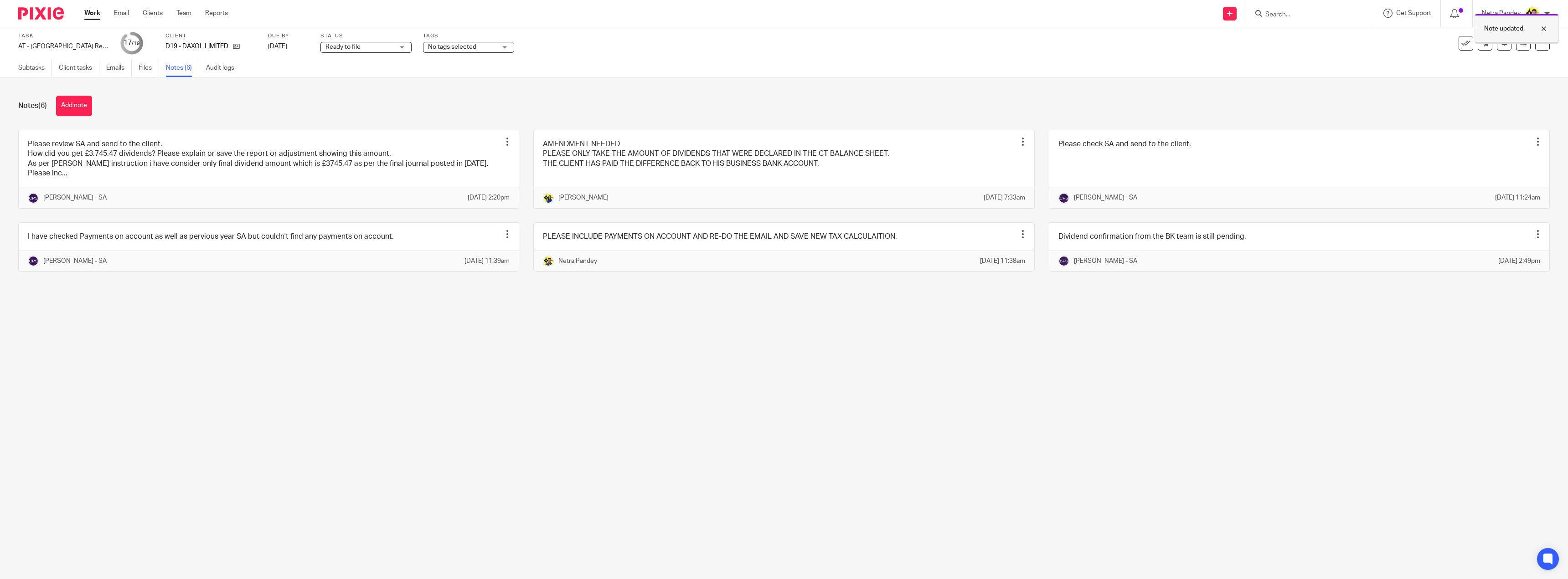
drag, startPoint x: 1541, startPoint y: 27, endPoint x: 1519, endPoint y: 42, distance: 26.6
click at [1540, 28] on div at bounding box center [1537, 28] width 24 height 11
click at [1517, 43] on div "Note updated." at bounding box center [1171, 26] width 775 height 35
click at [1520, 41] on icon at bounding box center [1523, 43] width 7 height 7
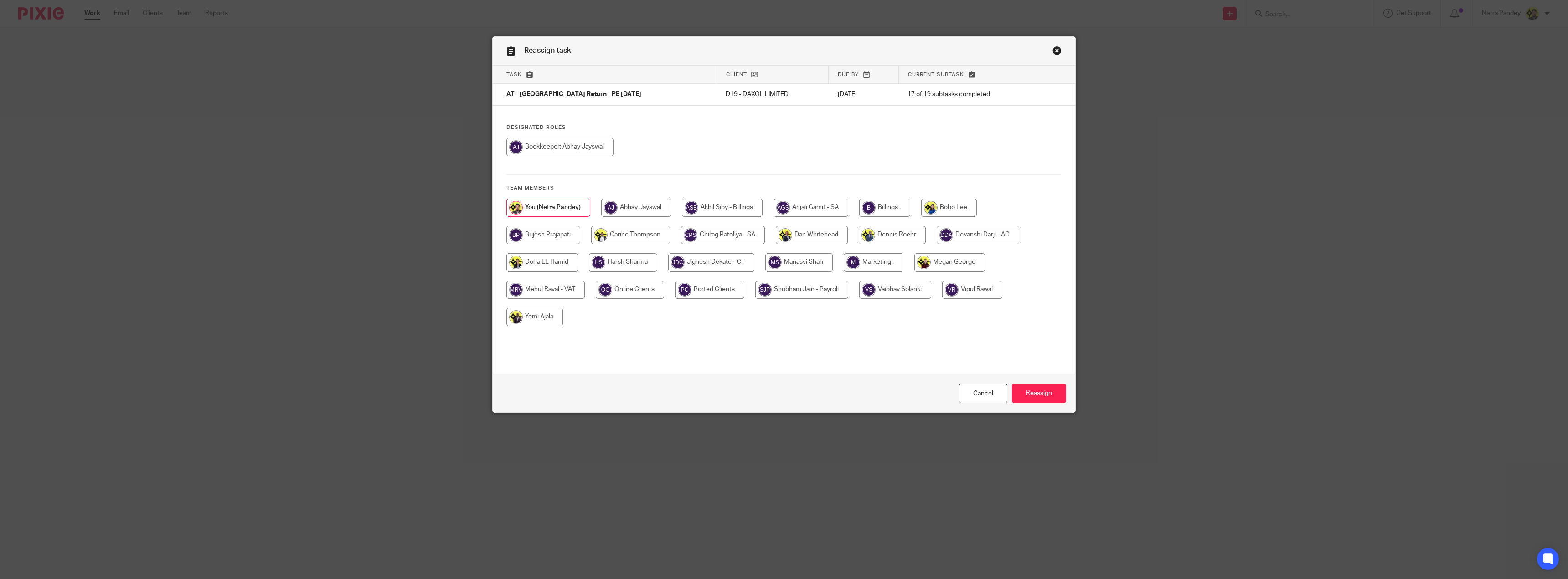
click at [902, 211] on input "radio" at bounding box center [885, 207] width 51 height 18
radio input "true"
click at [1035, 388] on input "Reassign" at bounding box center [1039, 393] width 54 height 20
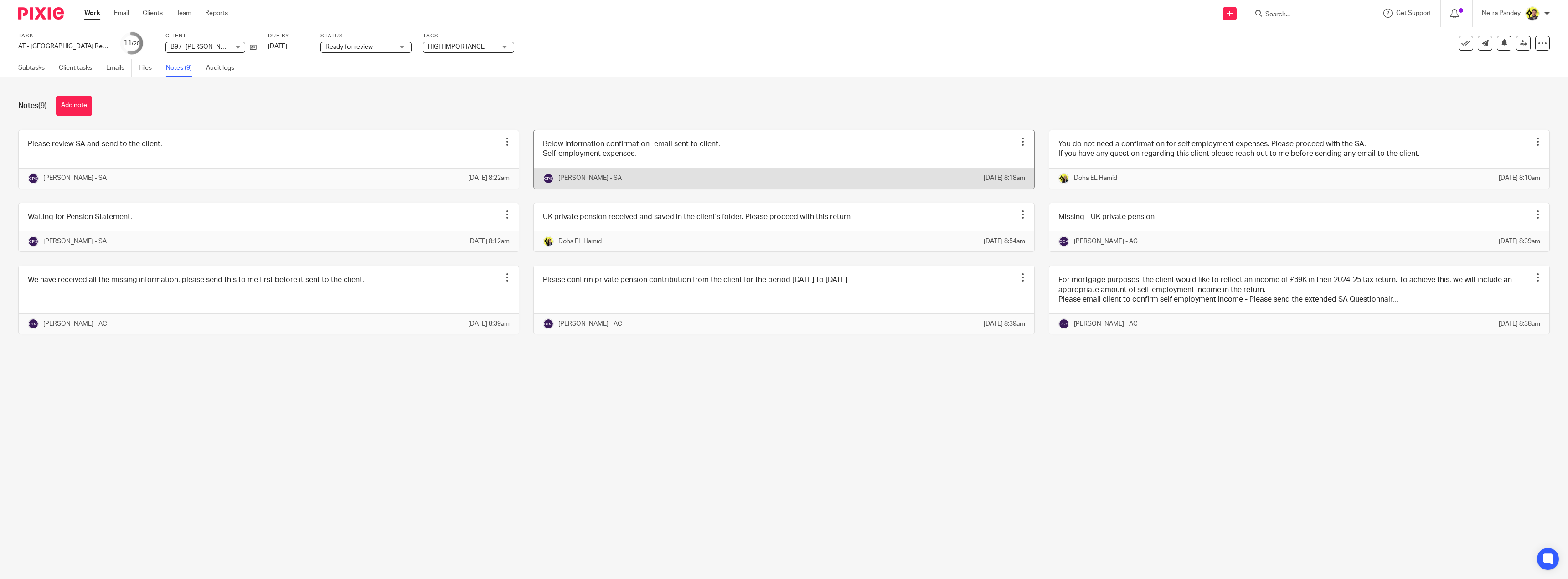
click at [697, 162] on link at bounding box center [784, 159] width 500 height 58
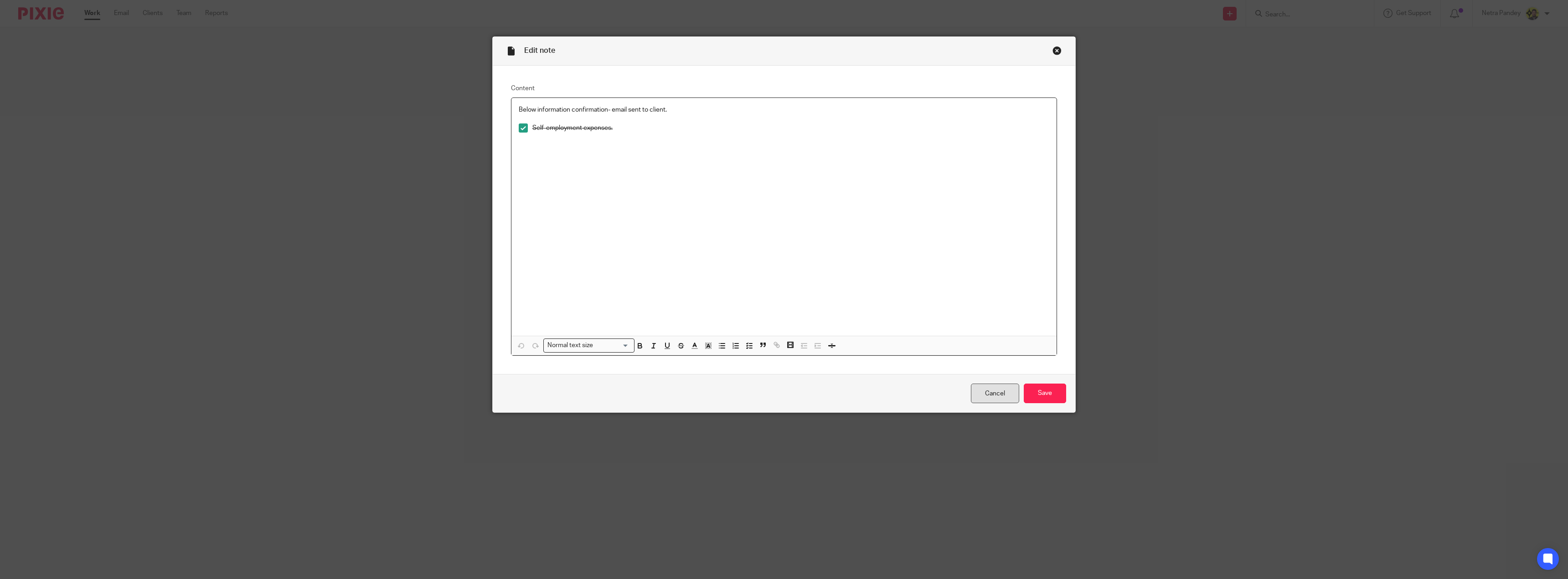
click at [999, 393] on link "Cancel" at bounding box center [994, 393] width 48 height 20
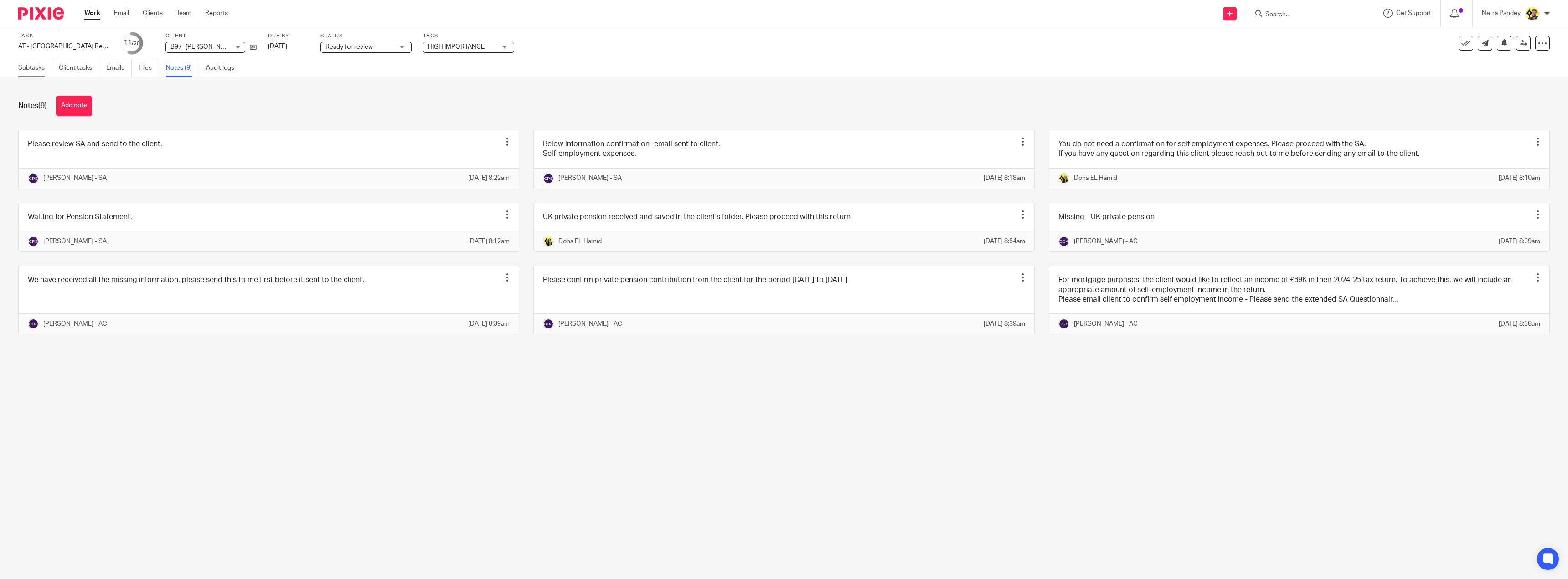
click at [26, 68] on link "Subtasks" at bounding box center [35, 68] width 34 height 18
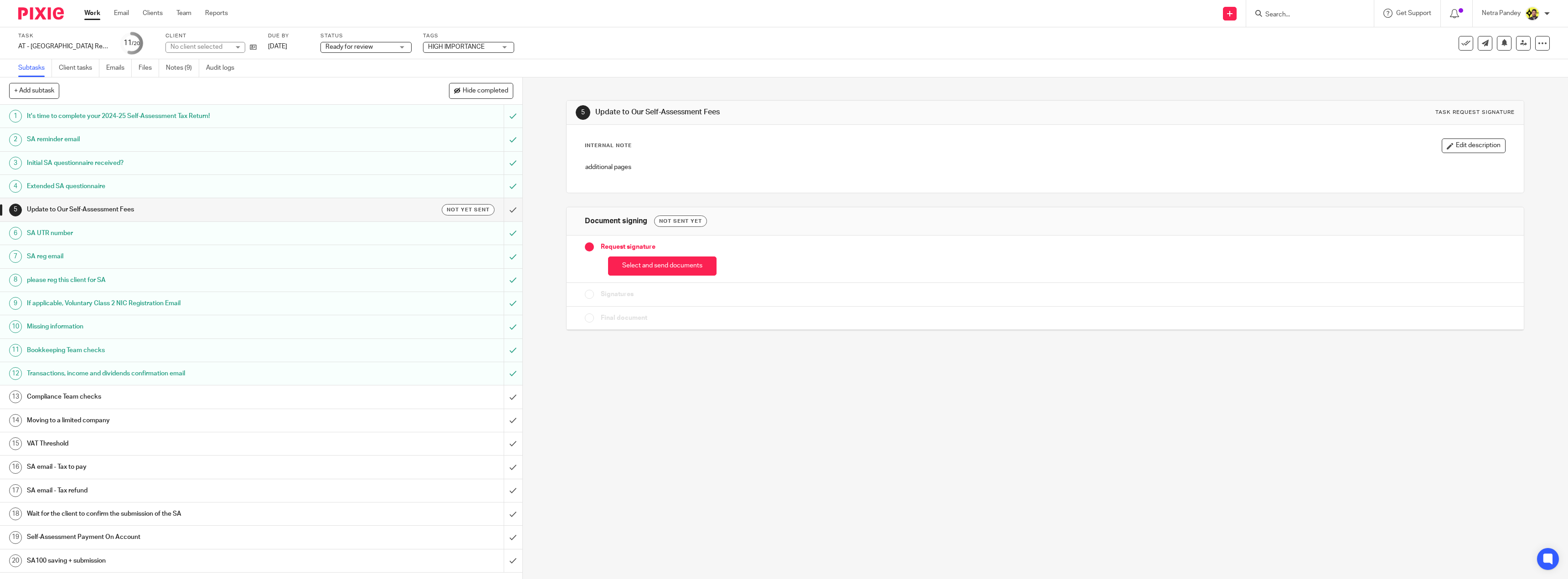
click at [251, 388] on link "13 Compliance Team checks" at bounding box center [252, 397] width 504 height 23
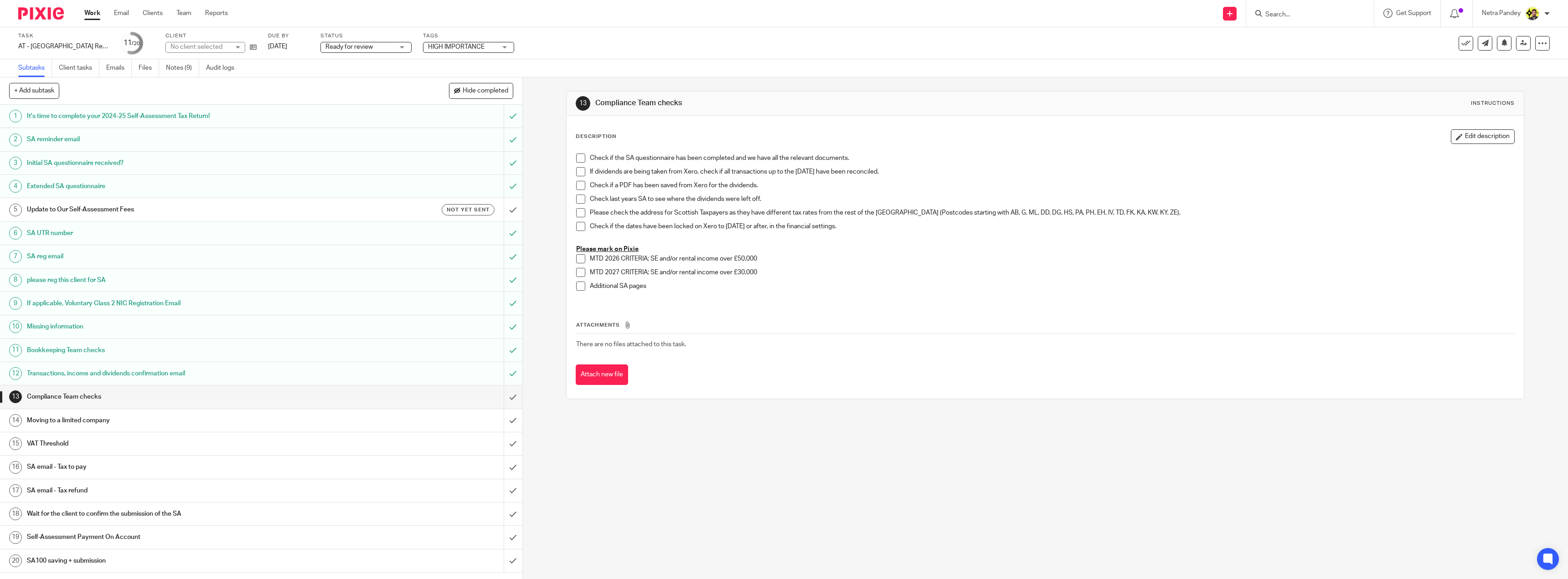
click at [578, 155] on span at bounding box center [581, 158] width 9 height 9
click at [576, 168] on span at bounding box center [581, 171] width 9 height 9
click at [576, 185] on span at bounding box center [581, 186] width 9 height 9
click at [579, 204] on li "Check last years SA to see where the dividends were left off." at bounding box center [1045, 201] width 938 height 13
click at [578, 202] on span at bounding box center [581, 199] width 9 height 9
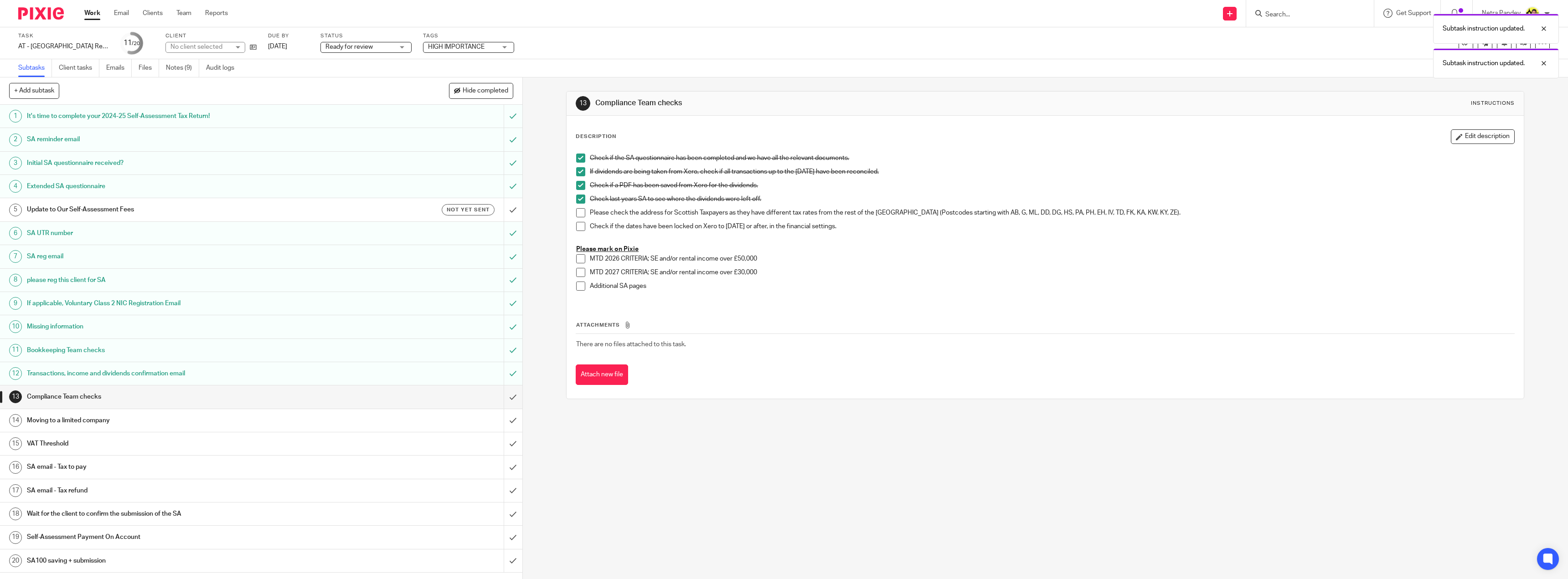
click at [578, 212] on span at bounding box center [581, 212] width 9 height 9
click at [579, 226] on span at bounding box center [581, 226] width 9 height 9
click at [501, 395] on input "submit" at bounding box center [261, 397] width 522 height 23
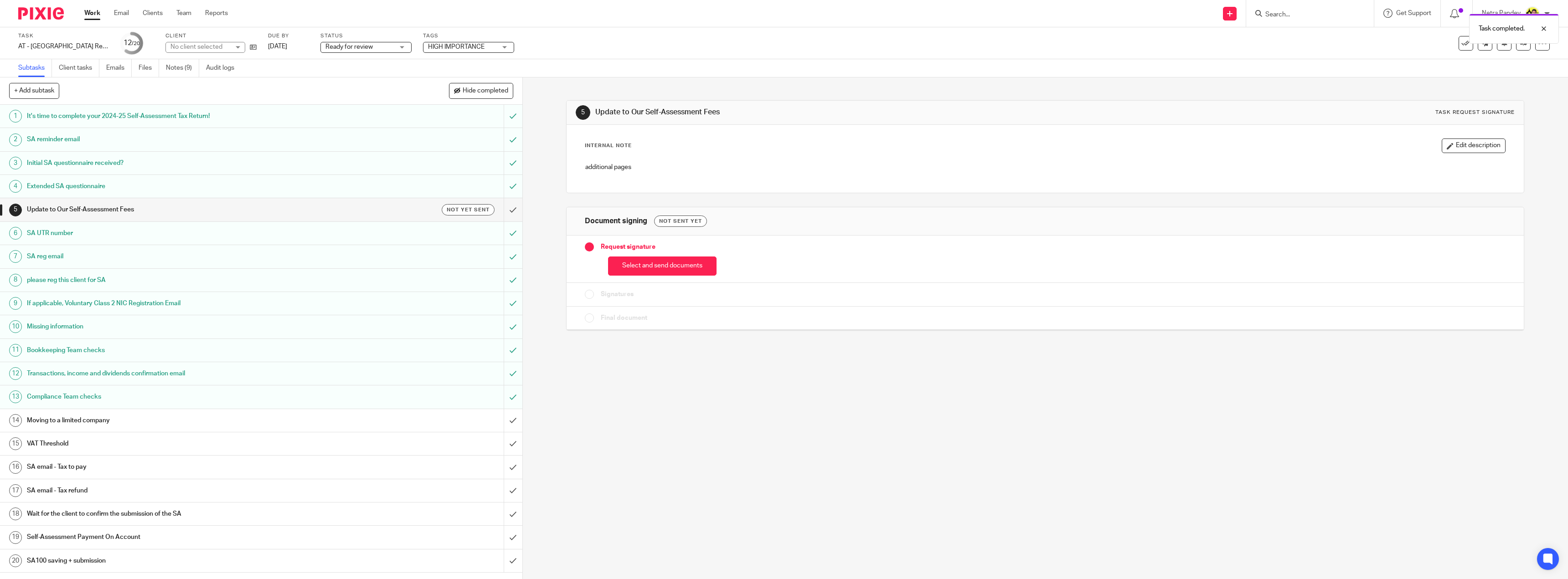
click at [279, 402] on h1 "Compliance Team checks" at bounding box center [182, 396] width 312 height 13
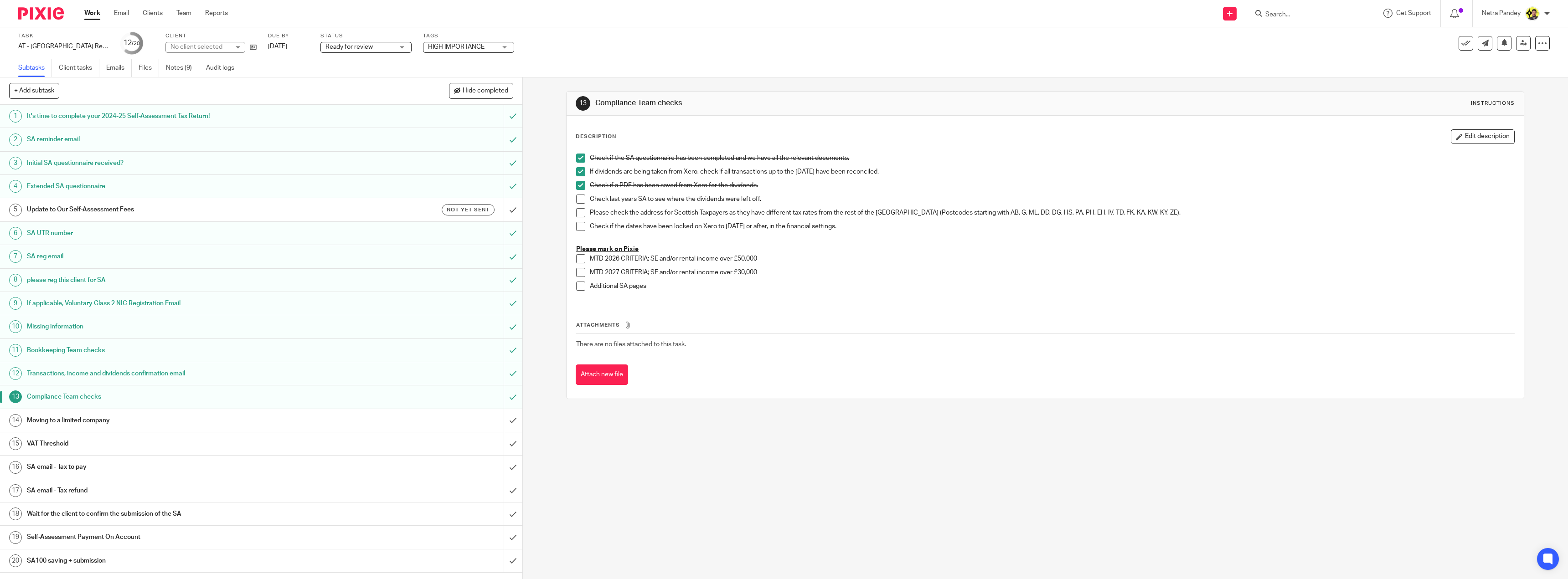
click at [577, 290] on span at bounding box center [581, 286] width 9 height 9
click at [505, 420] on input "submit" at bounding box center [261, 420] width 522 height 23
click at [509, 445] on input "submit" at bounding box center [261, 444] width 522 height 23
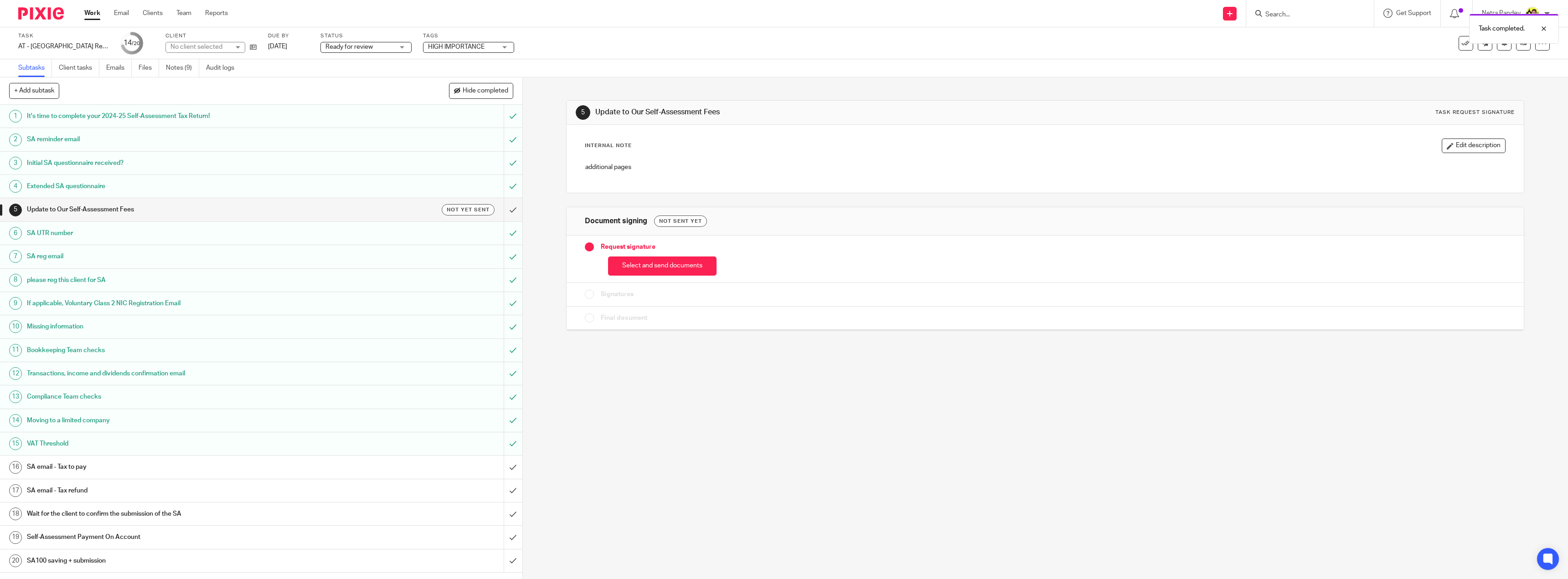
click at [223, 395] on h1 "Compliance Team checks" at bounding box center [182, 396] width 312 height 13
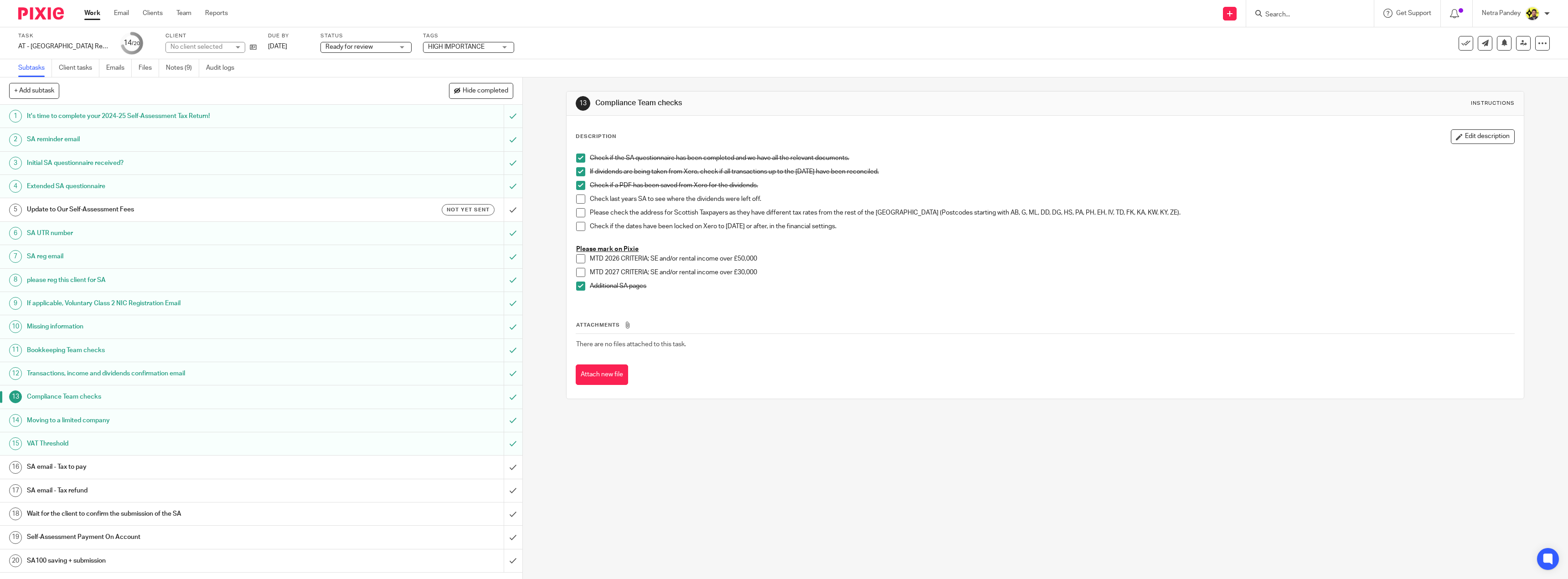
click at [579, 200] on span at bounding box center [581, 199] width 9 height 9
click at [578, 210] on span at bounding box center [581, 212] width 9 height 9
click at [576, 226] on span at bounding box center [581, 226] width 9 height 9
click at [502, 489] on input "submit" at bounding box center [261, 491] width 522 height 23
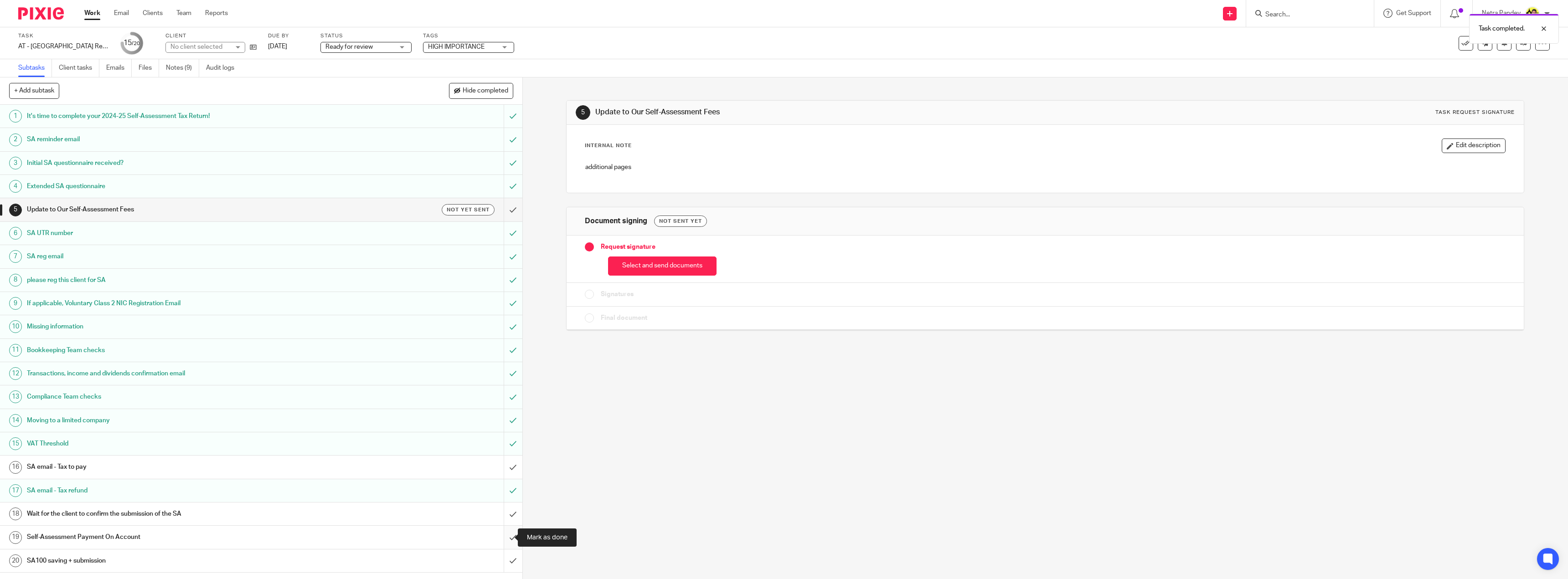
click at [504, 534] on input "submit" at bounding box center [261, 537] width 522 height 23
click at [218, 464] on h1 "SA email - Tax to pay" at bounding box center [182, 466] width 312 height 13
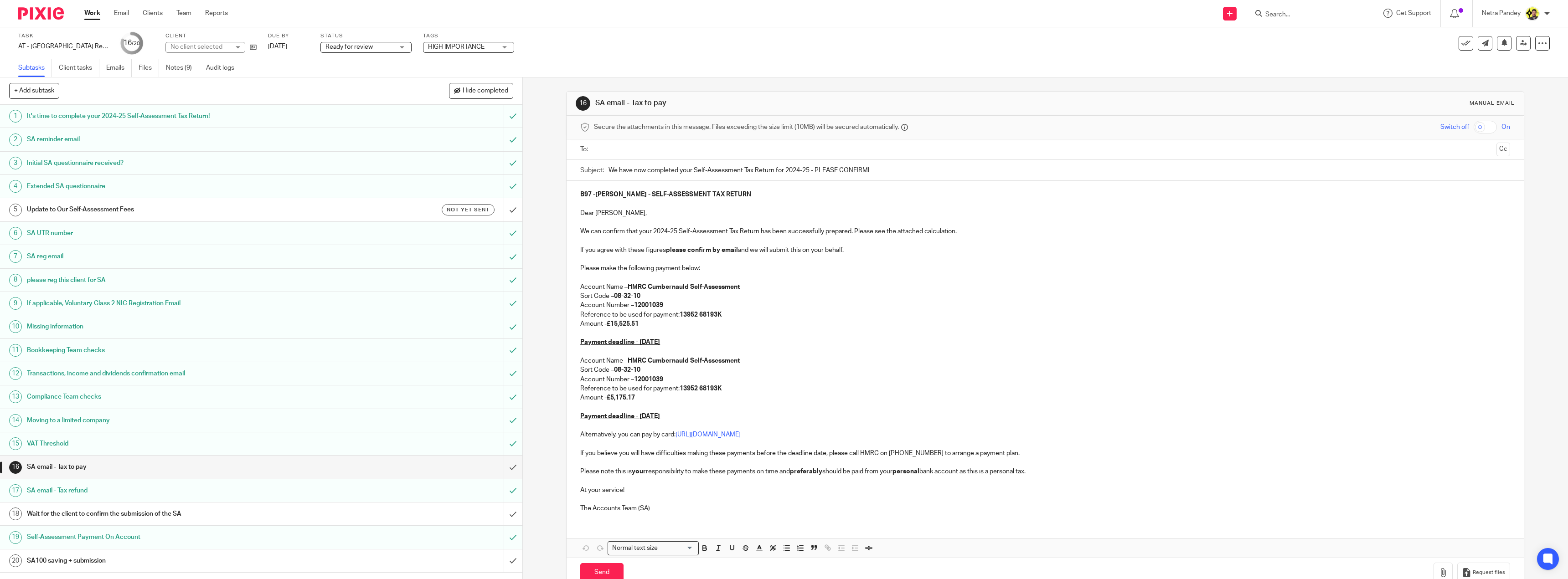
scroll to position [23, 0]
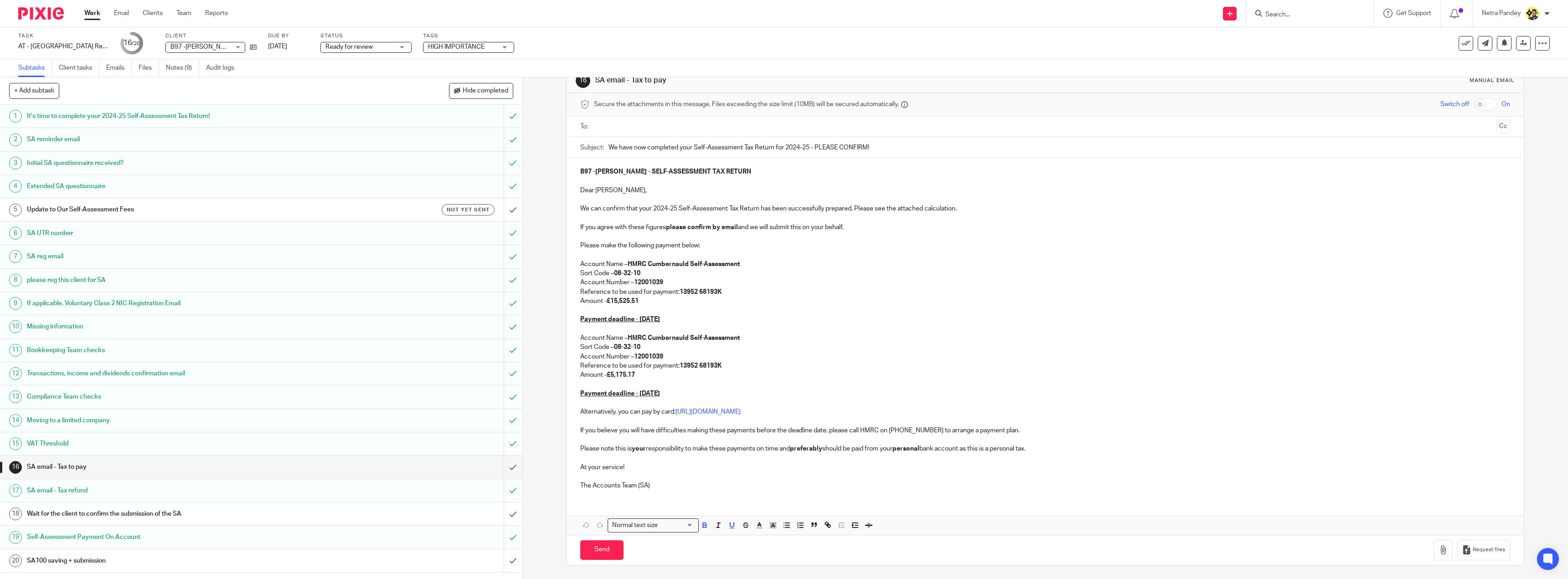
drag, startPoint x: 687, startPoint y: 393, endPoint x: 579, endPoint y: 197, distance: 223.8
click at [579, 197] on div "B97 -STEPHAN BIGNALL - SELF-ASSESSMENT TAX RETURN Dear Stephan, We can confirm …" at bounding box center [1045, 328] width 957 height 339
click at [583, 203] on p at bounding box center [1045, 200] width 930 height 9
click at [186, 66] on link "Notes (9)" at bounding box center [182, 68] width 33 height 18
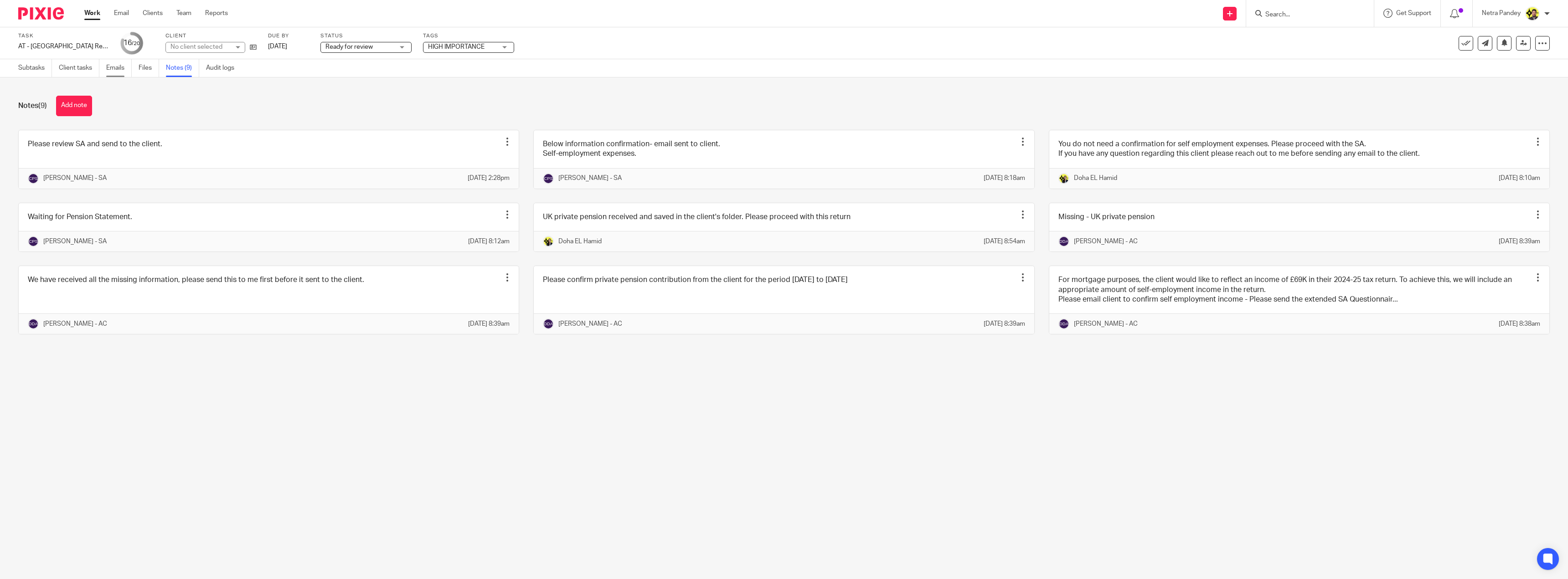
click at [111, 72] on link "Emails" at bounding box center [119, 68] width 26 height 18
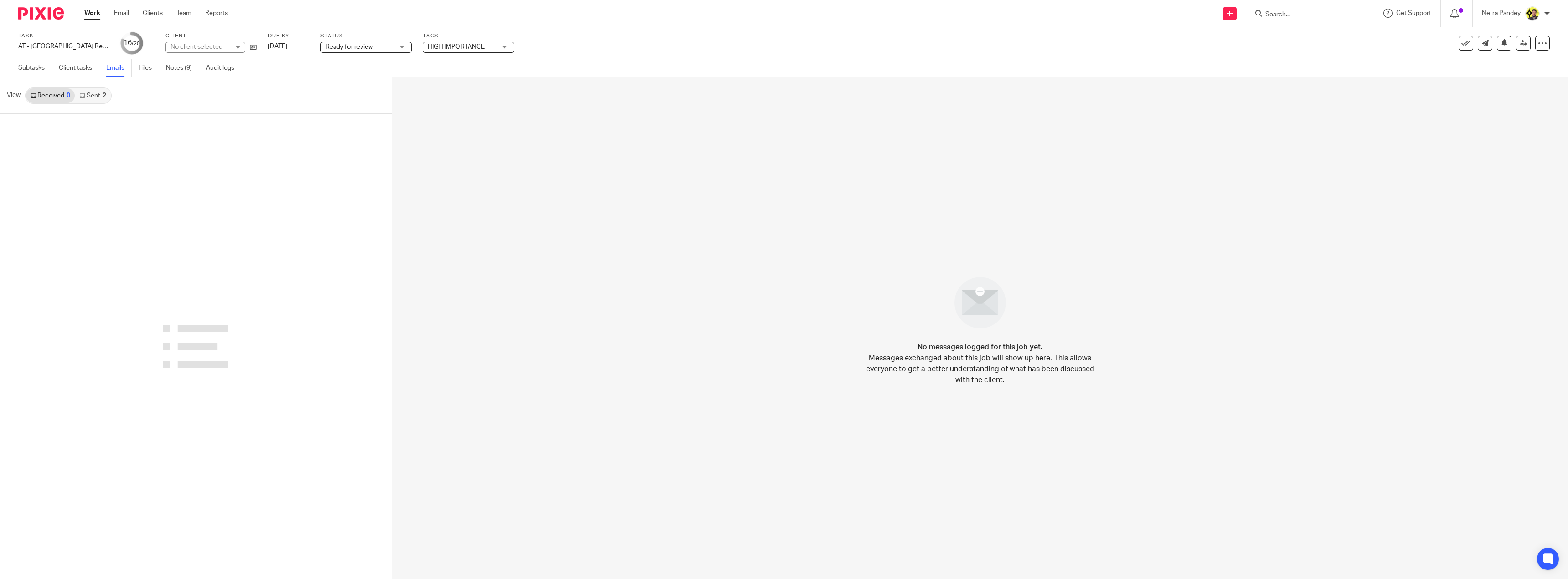
click at [101, 97] on link "Sent 2" at bounding box center [93, 95] width 36 height 15
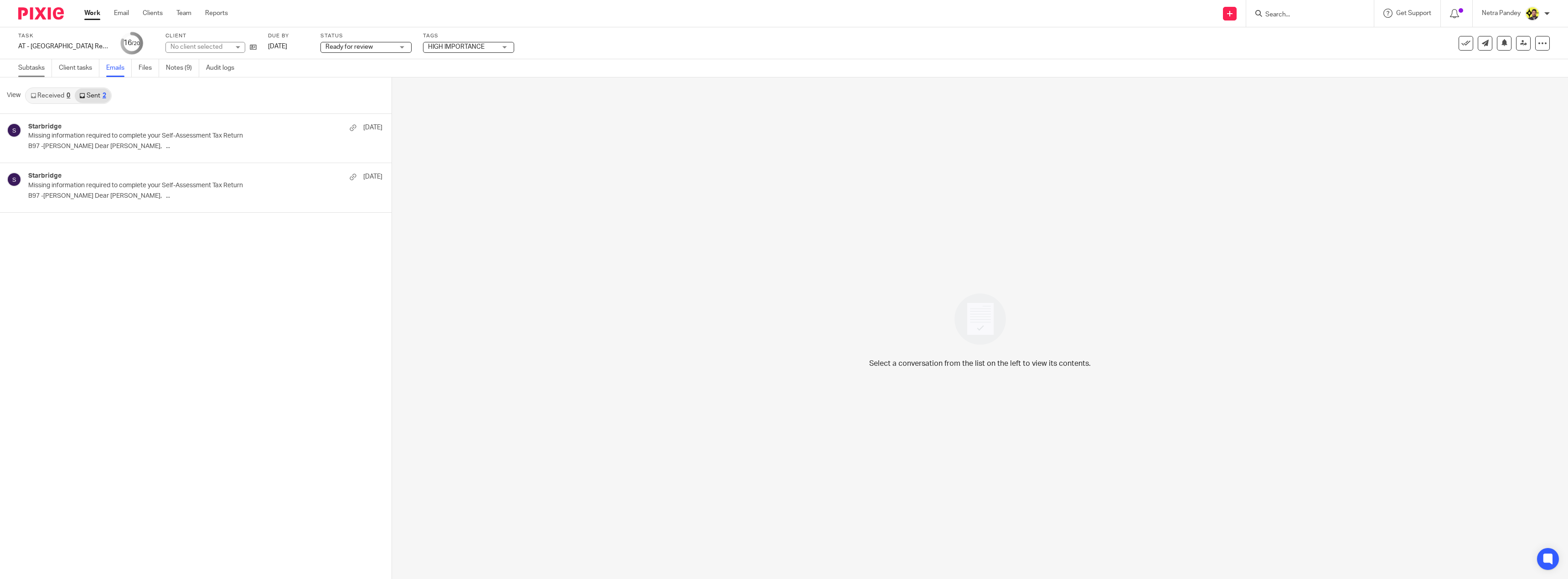
click at [27, 68] on link "Subtasks" at bounding box center [35, 68] width 34 height 18
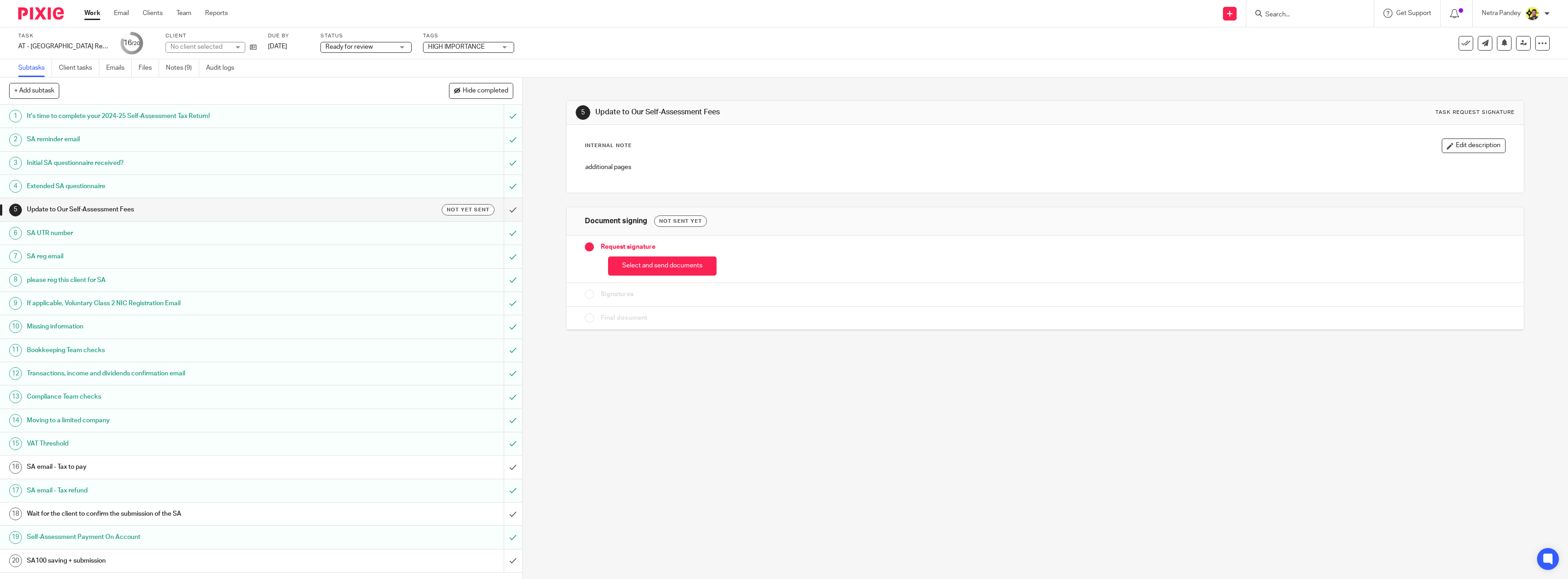
click at [286, 467] on h1 "SA email - Tax to pay" at bounding box center [182, 466] width 312 height 13
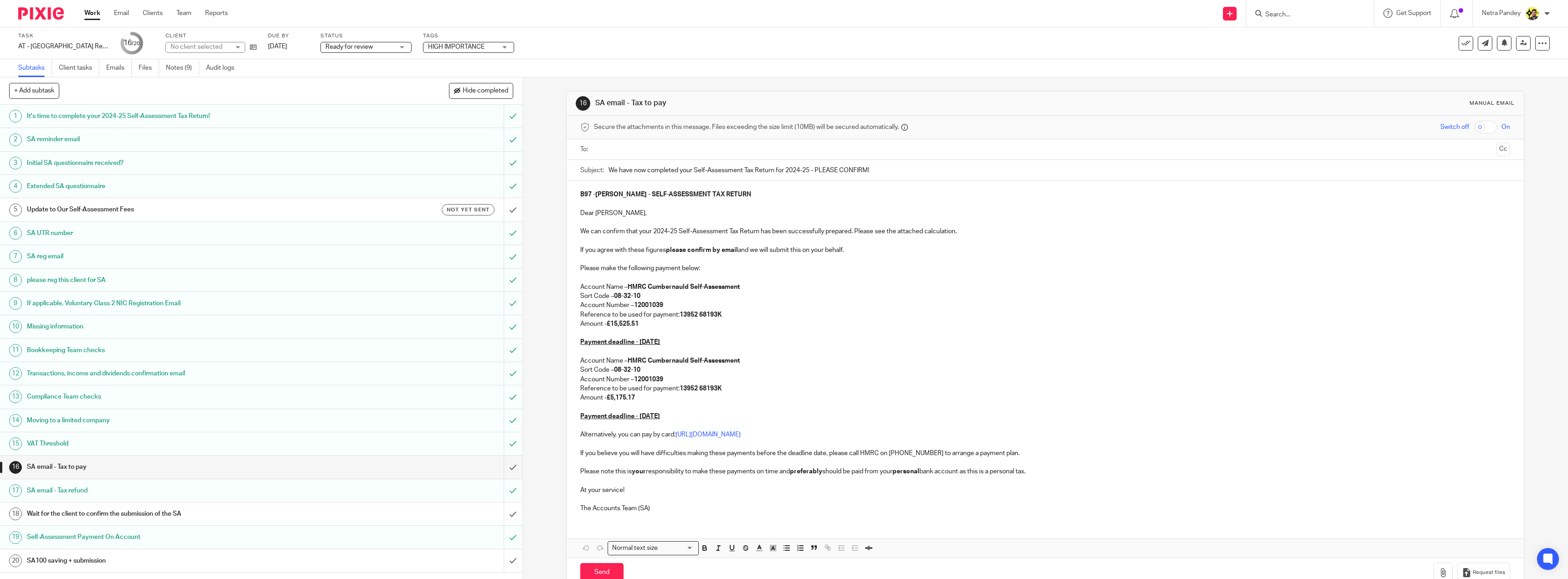
click at [622, 151] on input "text" at bounding box center [1044, 150] width 896 height 10
click at [1496, 155] on button "Cc" at bounding box center [1503, 150] width 13 height 13
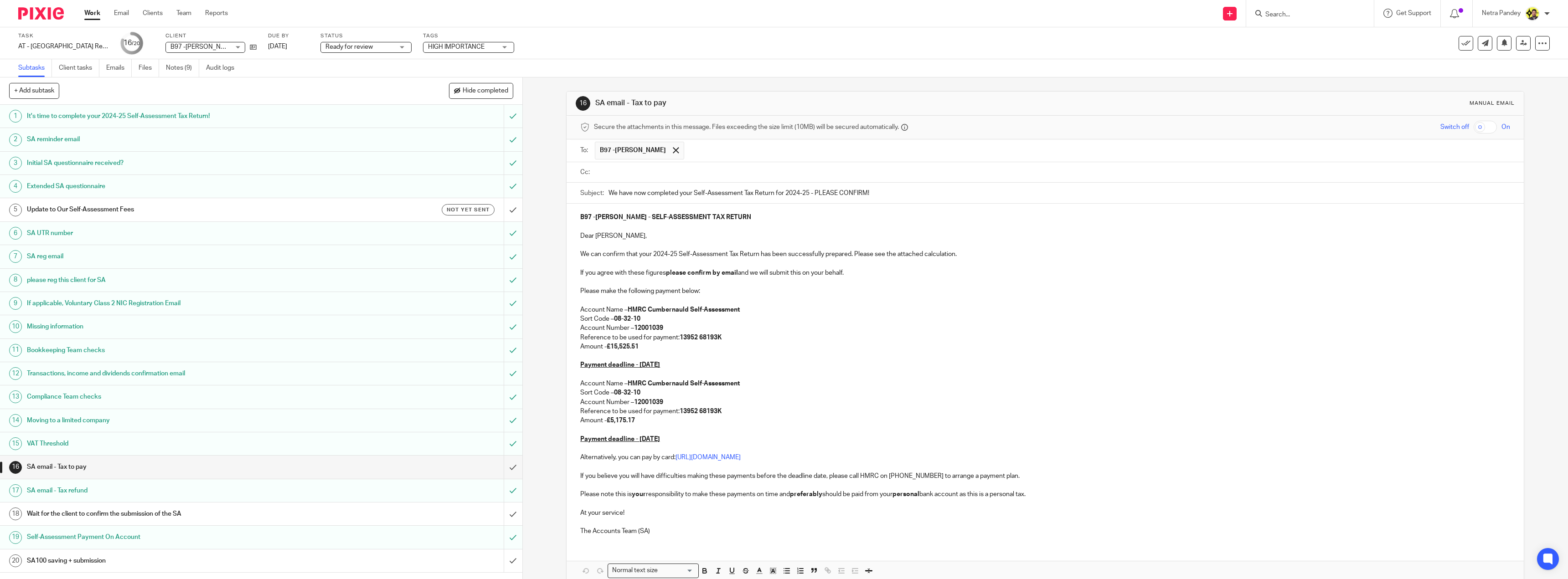
click at [812, 177] on ul at bounding box center [1052, 172] width 915 height 15
click at [812, 176] on input "text" at bounding box center [1051, 172] width 909 height 10
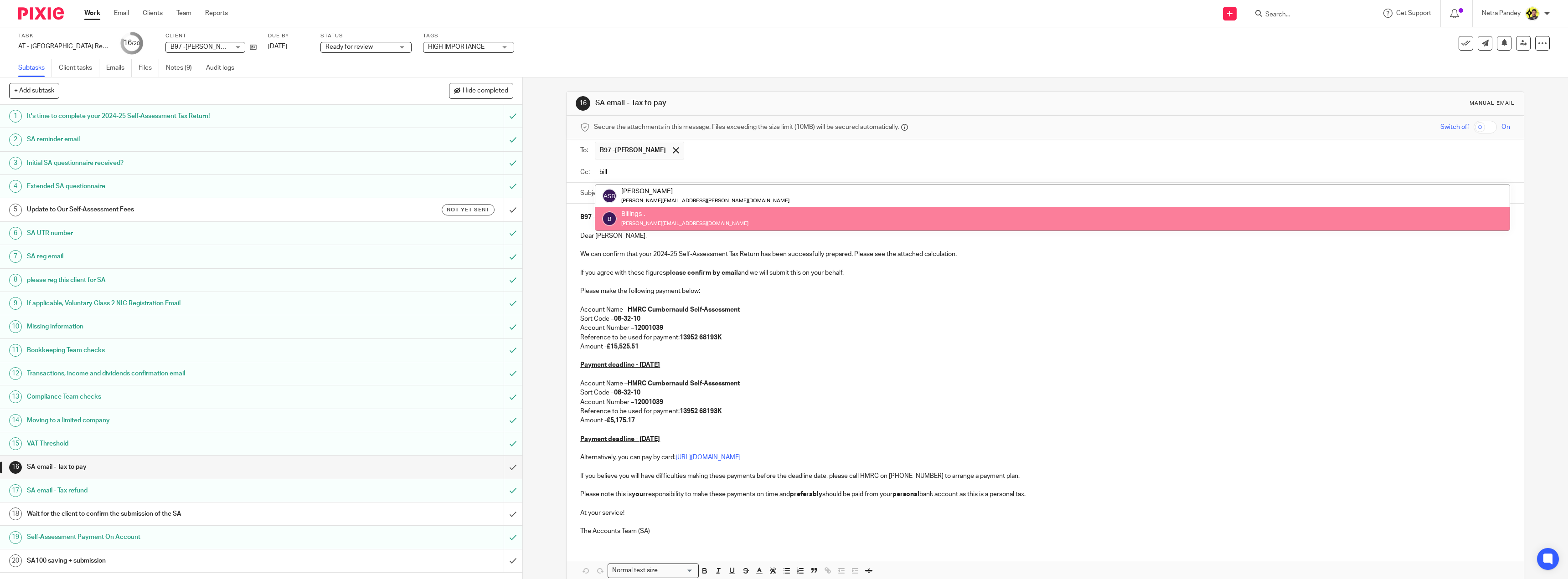
type input "bill"
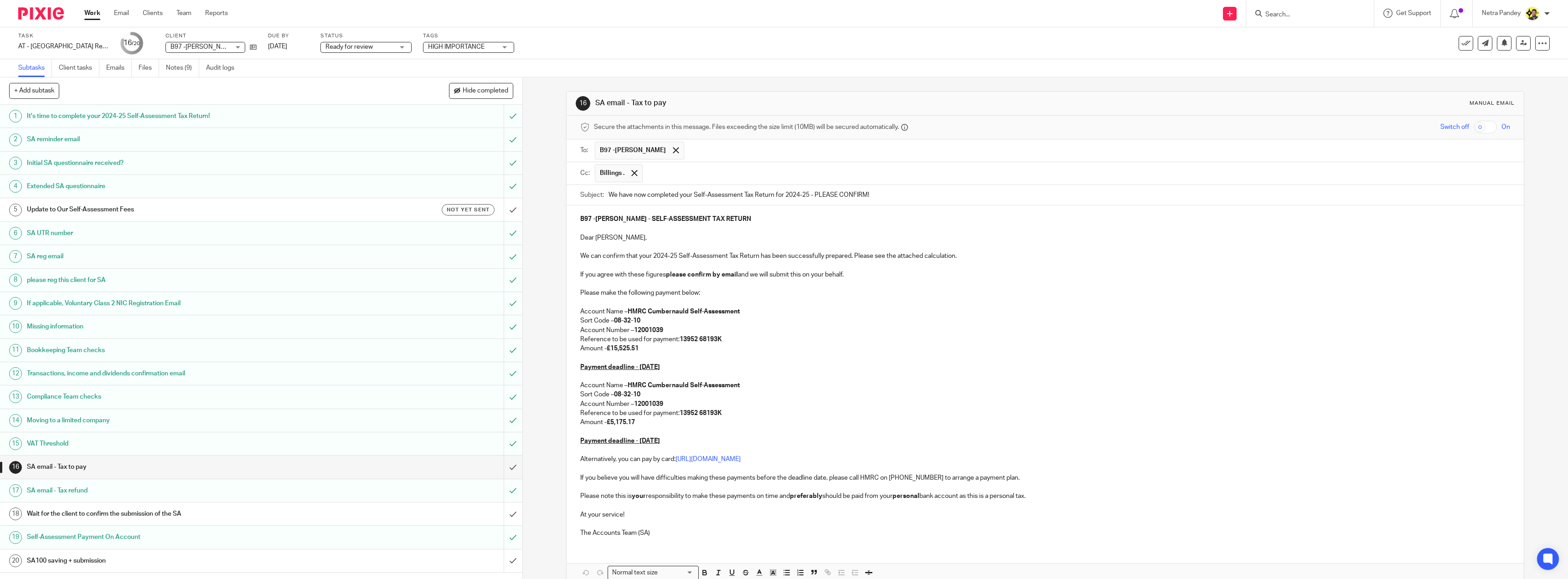
scroll to position [47, 0]
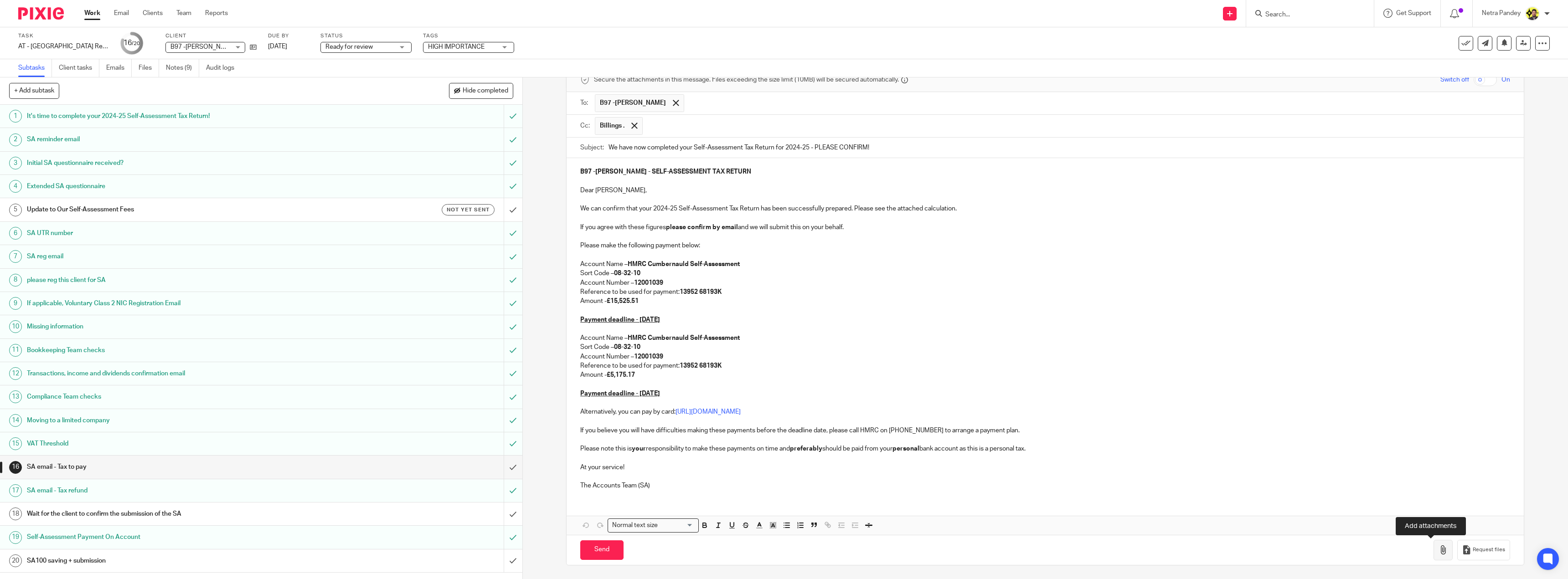
click at [1438, 551] on icon "button" at bounding box center [1443, 550] width 9 height 9
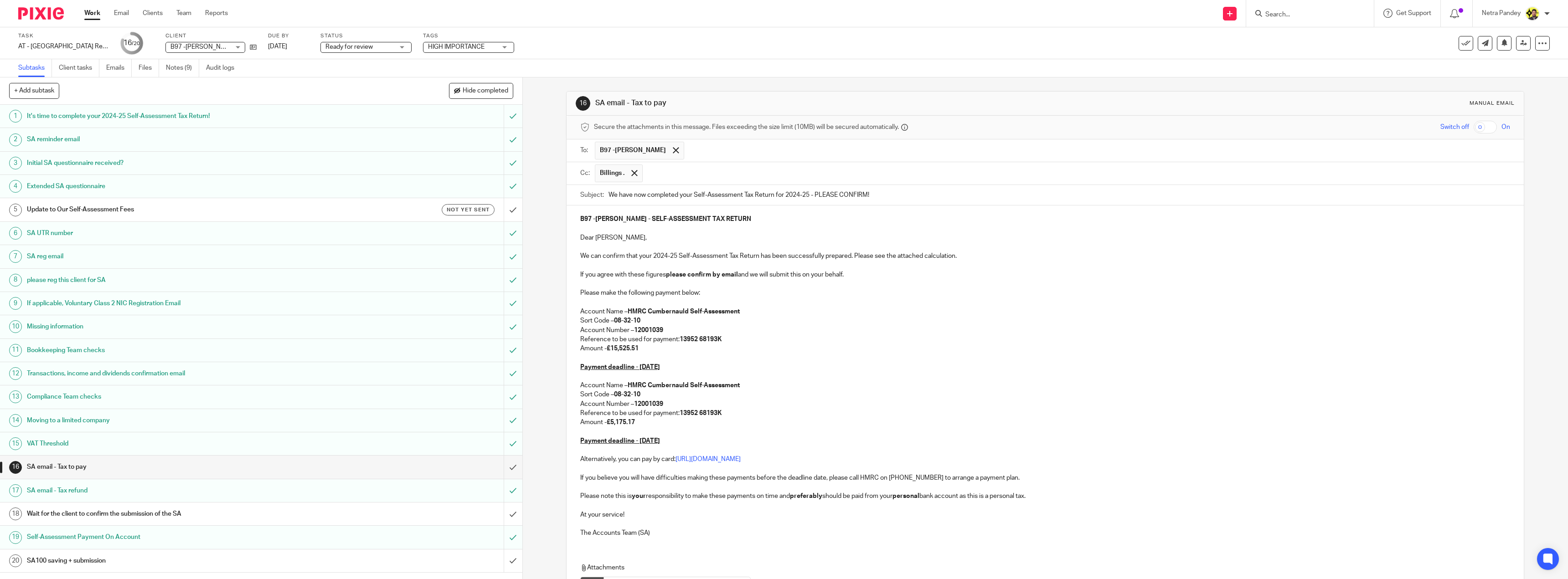
scroll to position [99, 0]
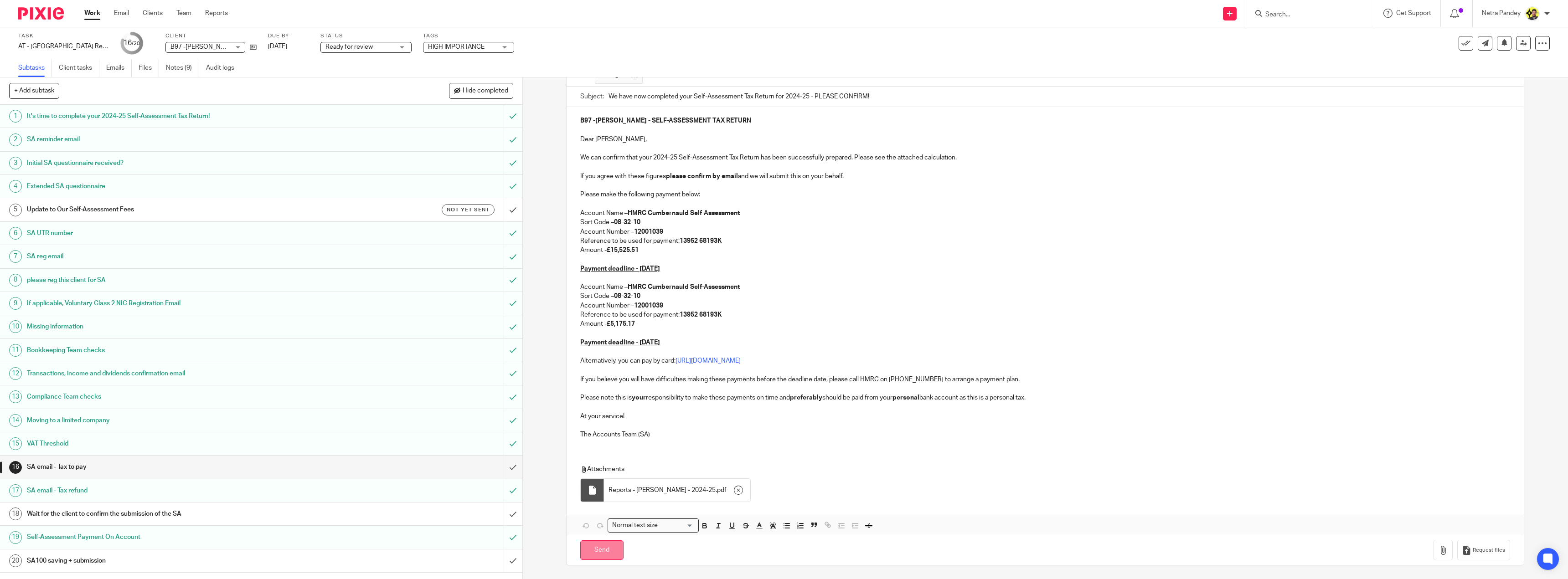
click at [595, 554] on input "Send" at bounding box center [602, 550] width 44 height 20
click at [176, 72] on link "Notes (9)" at bounding box center [182, 68] width 33 height 18
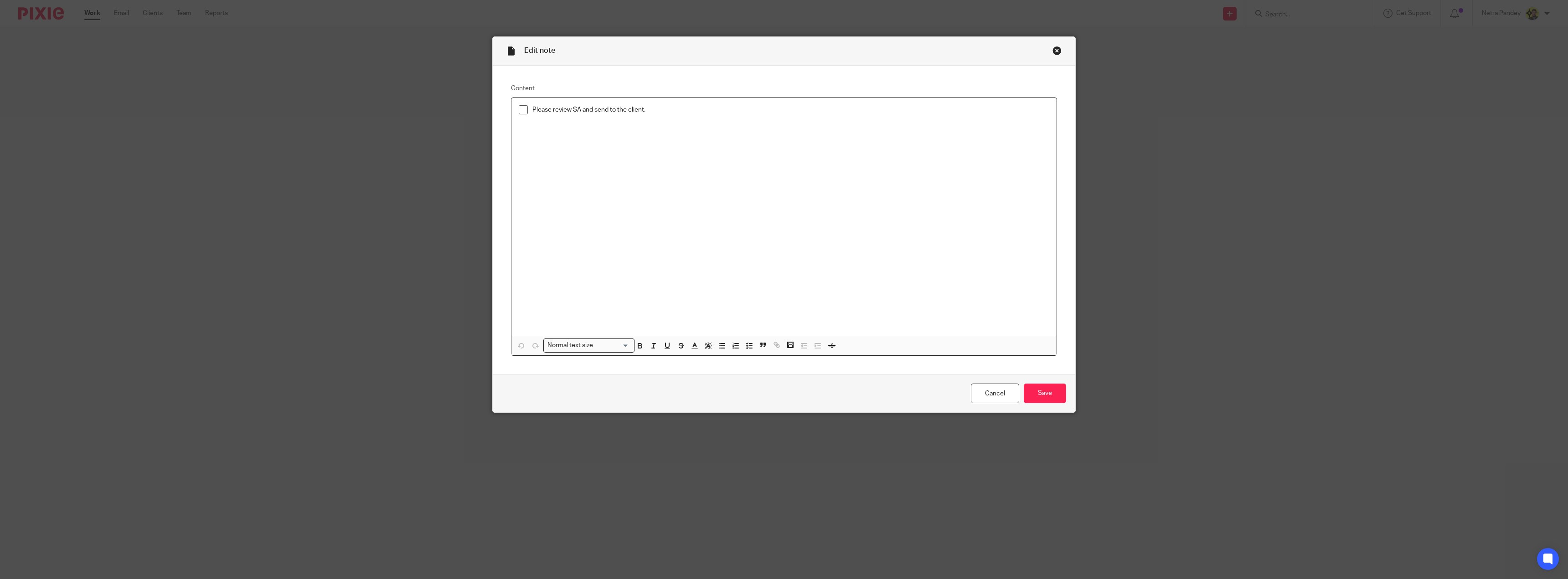
click at [520, 113] on span at bounding box center [523, 109] width 9 height 9
click at [1033, 390] on input "Save" at bounding box center [1045, 393] width 42 height 20
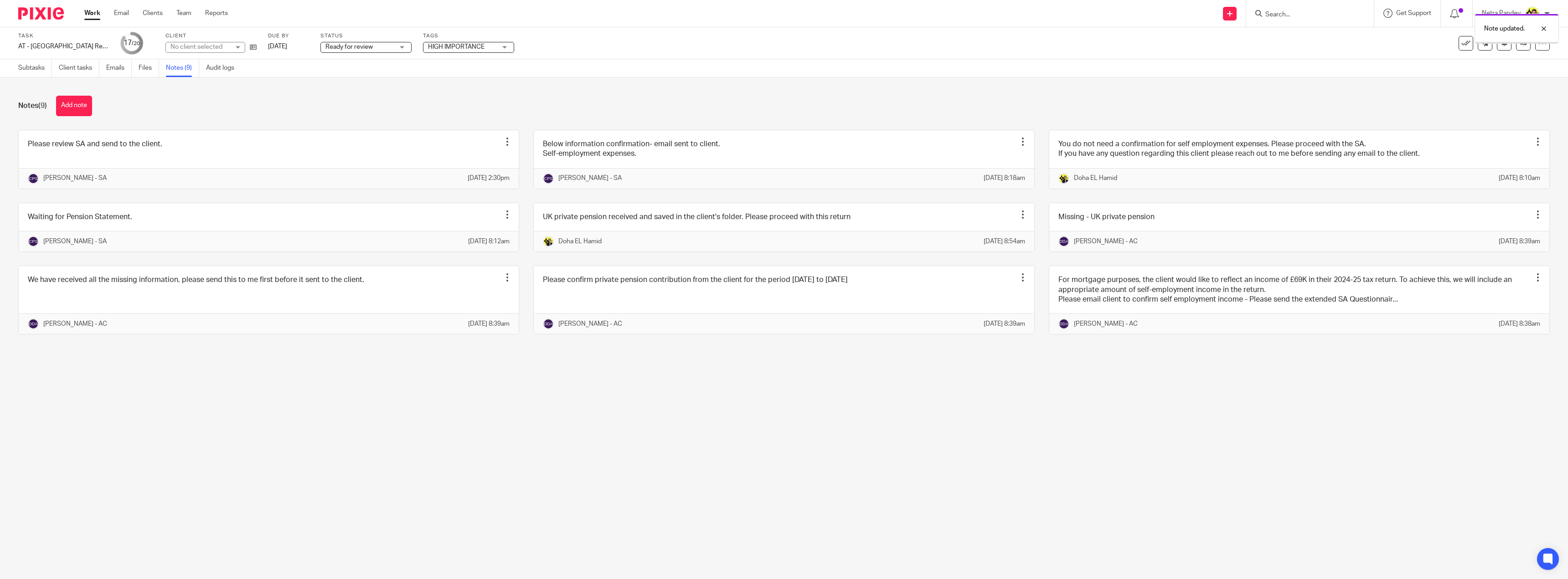
click at [346, 52] on div "Task AT - [GEOGRAPHIC_DATA] Return - PE [DATE] Save AT - [GEOGRAPHIC_DATA] Retu…" at bounding box center [784, 44] width 1568 height 32
click at [344, 45] on span "Ready for review" at bounding box center [349, 47] width 47 height 6
click at [366, 181] on li "Pending internal review" at bounding box center [365, 173] width 90 height 19
drag, startPoint x: 353, startPoint y: 46, endPoint x: 355, endPoint y: 63, distance: 17.1
click at [353, 46] on span "Pending internal review" at bounding box center [359, 47] width 67 height 6
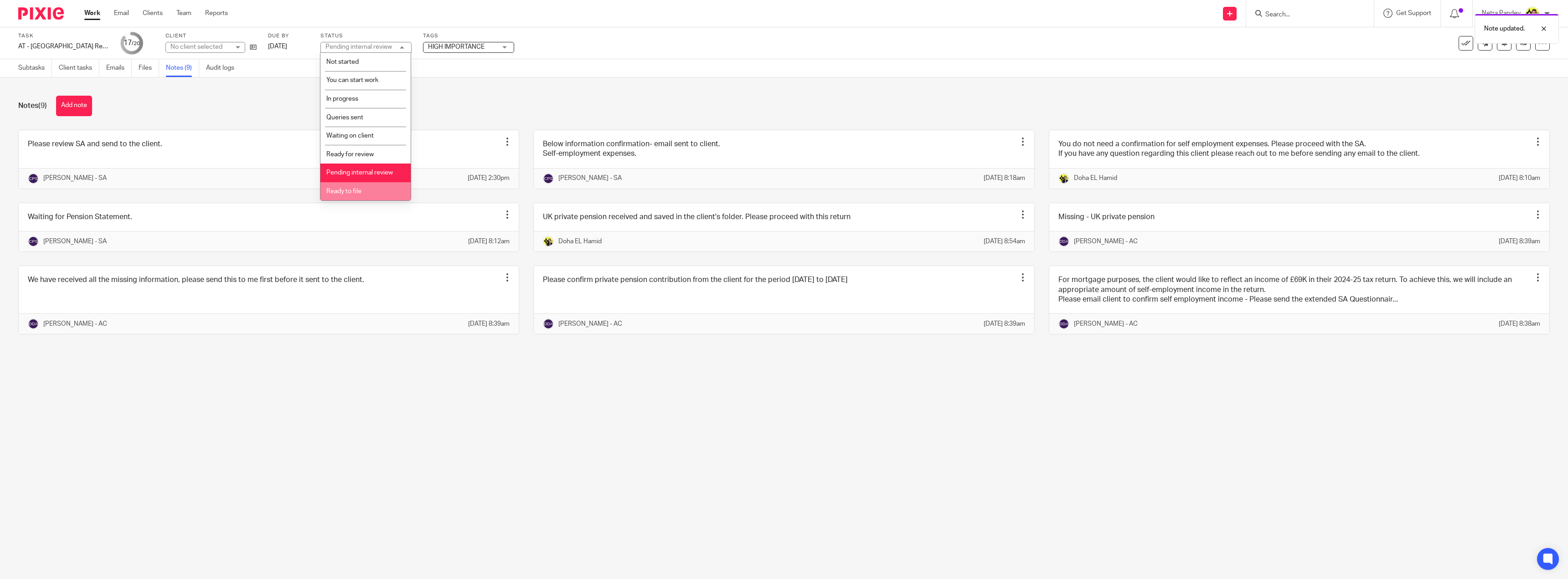
click at [369, 199] on li "Ready to file" at bounding box center [365, 191] width 90 height 19
click at [455, 45] on span "HIGH IMPORTANCE" at bounding box center [456, 47] width 56 height 6
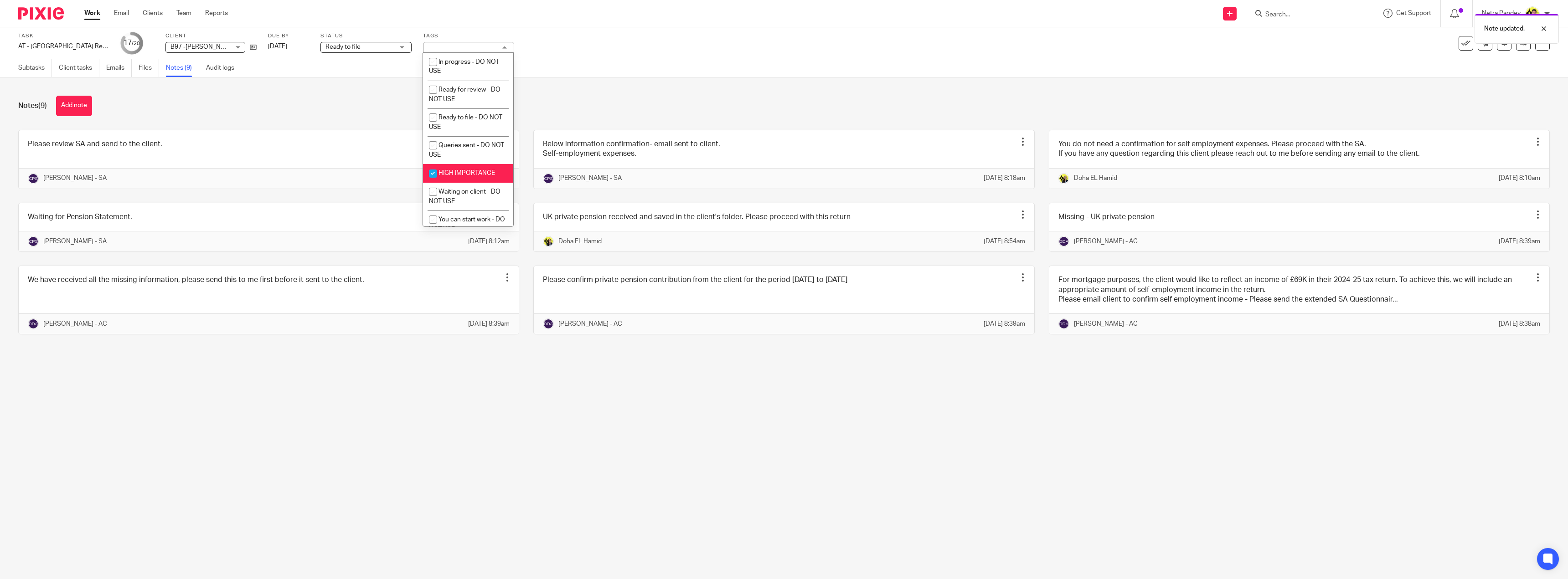
click at [454, 175] on span "HIGH IMPORTANCE" at bounding box center [467, 173] width 56 height 6
checkbox input "false"
click at [388, 122] on div "Notes (9) Add note Please review SA and send to the client. Edit note Delete no…" at bounding box center [784, 221] width 1568 height 289
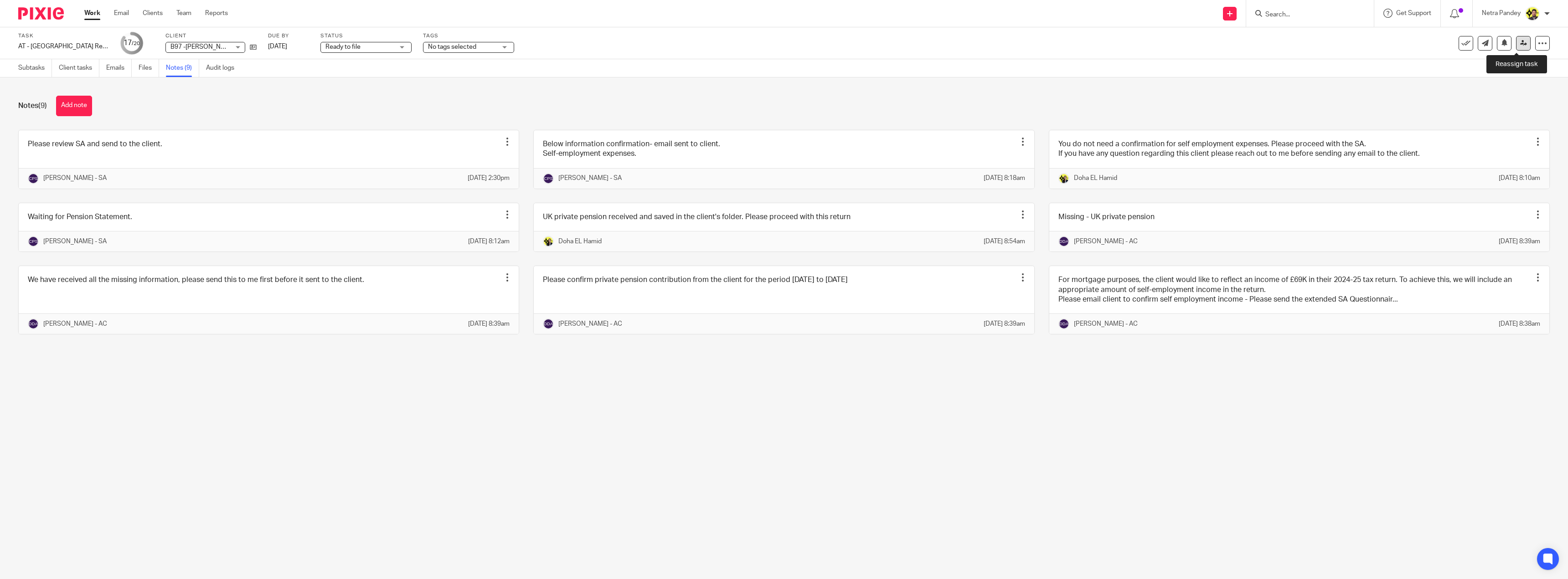
click at [1515, 44] on link at bounding box center [1523, 43] width 15 height 15
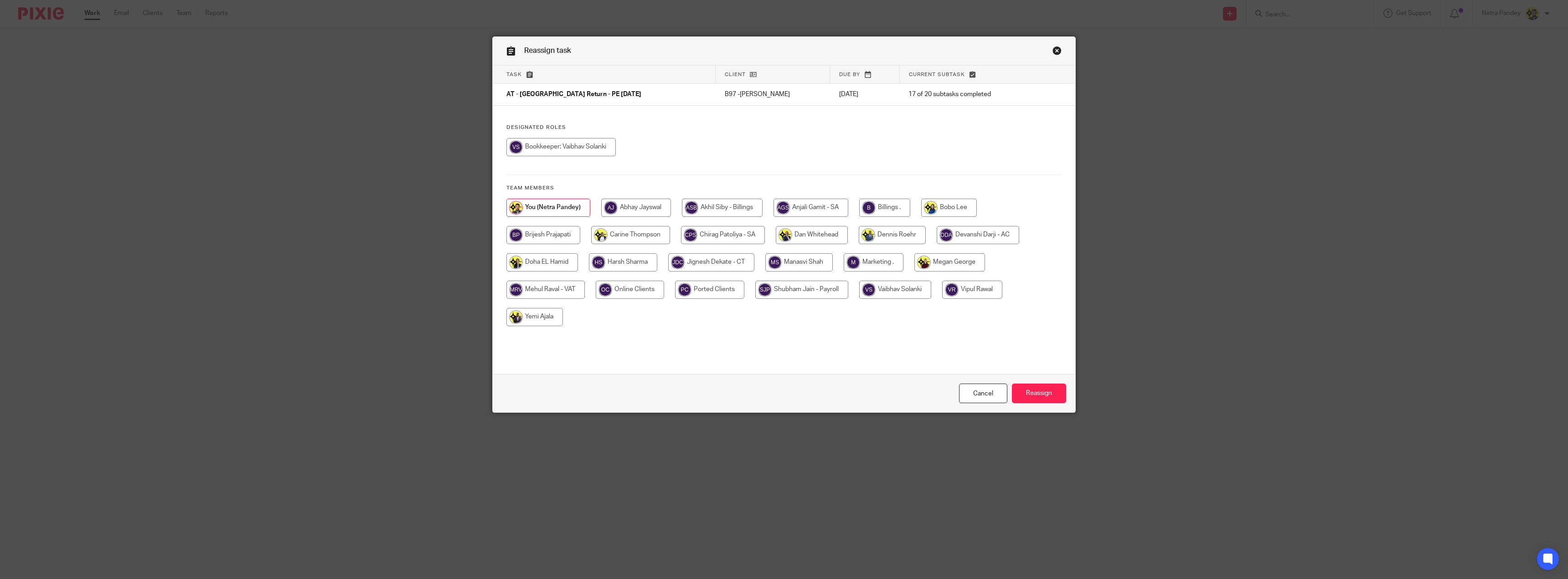
click at [898, 208] on input "radio" at bounding box center [885, 207] width 51 height 18
radio input "true"
click at [1037, 391] on input "Reassign" at bounding box center [1039, 393] width 54 height 20
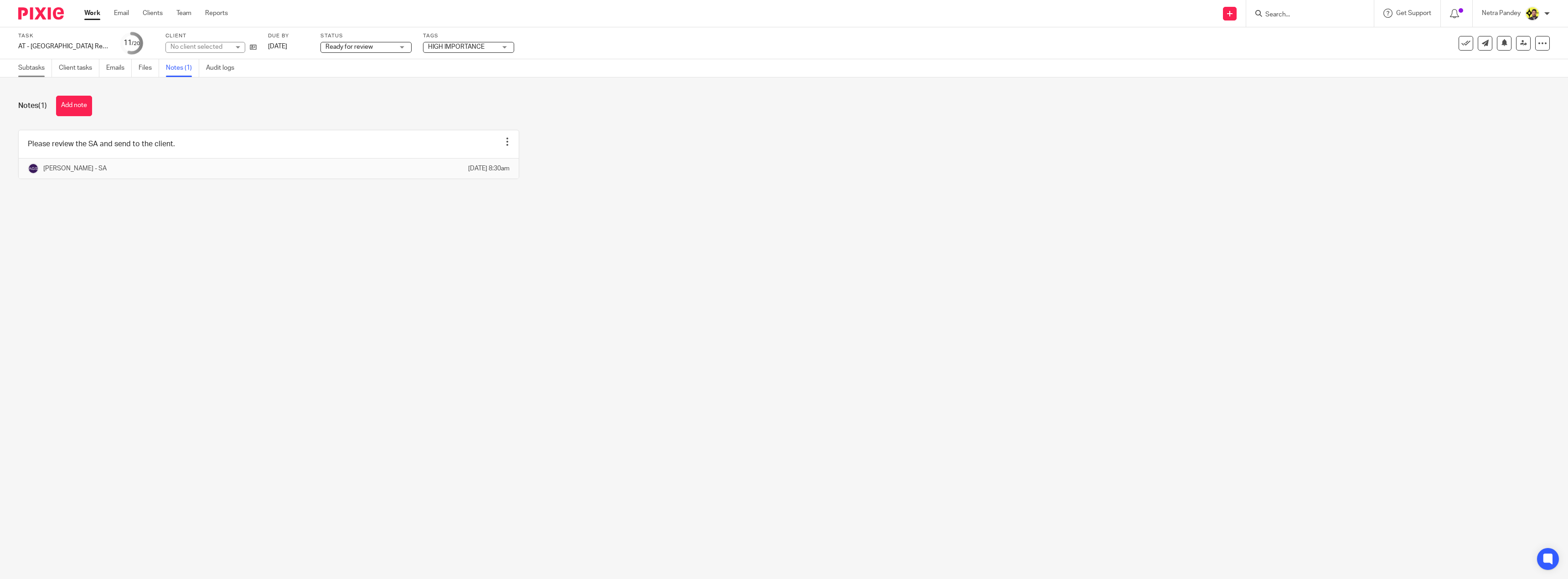
click at [31, 67] on link "Subtasks" at bounding box center [35, 68] width 34 height 18
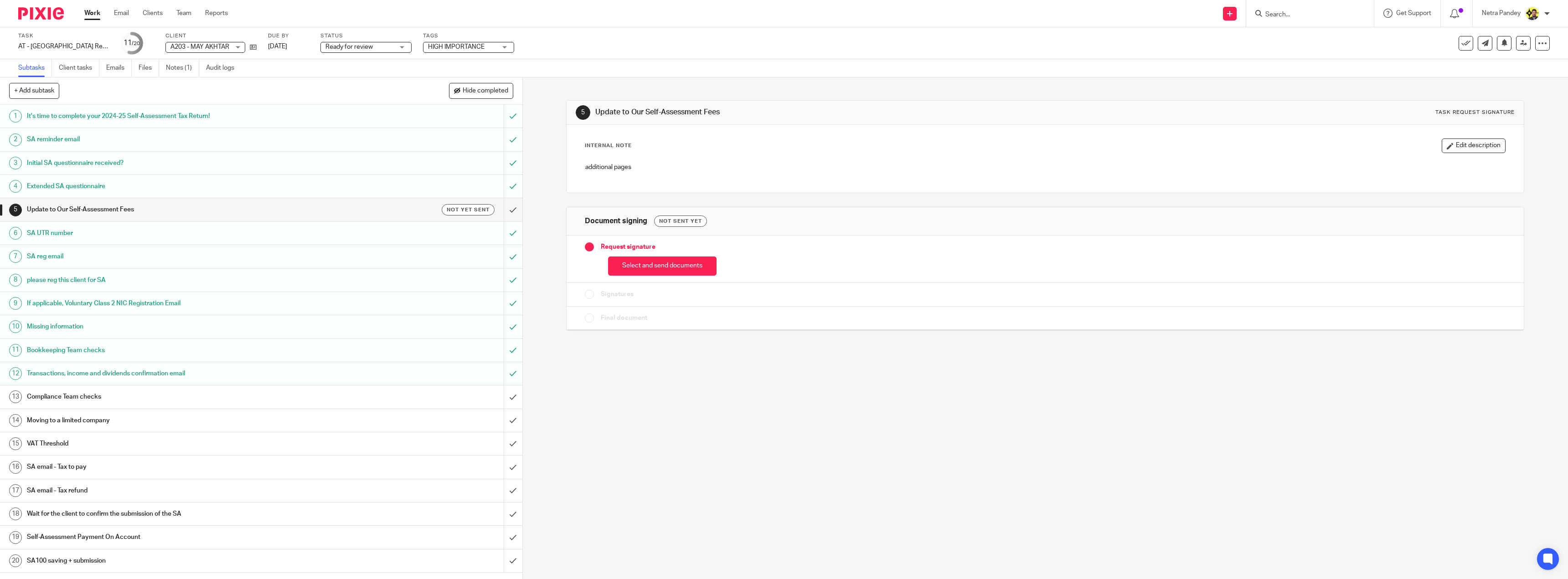
click at [449, 393] on div "Compliance Team checks" at bounding box center [261, 396] width 467 height 13
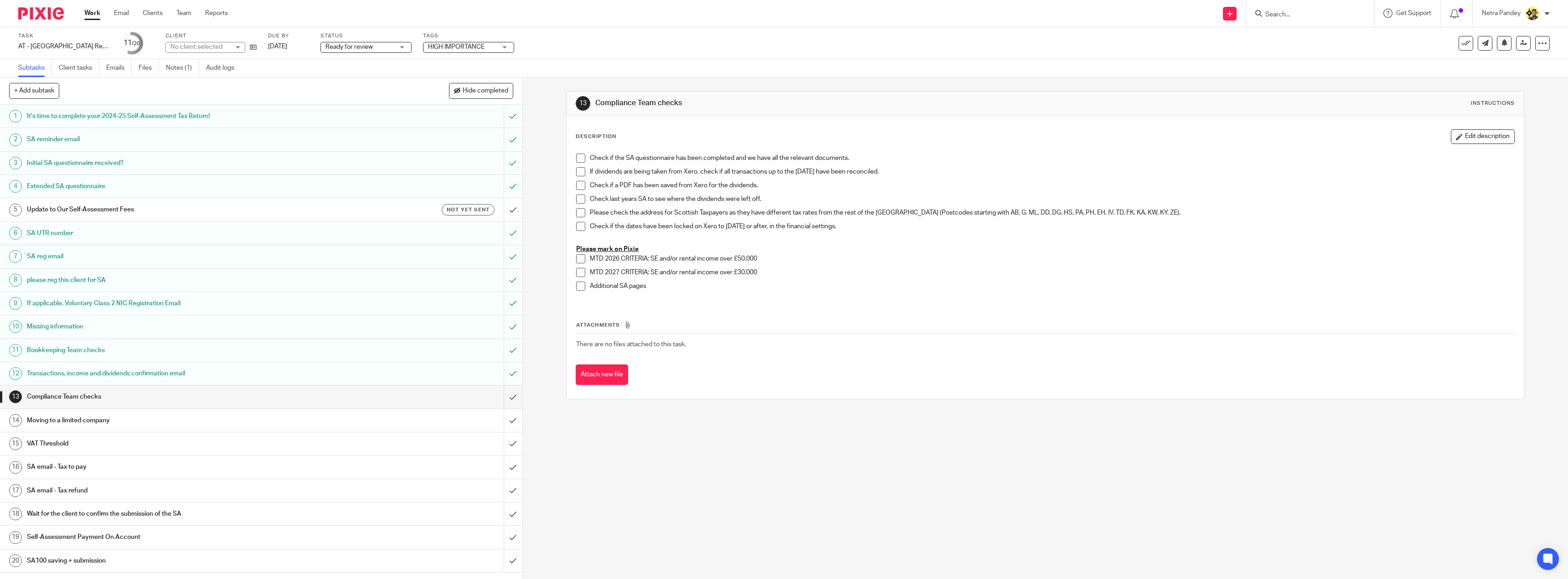
click at [576, 156] on span at bounding box center [581, 158] width 9 height 9
click at [578, 173] on span at bounding box center [581, 171] width 9 height 9
click at [576, 187] on span at bounding box center [581, 186] width 9 height 9
click at [582, 202] on span at bounding box center [581, 199] width 9 height 9
click at [578, 212] on span at bounding box center [581, 212] width 9 height 9
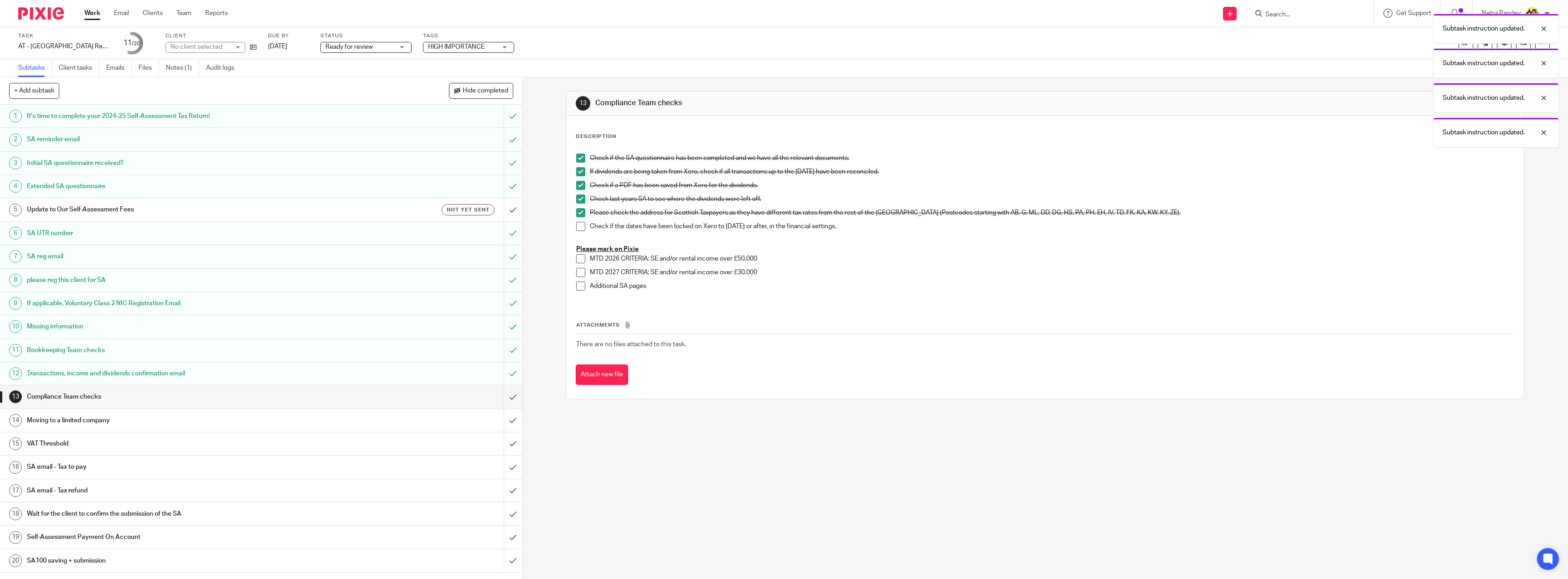
click at [578, 224] on span at bounding box center [581, 226] width 9 height 9
click at [502, 399] on input "submit" at bounding box center [261, 397] width 522 height 23
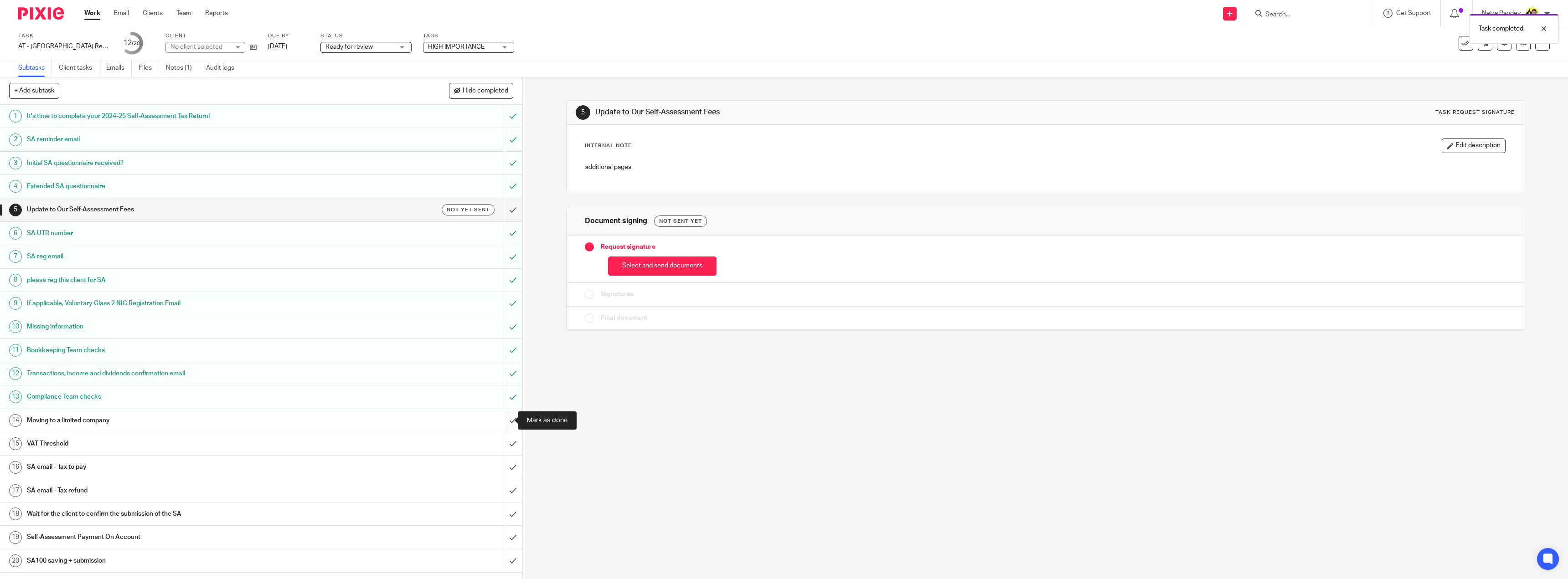
click at [504, 421] on input "submit" at bounding box center [261, 420] width 522 height 23
click at [504, 438] on input "submit" at bounding box center [261, 444] width 522 height 23
click at [505, 491] on input "submit" at bounding box center [261, 491] width 522 height 23
click at [503, 535] on input "submit" at bounding box center [261, 537] width 522 height 23
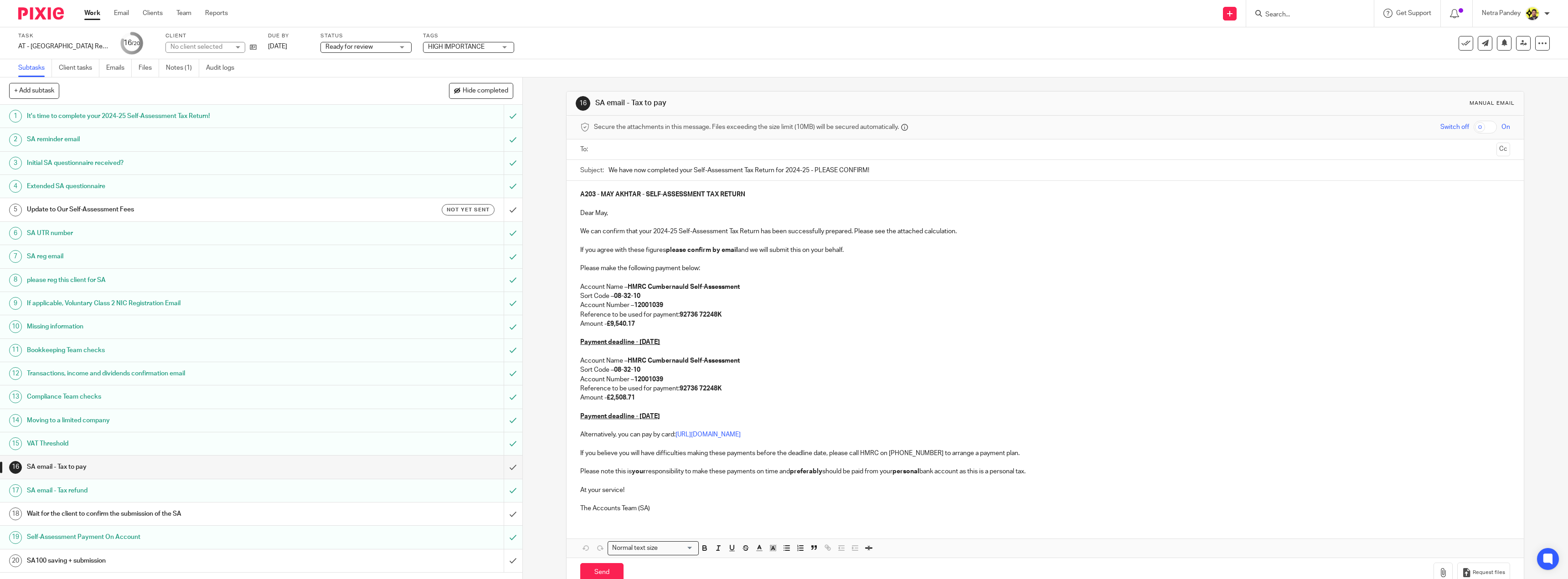
click at [617, 147] on input "text" at bounding box center [1044, 150] width 896 height 10
drag, startPoint x: 1492, startPoint y: 146, endPoint x: 1193, endPoint y: 189, distance: 302.1
click at [1496, 146] on button "Cc" at bounding box center [1503, 150] width 13 height 13
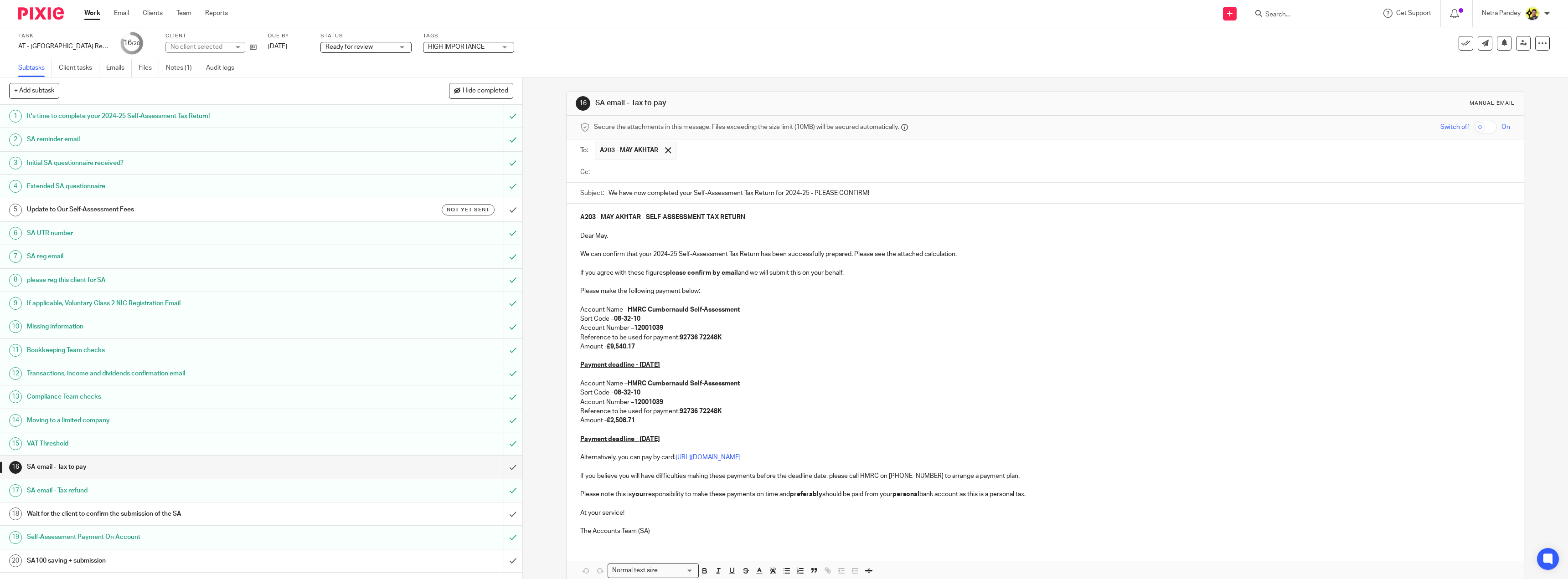
click at [693, 173] on input "text" at bounding box center [1051, 172] width 909 height 10
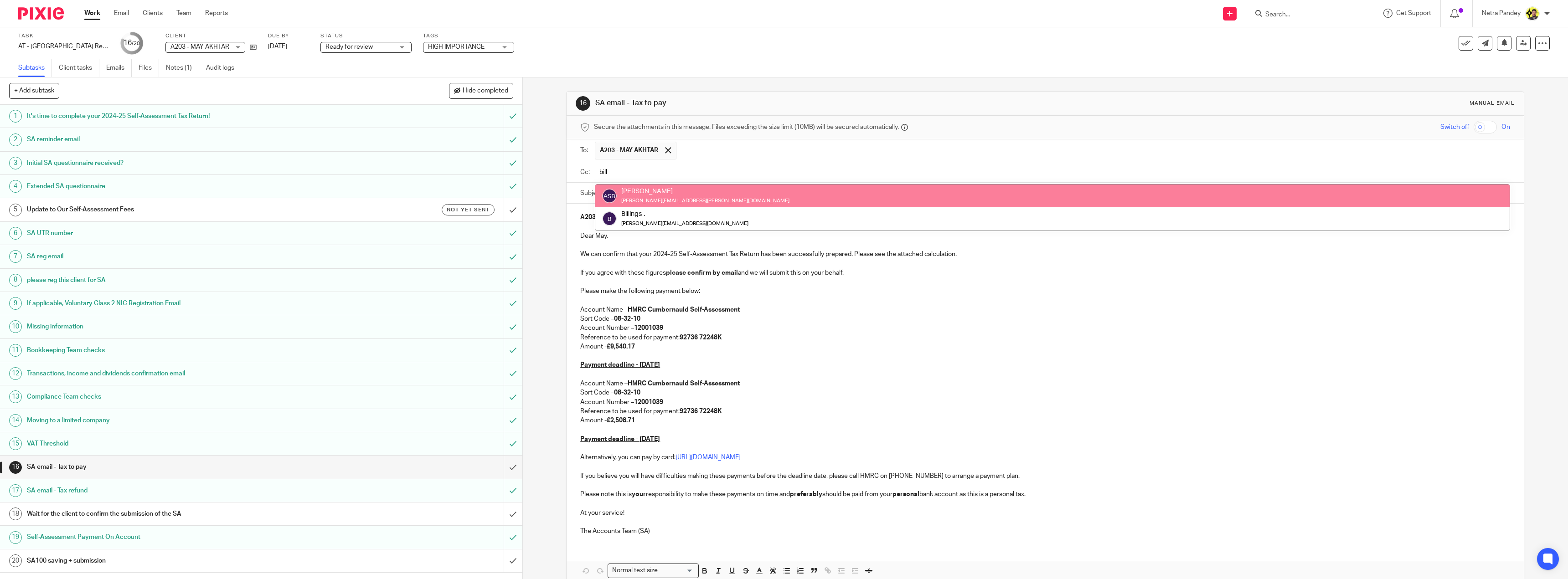
type input "bill"
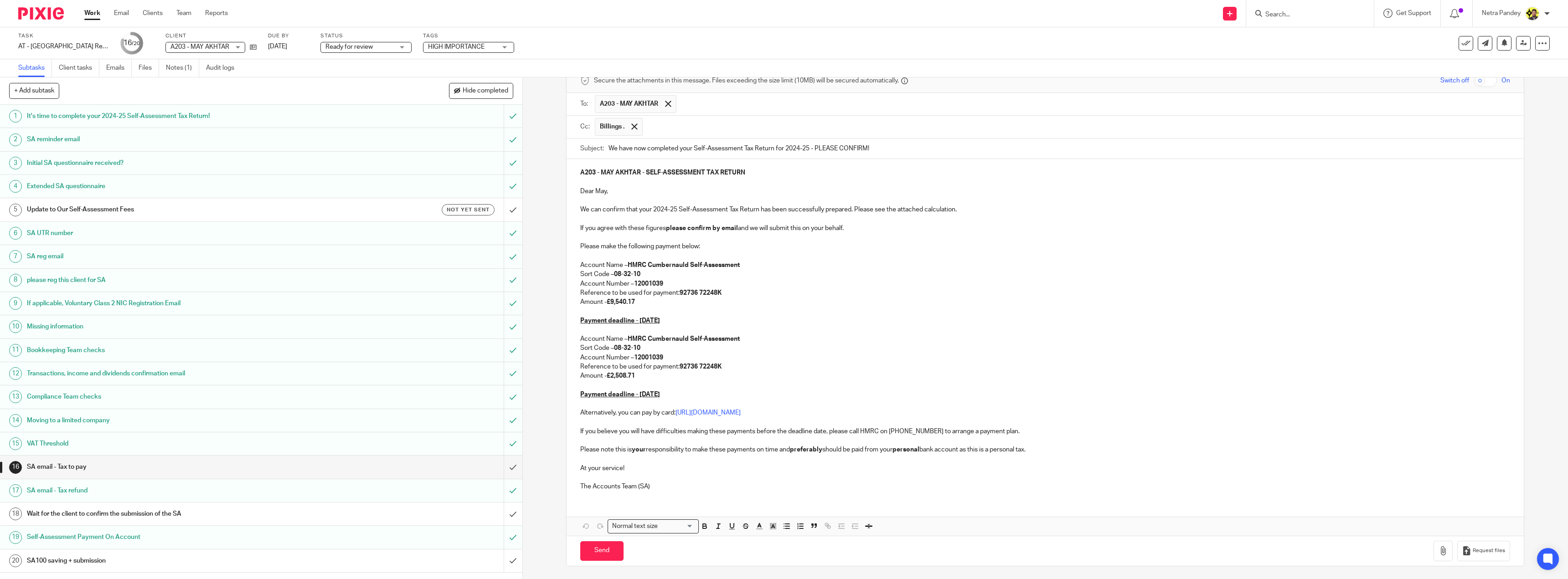
scroll to position [47, 0]
click at [1435, 554] on button "button" at bounding box center [1443, 550] width 19 height 20
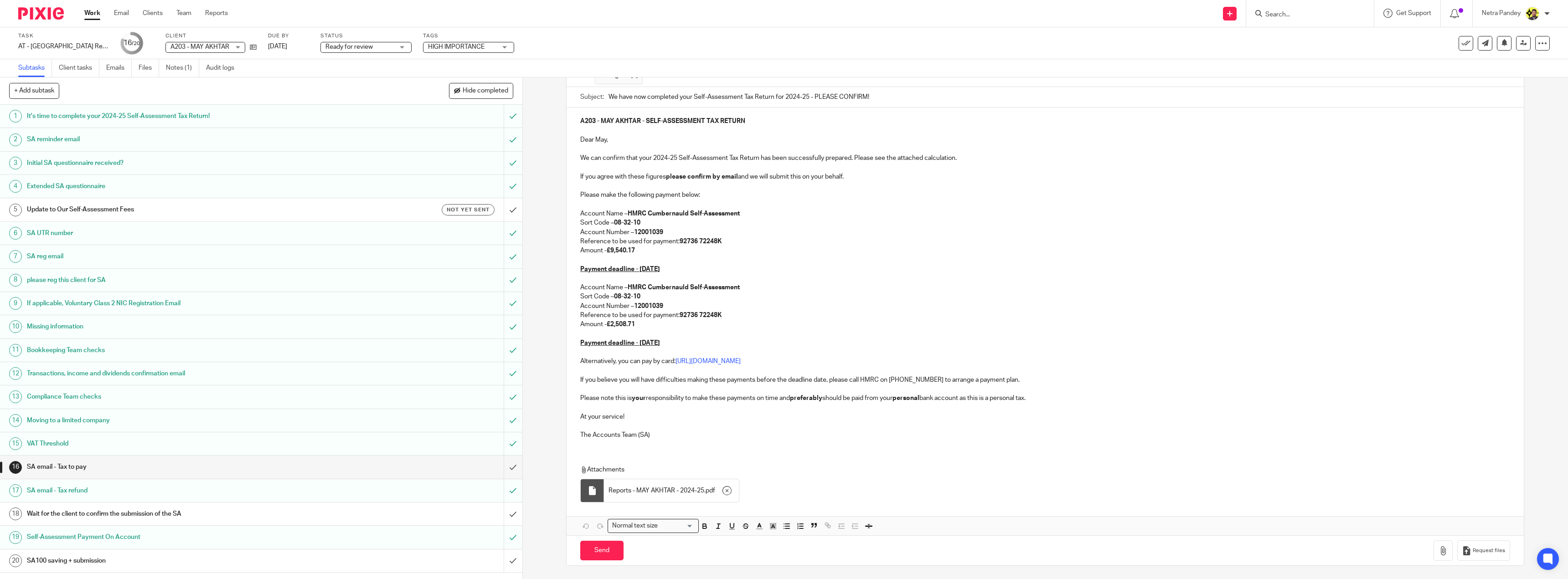
scroll to position [99, 0]
click at [588, 551] on input "Send" at bounding box center [602, 550] width 44 height 20
type input "Sent"
click at [181, 64] on link "Notes (1)" at bounding box center [182, 68] width 33 height 18
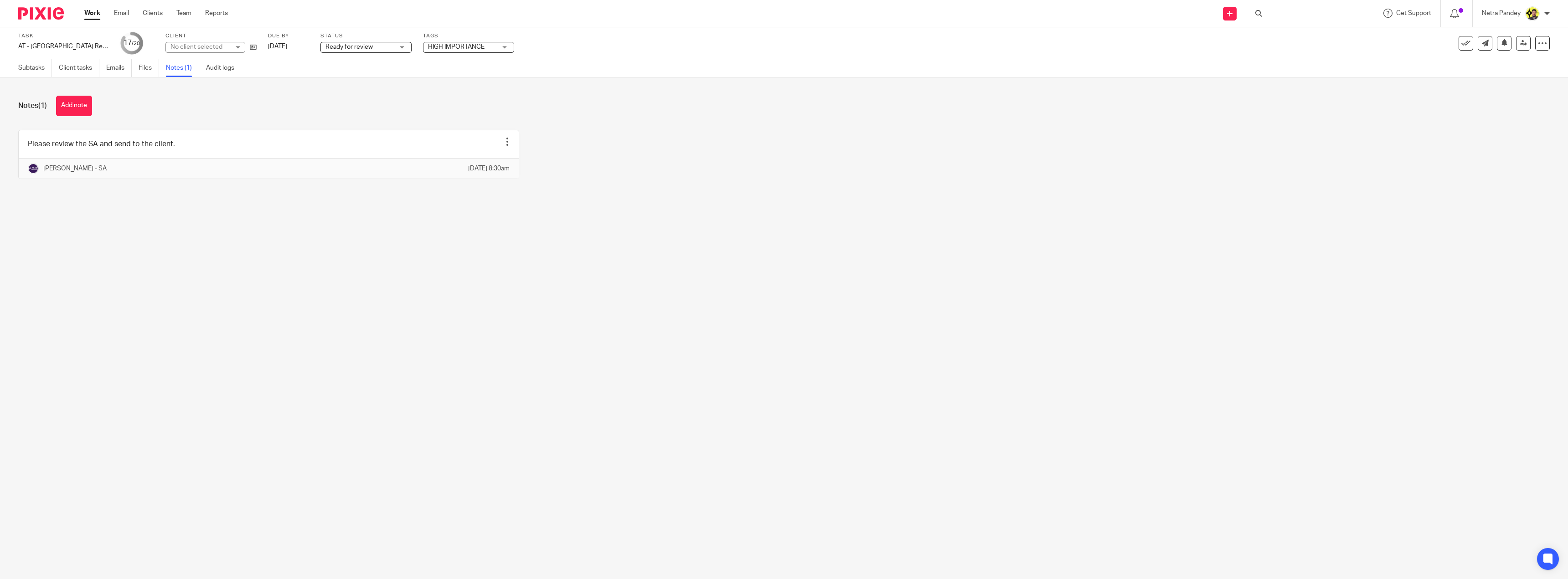
click at [158, 145] on link at bounding box center [268, 154] width 500 height 48
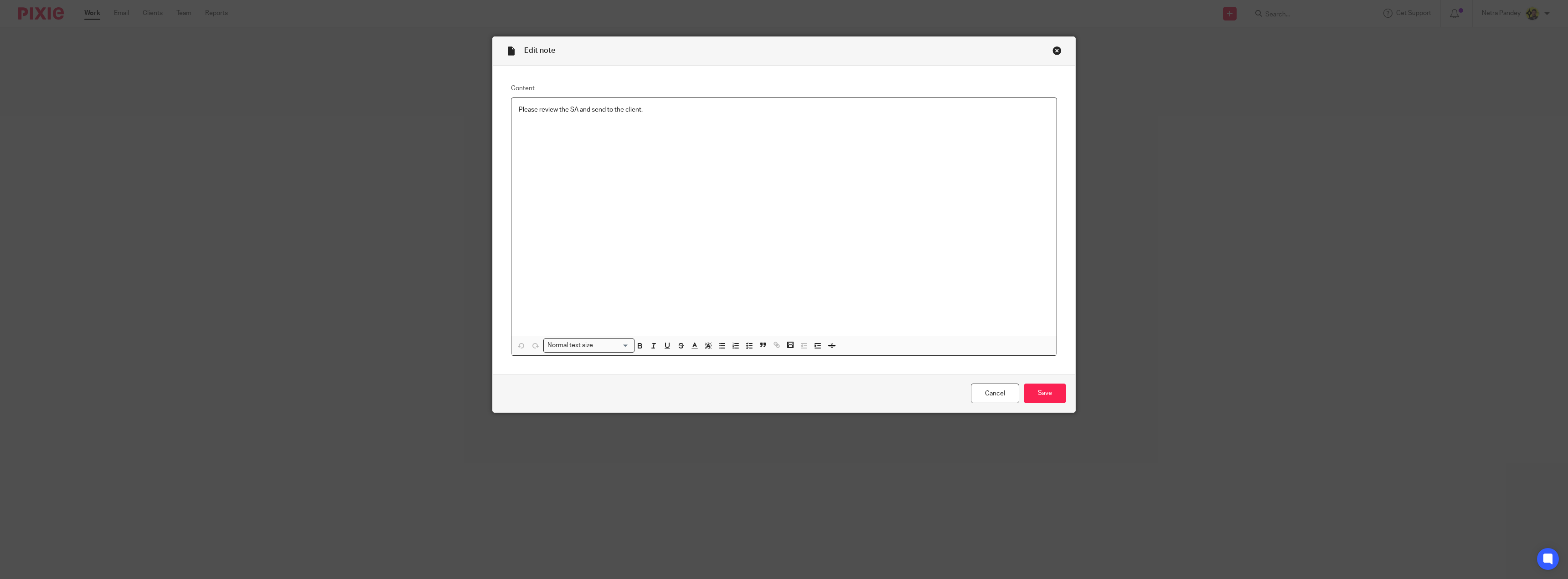
click at [550, 113] on p "Please review the SA and send to the client." at bounding box center [784, 109] width 531 height 9
click at [745, 348] on icon "button" at bounding box center [749, 345] width 8 height 8
click at [519, 113] on span at bounding box center [523, 109] width 9 height 9
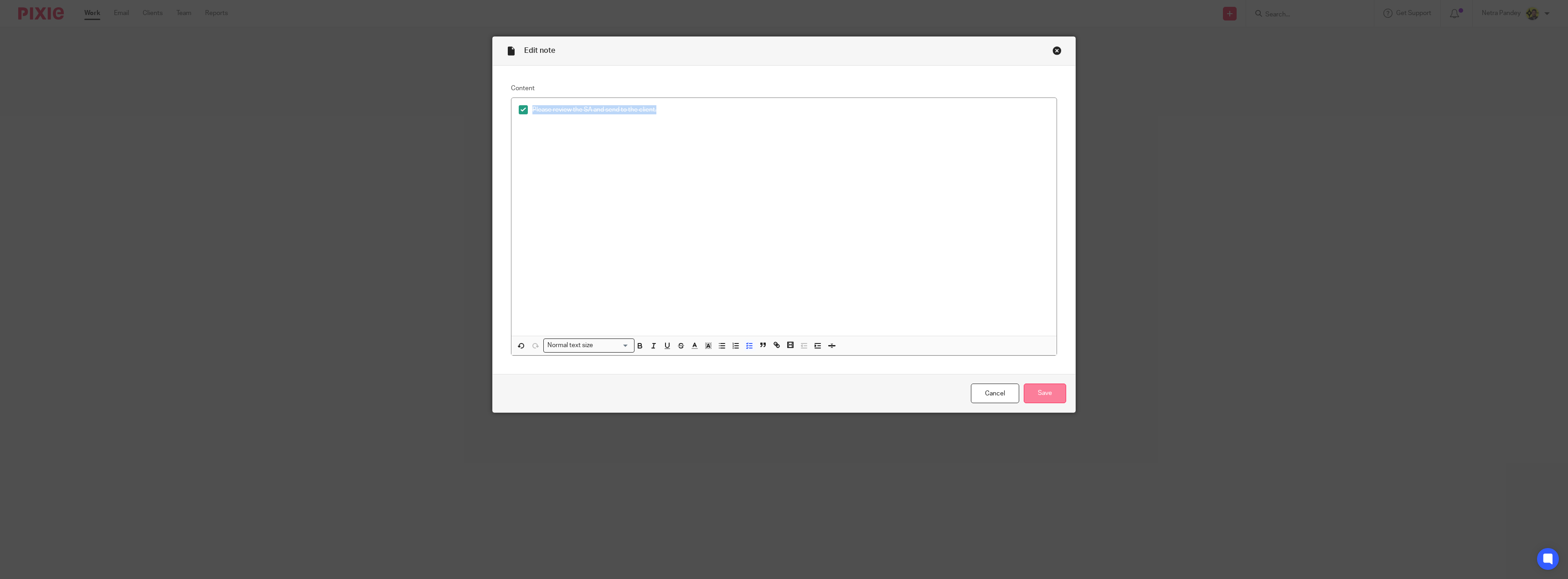
click at [1037, 394] on input "Save" at bounding box center [1045, 393] width 42 height 20
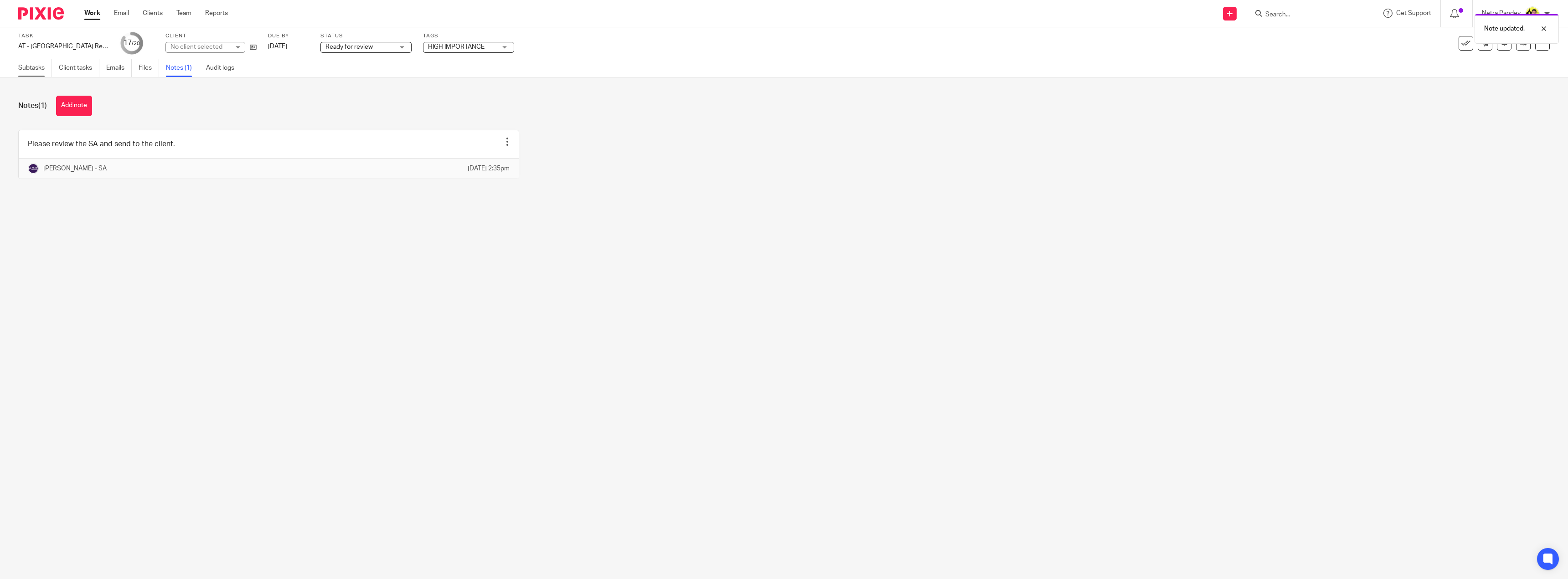
click at [26, 61] on link "Subtasks" at bounding box center [35, 68] width 34 height 18
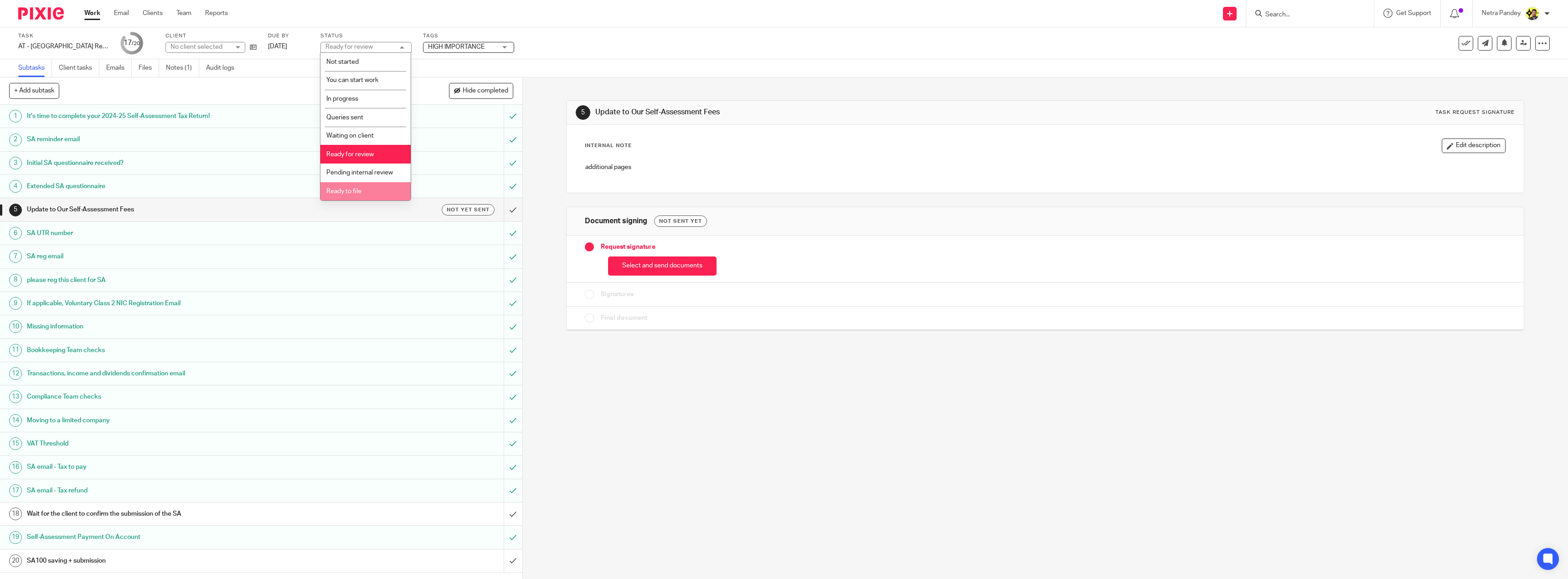
click at [343, 191] on span "Ready to file" at bounding box center [344, 191] width 35 height 6
click at [434, 44] on span "HIGH IMPORTANCE" at bounding box center [456, 47] width 56 height 6
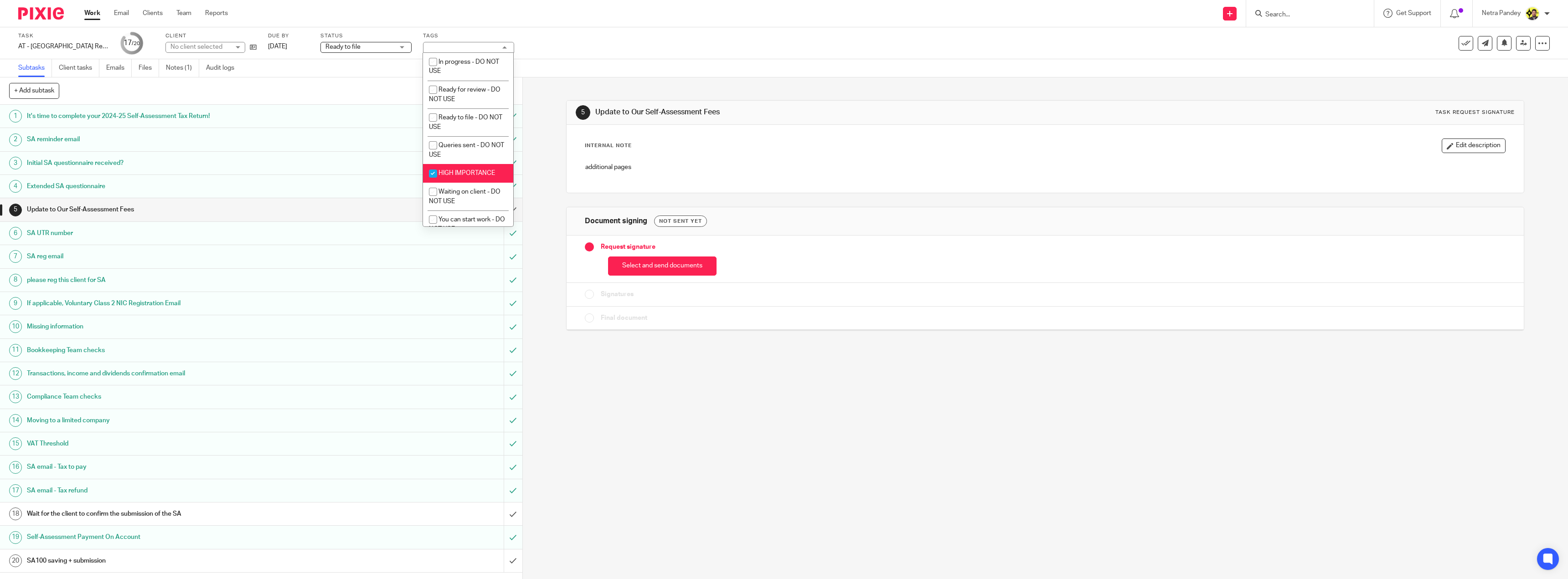
click at [465, 171] on span "HIGH IMPORTANCE" at bounding box center [467, 173] width 56 height 6
checkbox input "false"
click at [790, 91] on div "5 Update to Our Self-Assessment Fees Task request signature Internal Note Edit …" at bounding box center [1045, 209] width 958 height 262
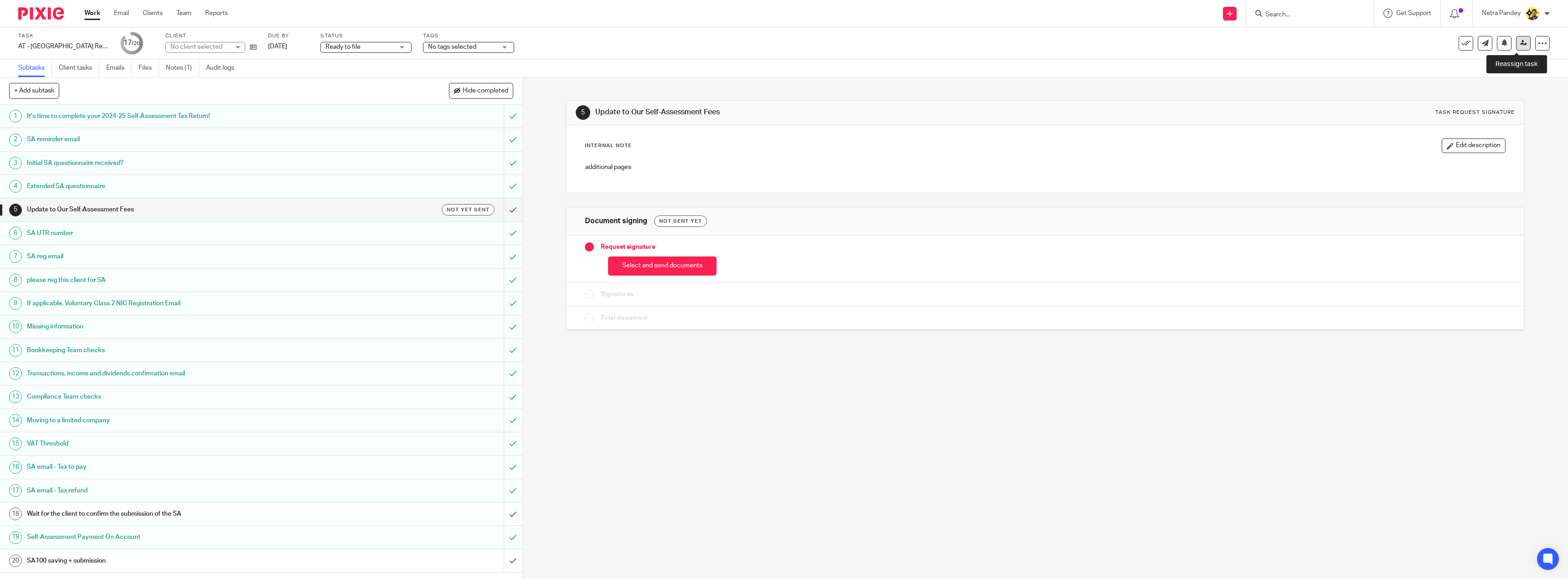
click at [1515, 37] on link at bounding box center [1523, 43] width 15 height 15
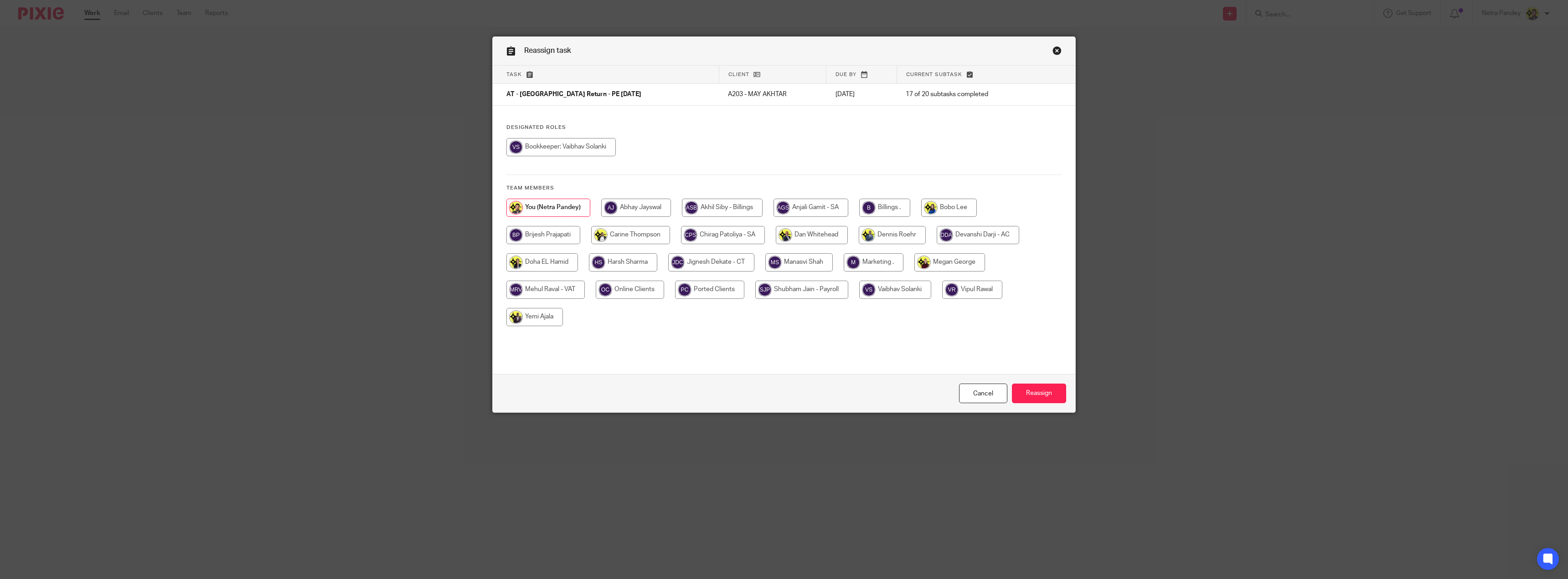
click at [873, 207] on input "radio" at bounding box center [885, 207] width 51 height 18
radio input "true"
click at [1030, 397] on input "Reassign" at bounding box center [1039, 393] width 54 height 20
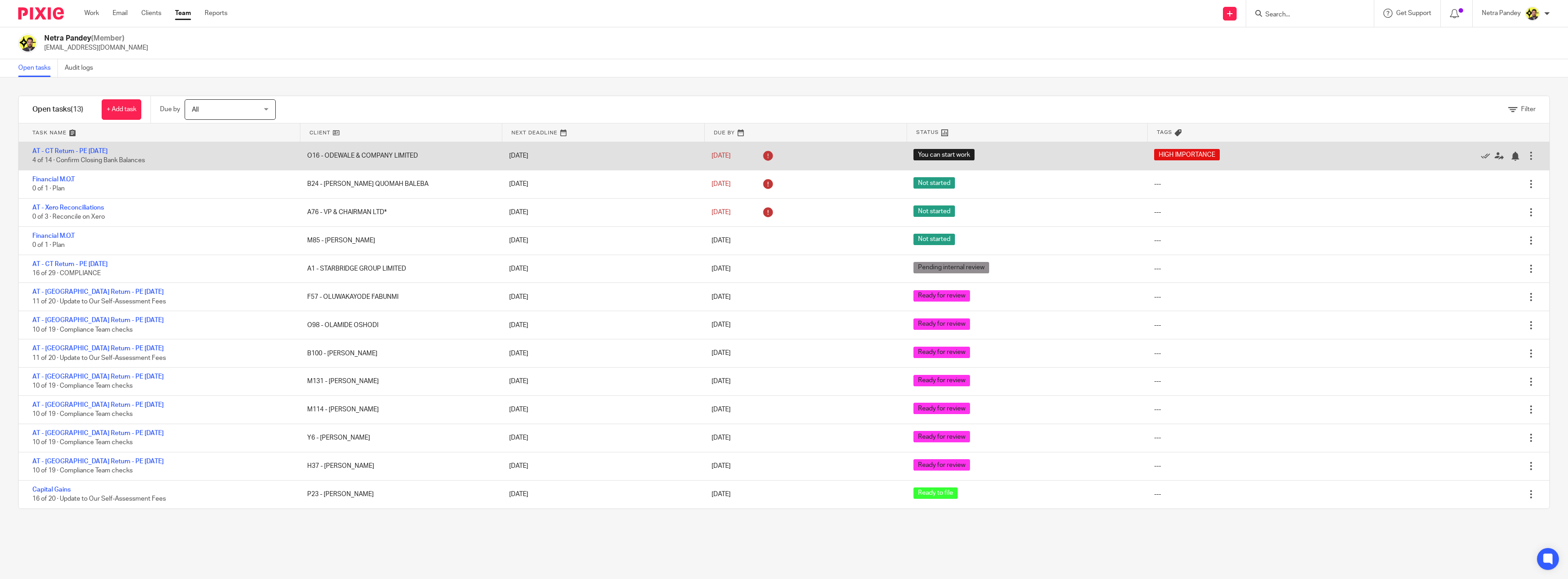
click at [398, 155] on div "O16 - ODEWALE & COMPANY LIMITED" at bounding box center [399, 155] width 202 height 18
click at [387, 156] on div "O16 - ODEWALE & COMPANY LIMITED" at bounding box center [399, 155] width 202 height 18
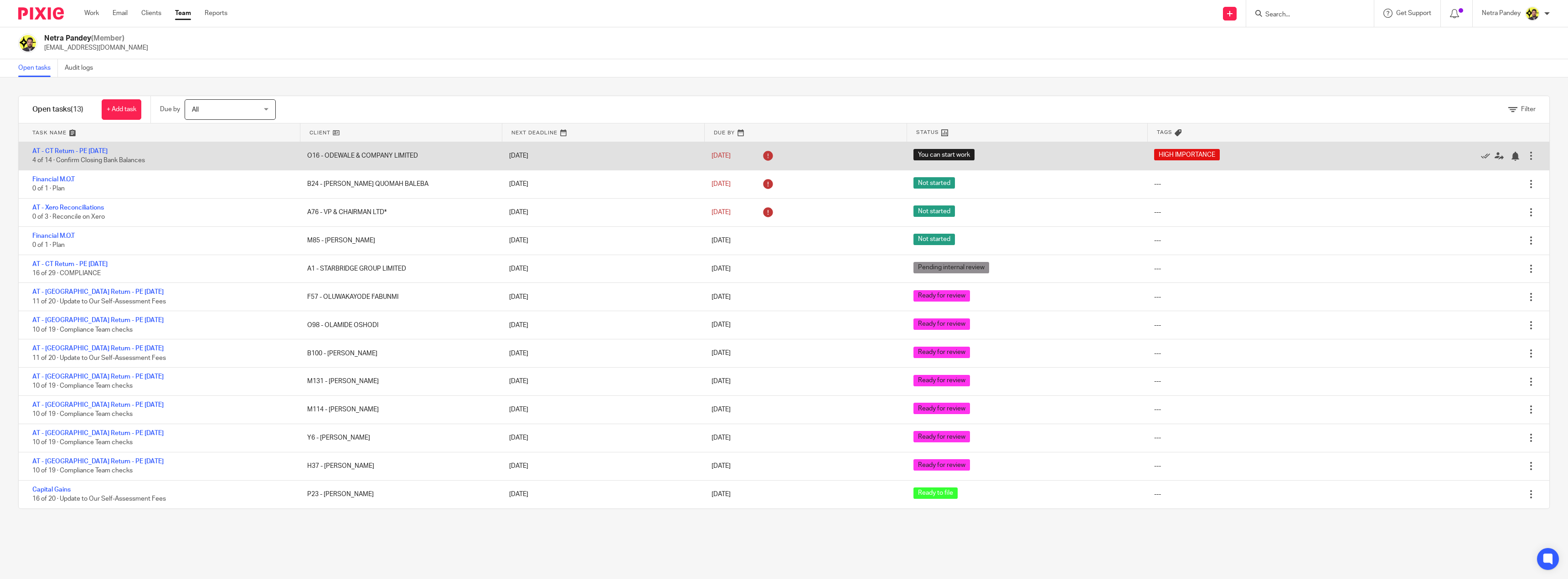
click at [387, 156] on div "O16 - ODEWALE & COMPANY LIMITED" at bounding box center [399, 155] width 202 height 18
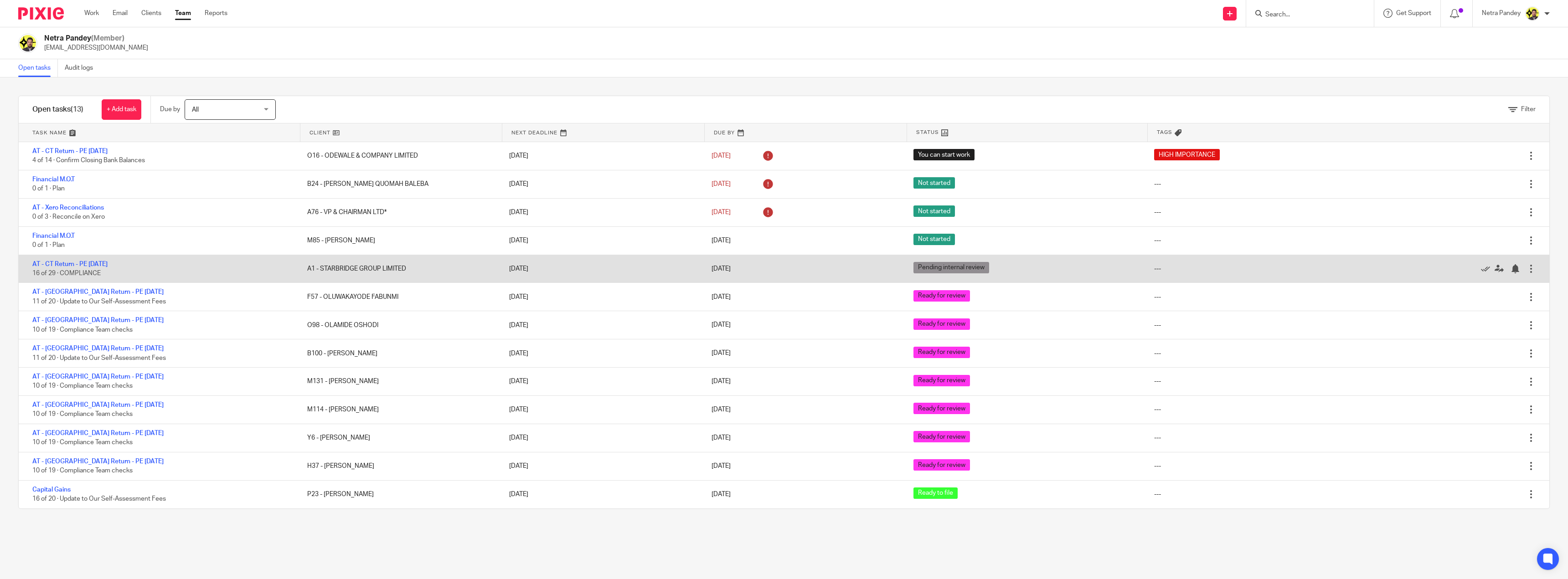
click at [343, 268] on div "A1 - STARBRIDGE GROUP LIMITED" at bounding box center [399, 269] width 202 height 18
